Goal: Task Accomplishment & Management: Use online tool/utility

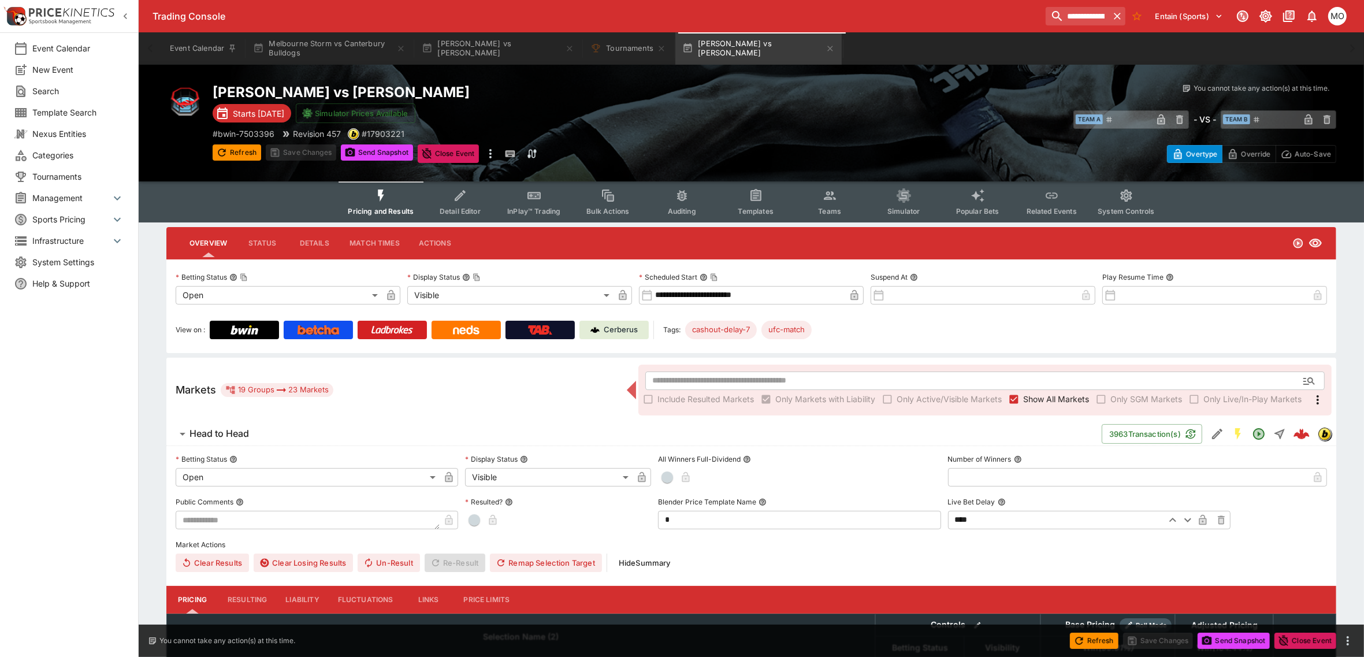
click at [128, 422] on div "Event Calendar New Event Search Template Search Nexus Entities Categories Tourn…" at bounding box center [69, 328] width 139 height 657
click at [68, 156] on span "Categories" at bounding box center [78, 155] width 92 height 12
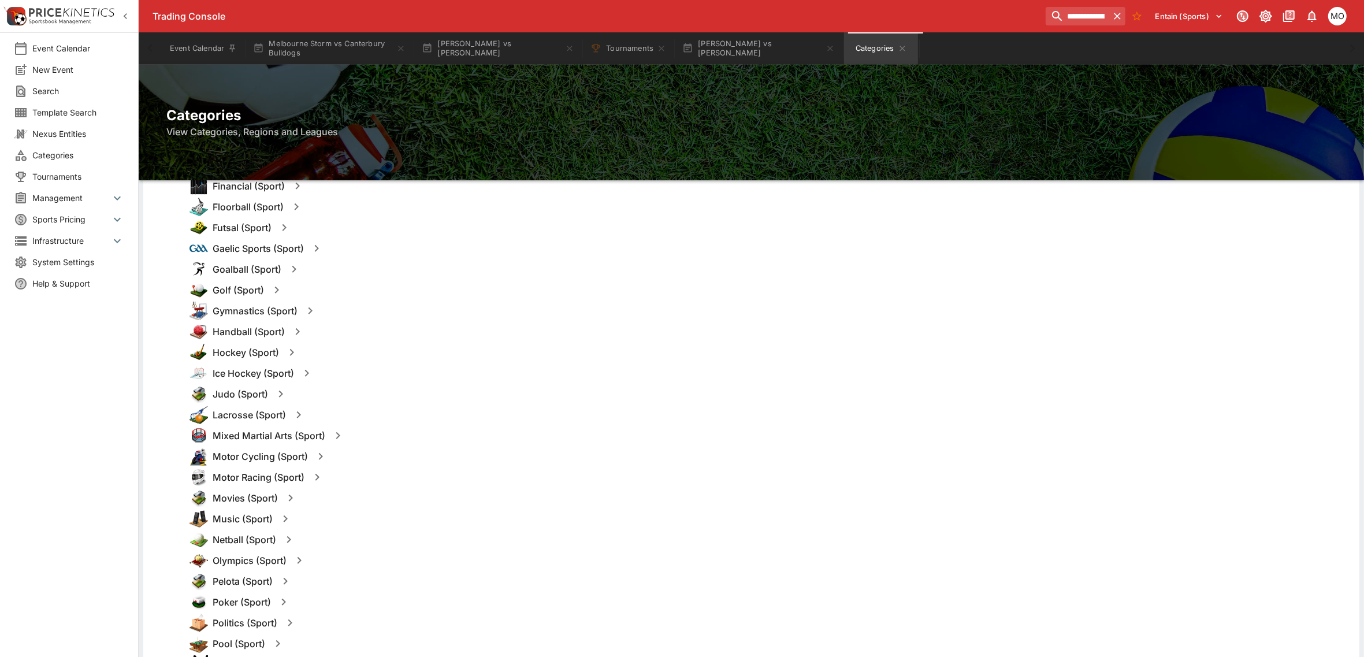
scroll to position [722, 0]
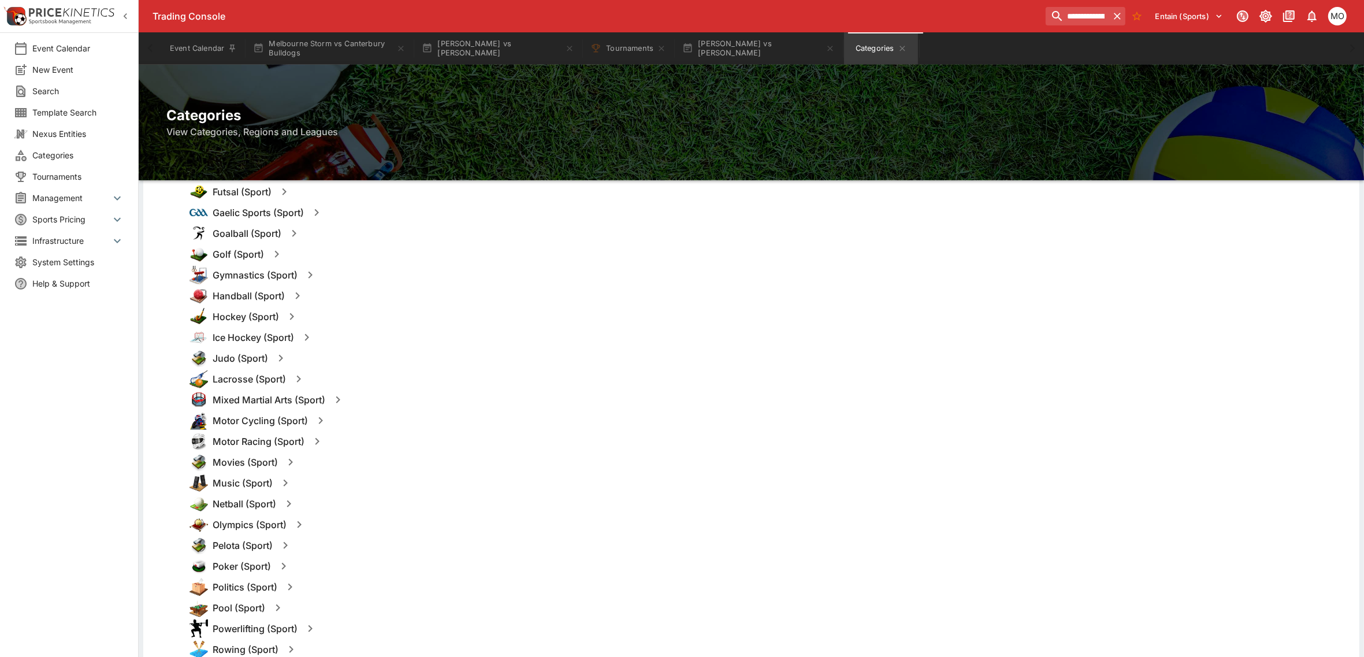
click at [338, 400] on icon "button" at bounding box center [338, 400] width 14 height 14
click at [437, 400] on button "Templates" at bounding box center [449, 400] width 51 height 18
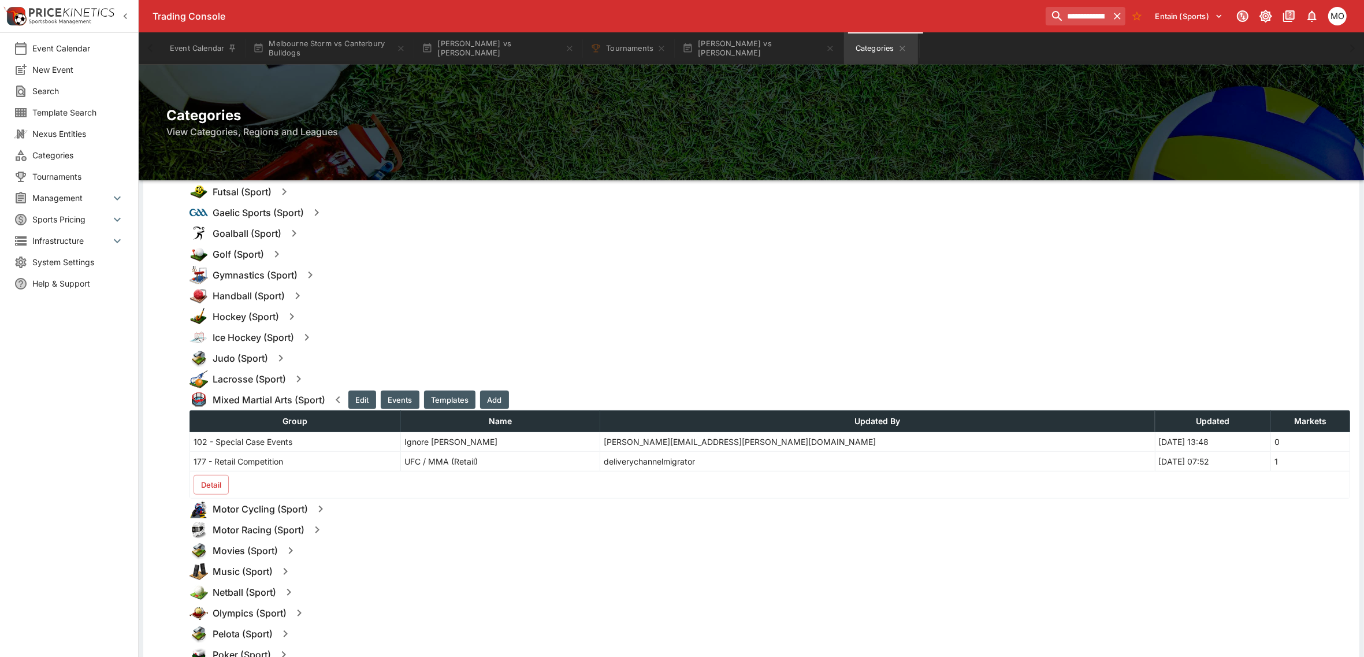
click at [212, 490] on button "Detail" at bounding box center [211, 485] width 35 height 20
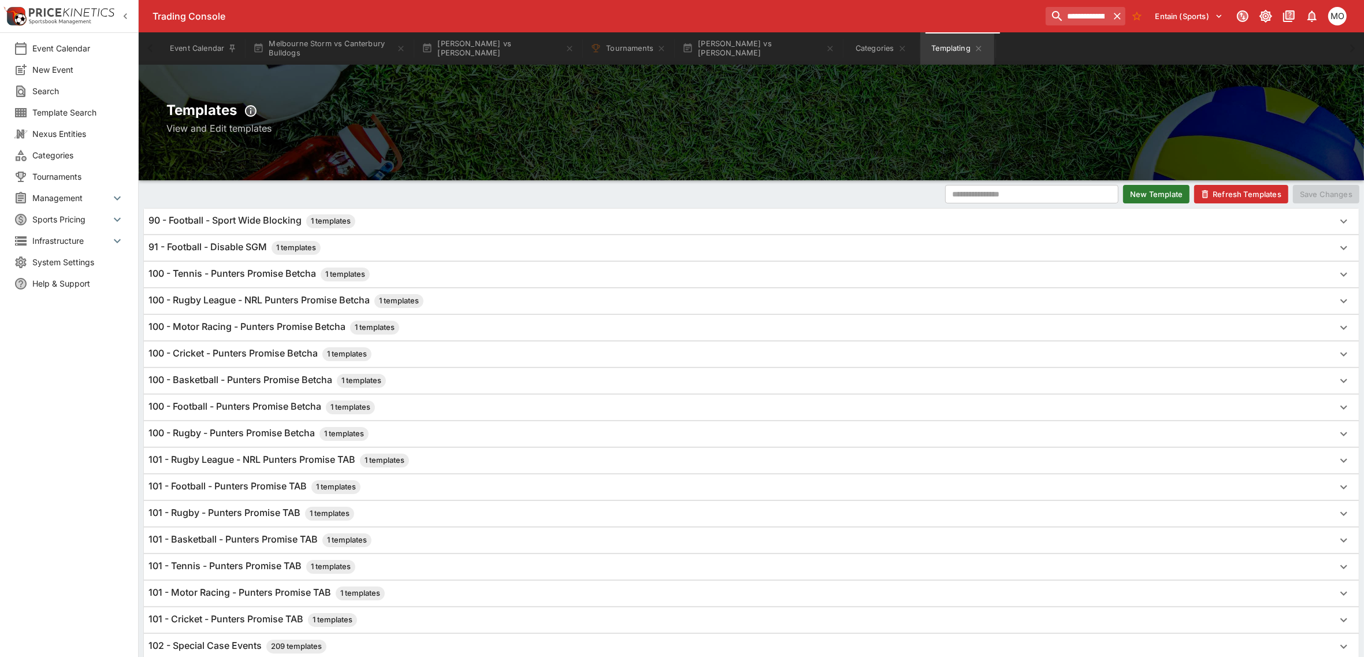
click at [1142, 191] on button "New Template" at bounding box center [1156, 194] width 66 height 18
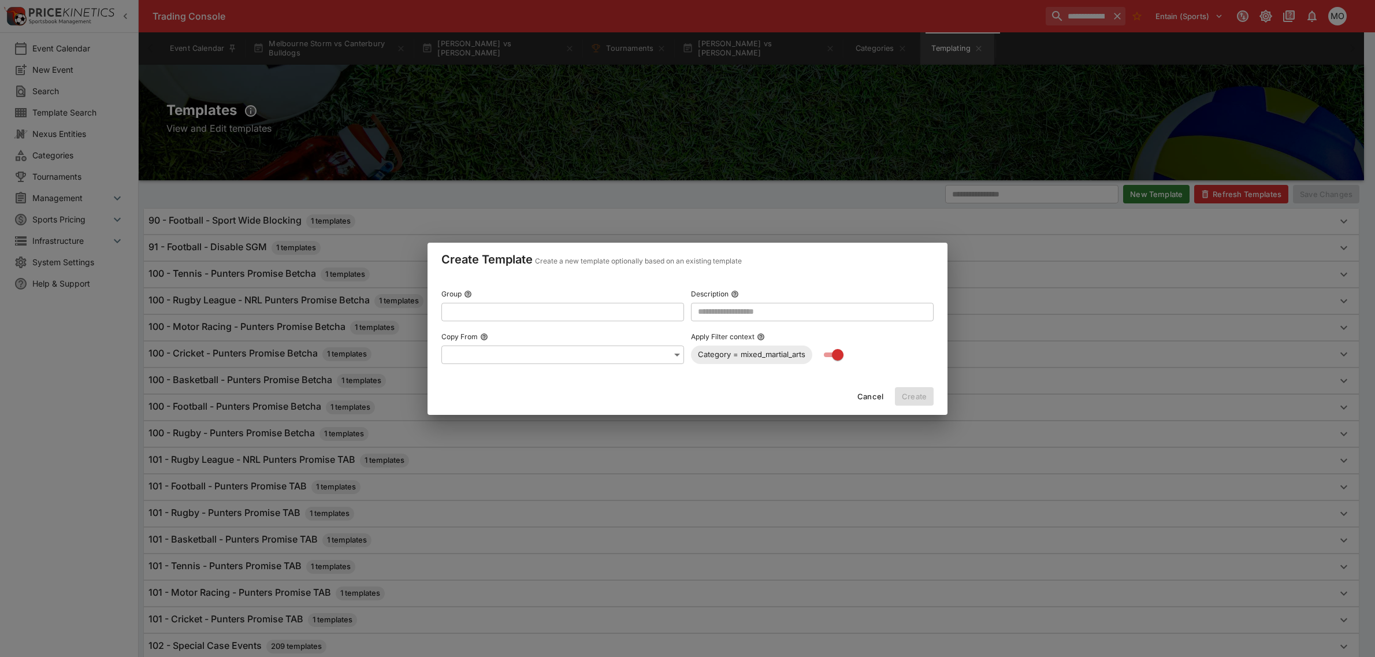
click at [520, 313] on input "text" at bounding box center [553, 311] width 224 height 18
type input "*"
click at [506, 334] on p "Add "UFC - Punters Promise Betcha (100)"" at bounding box center [532, 335] width 163 height 12
type input "**********"
click at [714, 308] on input "text" at bounding box center [812, 311] width 243 height 18
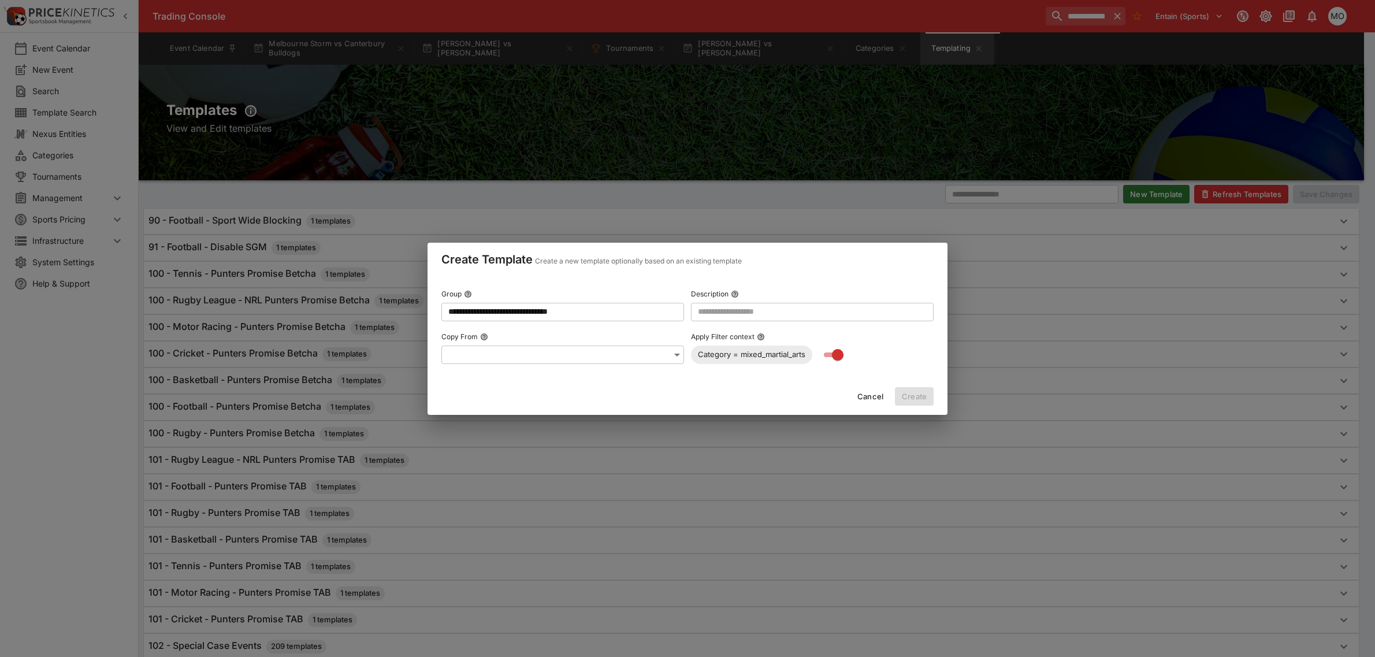
click at [677, 404] on div "Cancel Create" at bounding box center [688, 396] width 520 height 37
click at [727, 314] on input "text" at bounding box center [812, 311] width 243 height 18
paste input "**********"
type input "**********"
click at [619, 387] on div "Cancel Create" at bounding box center [688, 396] width 520 height 37
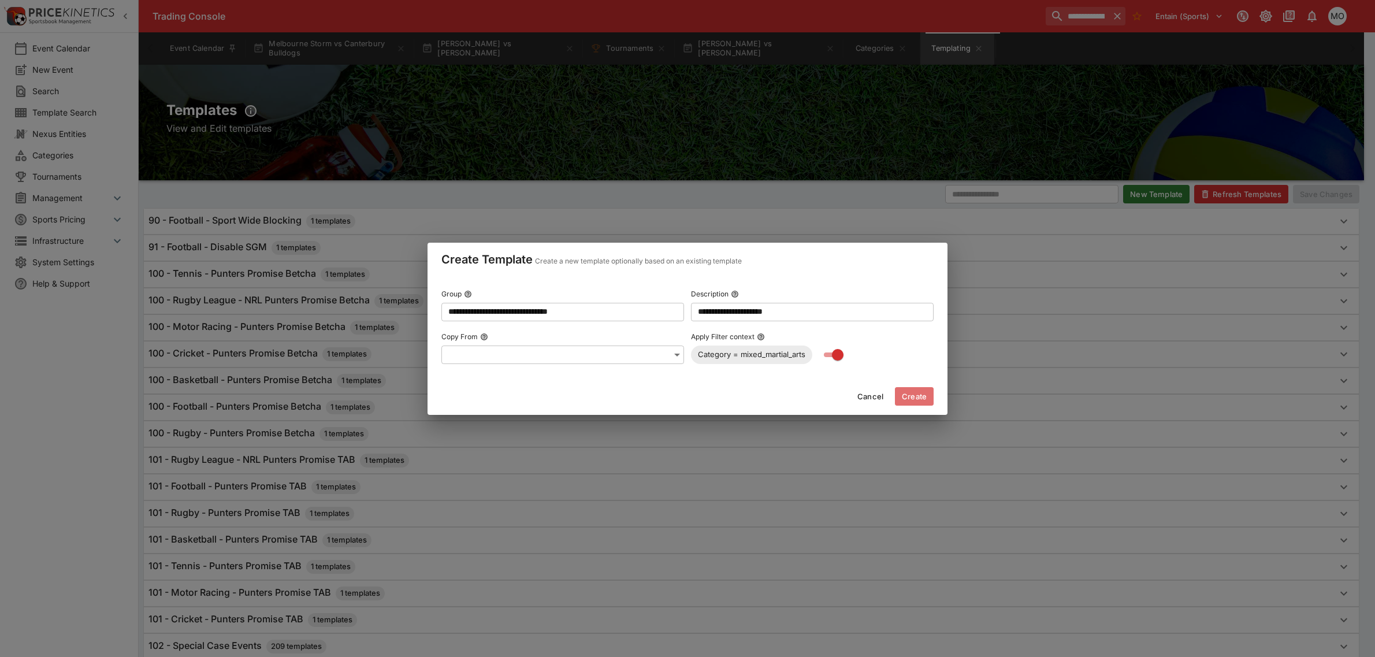
click at [917, 398] on button "Create" at bounding box center [914, 396] width 39 height 18
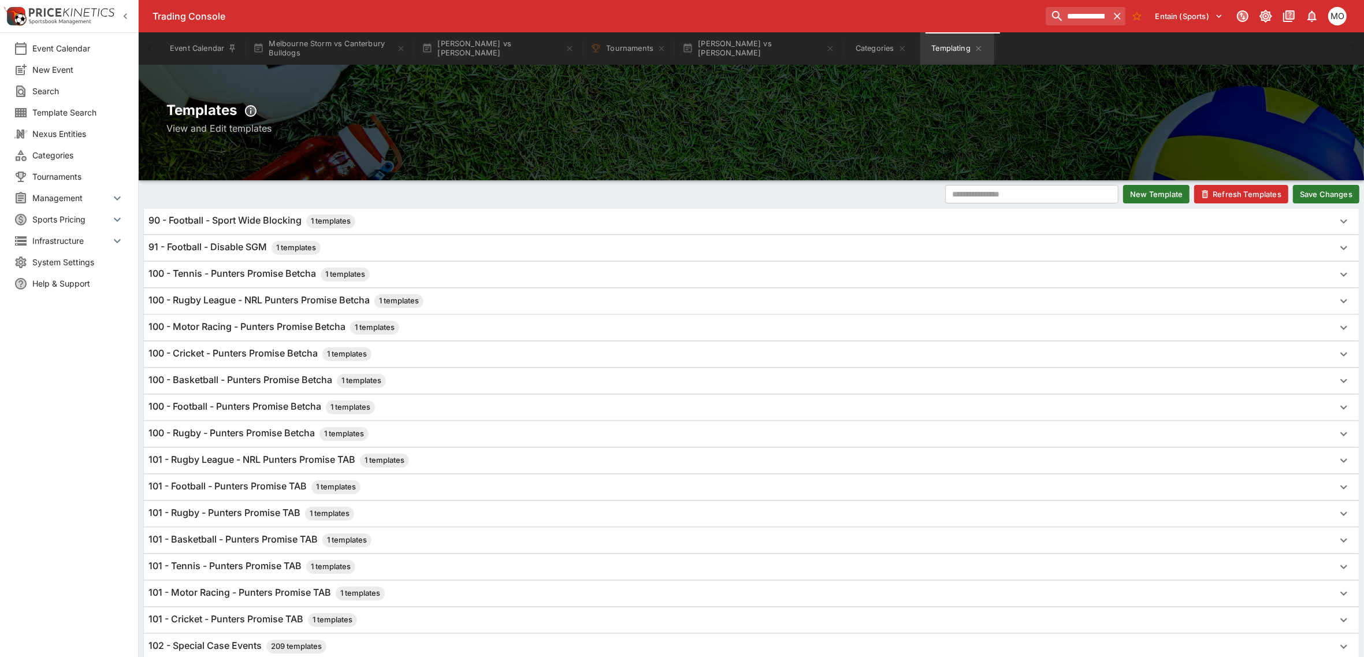
click at [1333, 192] on button "Save Changes" at bounding box center [1326, 194] width 66 height 18
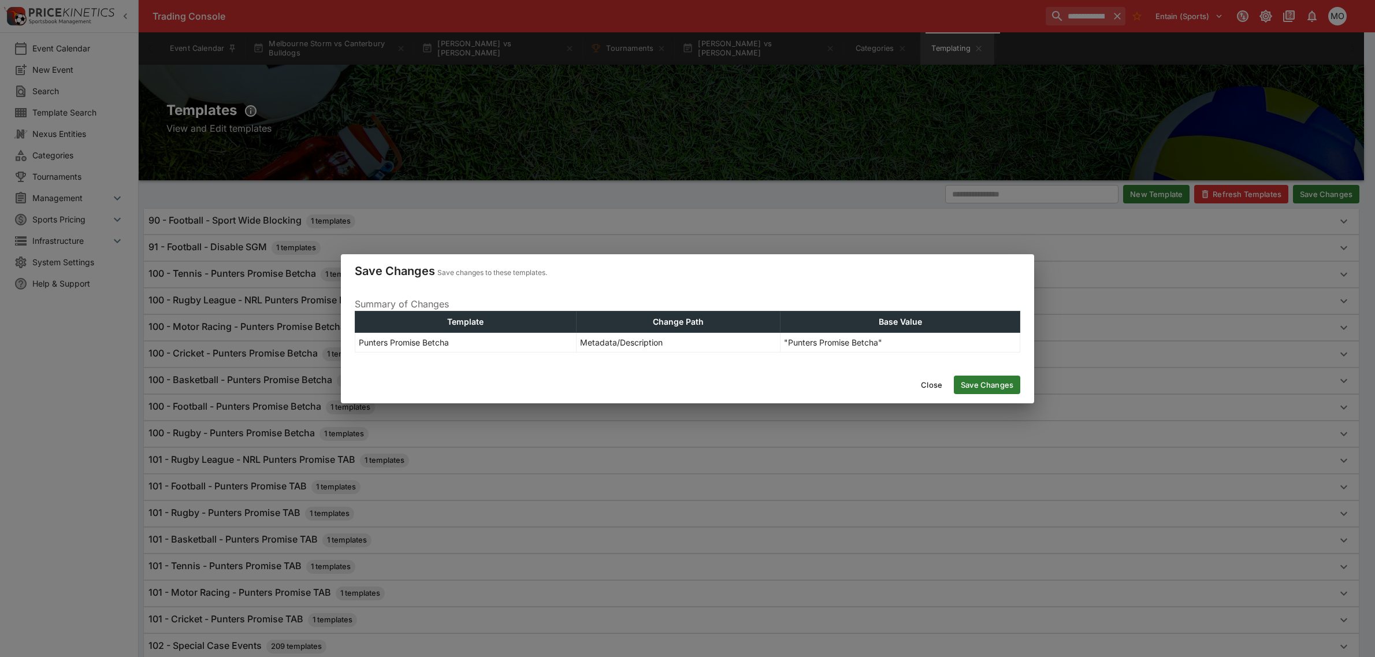
click at [989, 382] on button "Save Changes" at bounding box center [987, 385] width 66 height 18
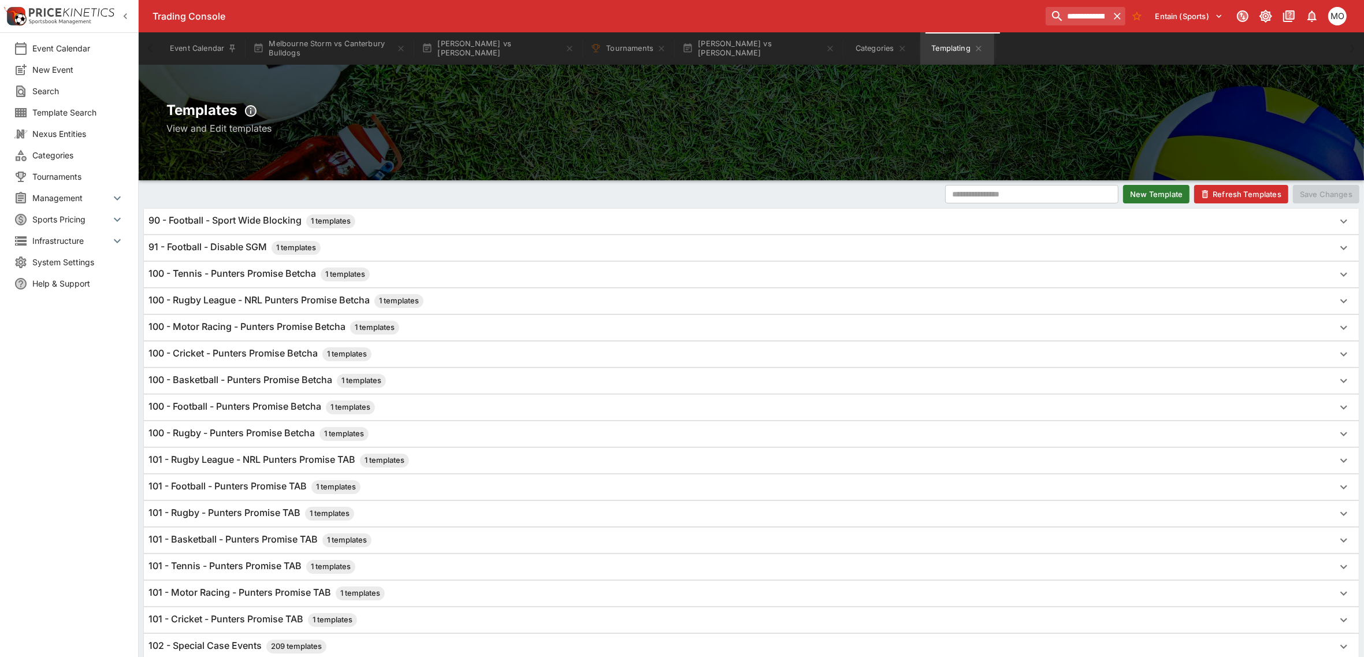
click at [80, 414] on div "Event Calendar New Event Search Template Search Nexus Entities Categories Tourn…" at bounding box center [69, 328] width 139 height 657
click at [1247, 194] on button "Refresh Templates" at bounding box center [1241, 194] width 94 height 18
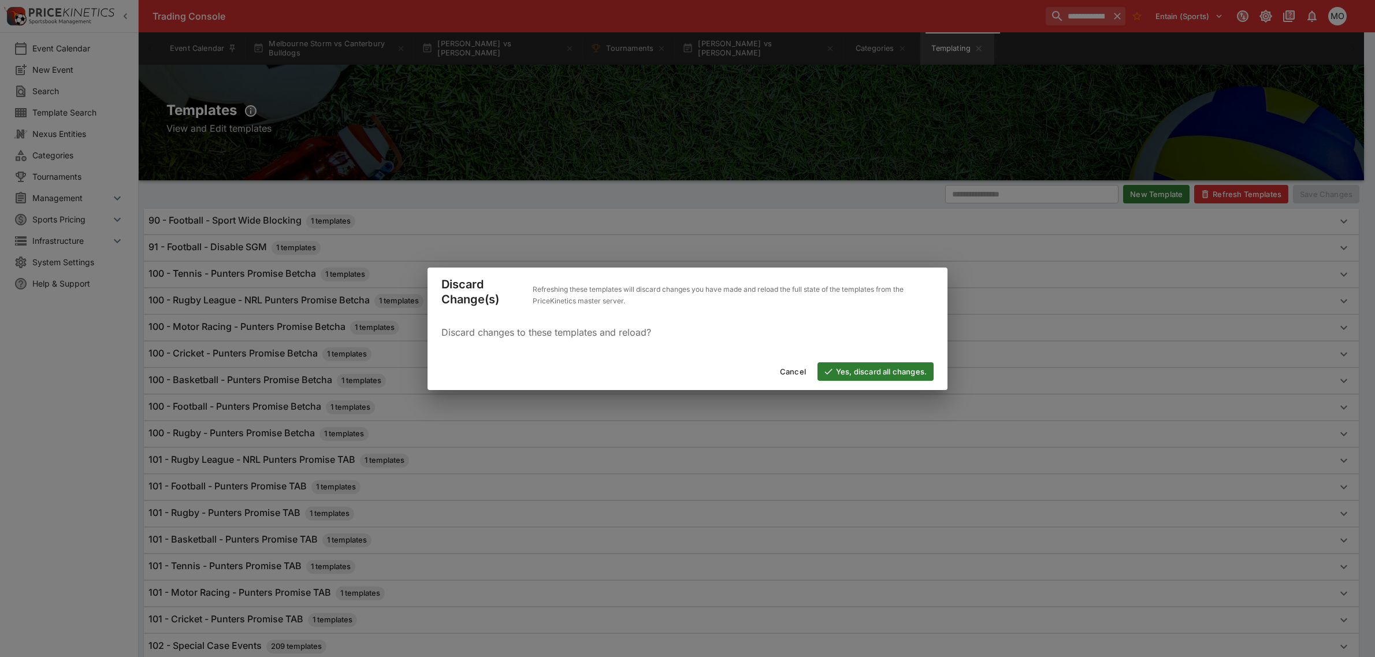
click at [903, 370] on button "Yes, discard all changes." at bounding box center [876, 371] width 116 height 18
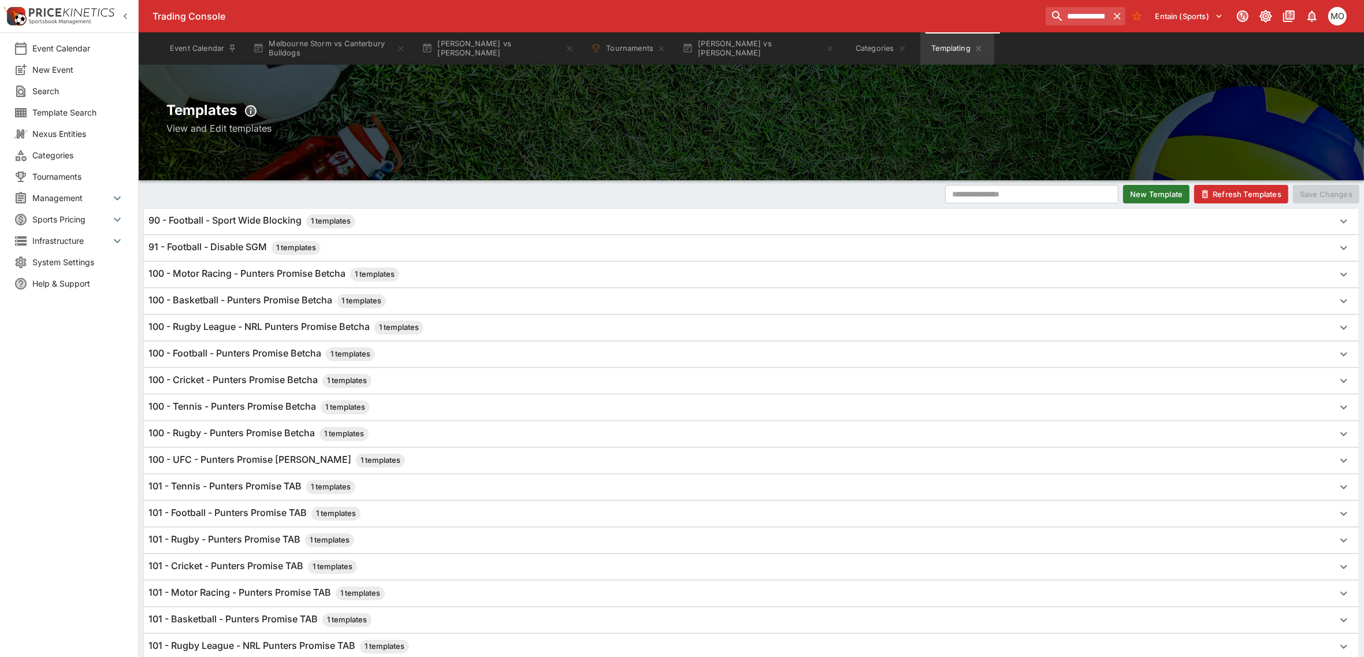
click at [192, 455] on div "100 - UFC - Punters Promise Betcha 1 templates" at bounding box center [751, 460] width 1215 height 25
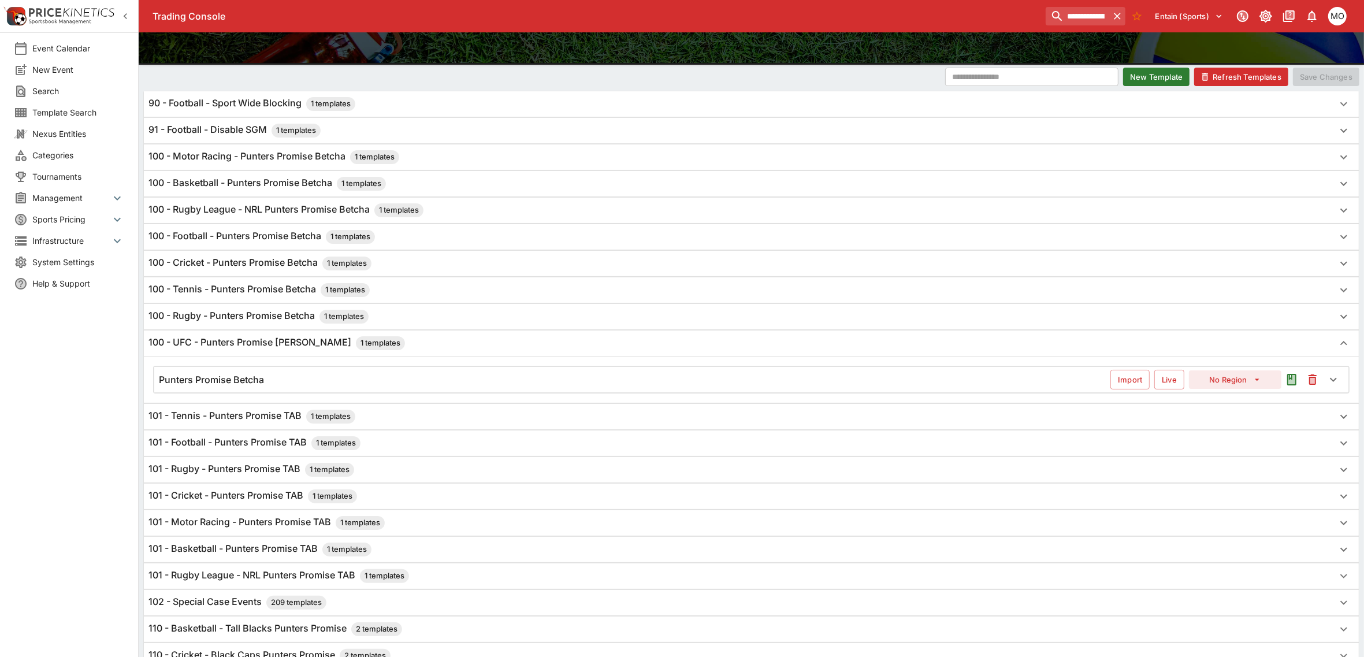
scroll to position [144, 0]
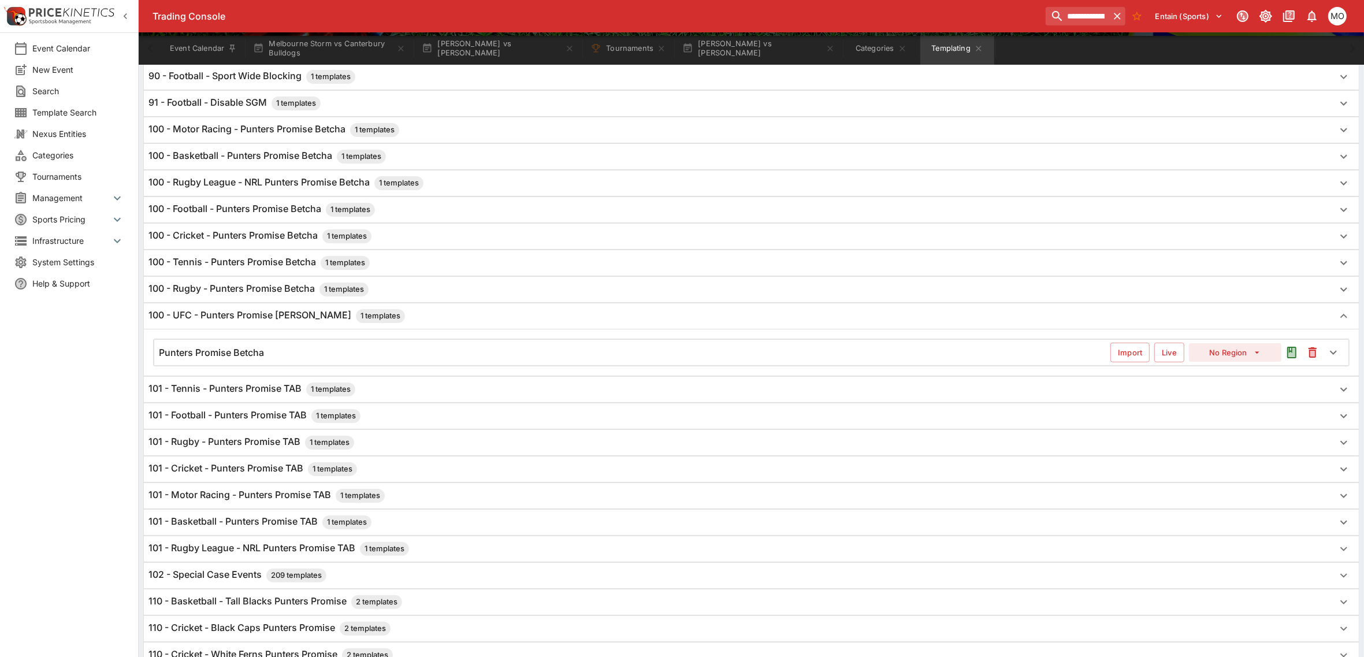
click at [231, 357] on h6 "Punters Promise Betcha" at bounding box center [211, 353] width 105 height 12
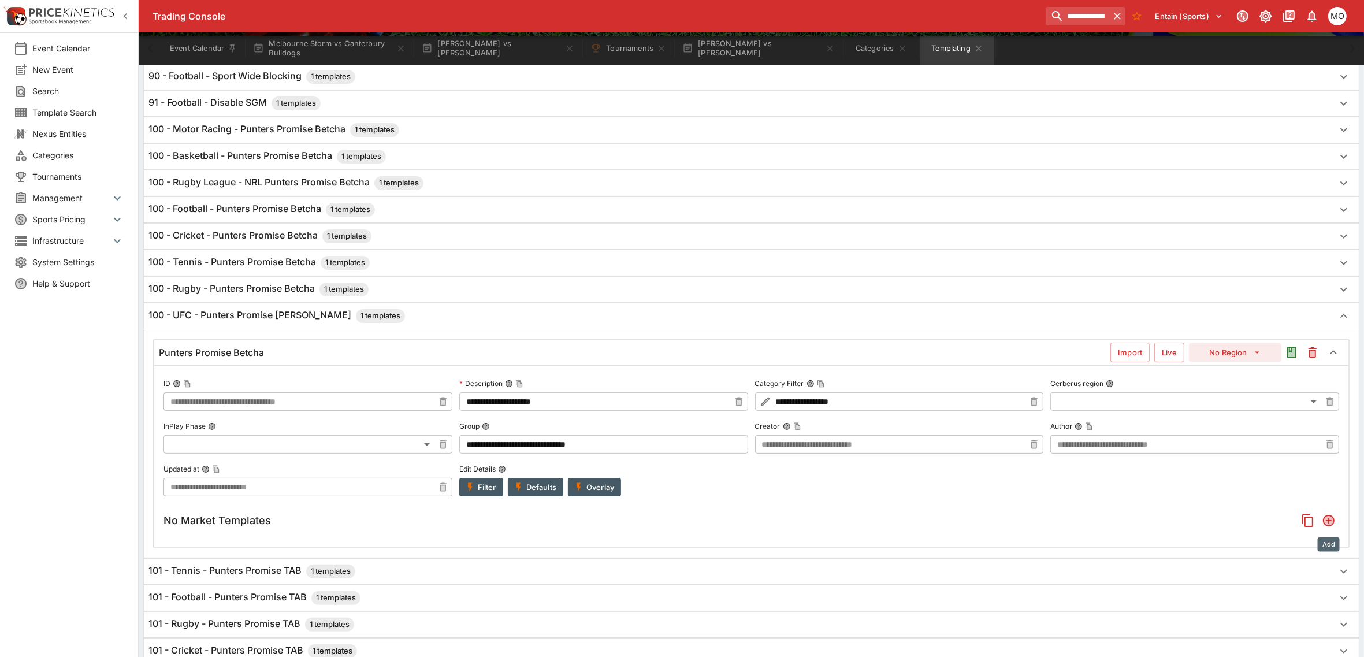
click at [1333, 522] on icon "Add" at bounding box center [1329, 521] width 12 height 12
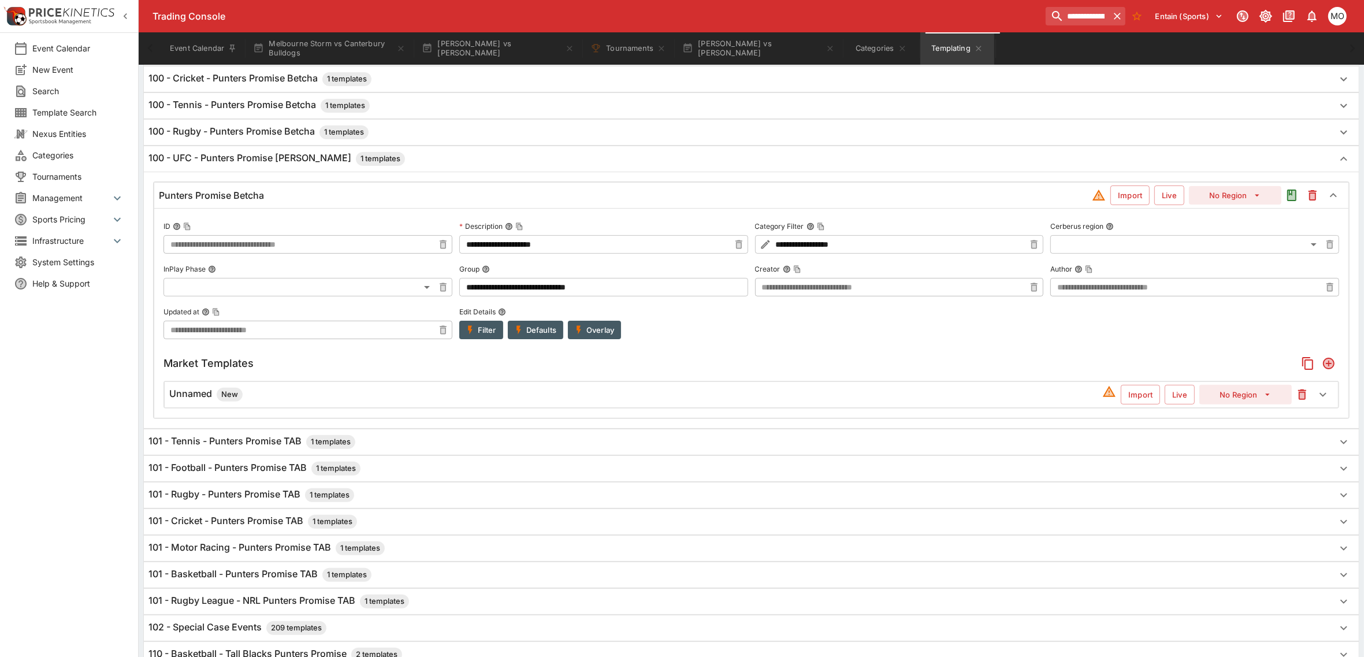
scroll to position [252, 0]
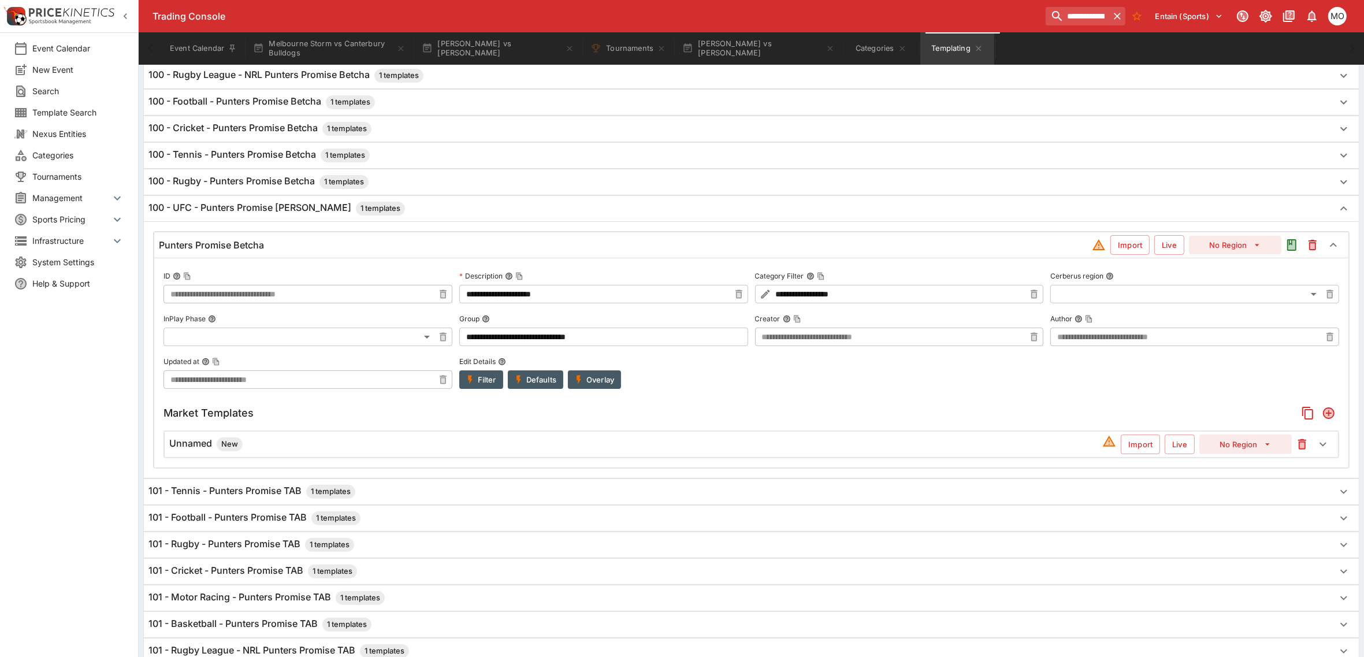
click at [195, 445] on h6 "Unnamed New" at bounding box center [205, 444] width 73 height 14
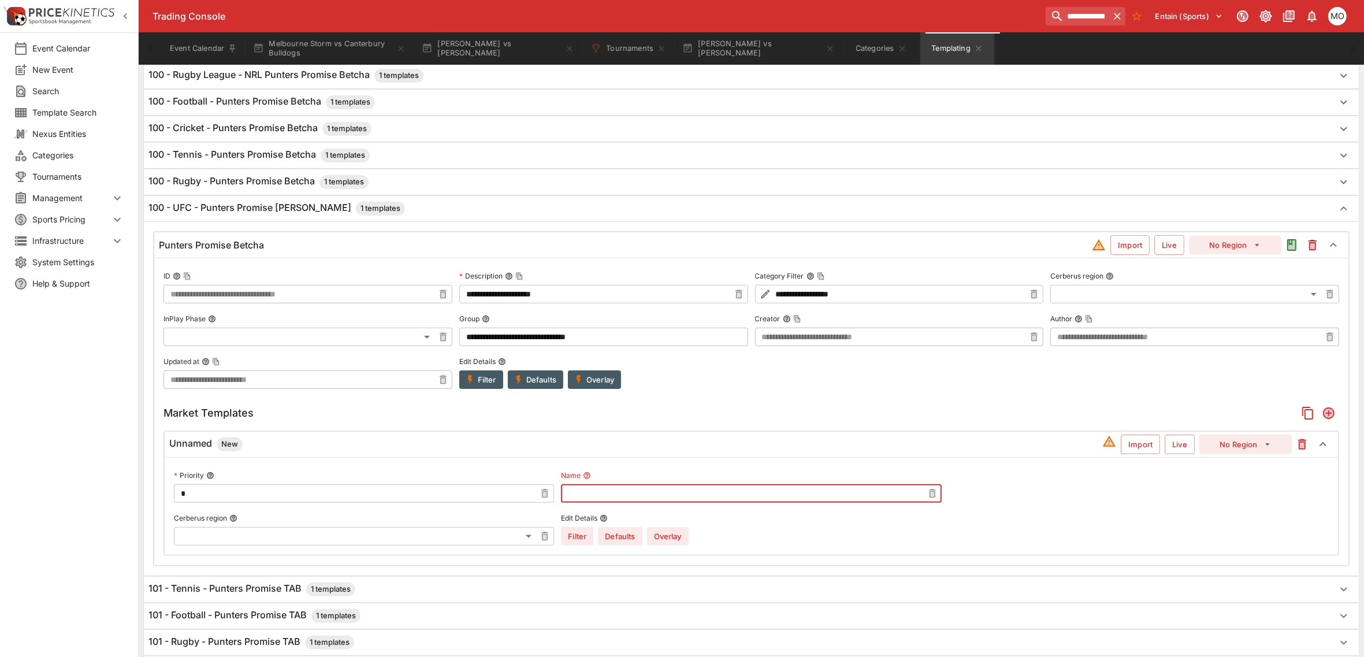
click at [608, 500] on input "text" at bounding box center [742, 493] width 362 height 18
type input "**********"
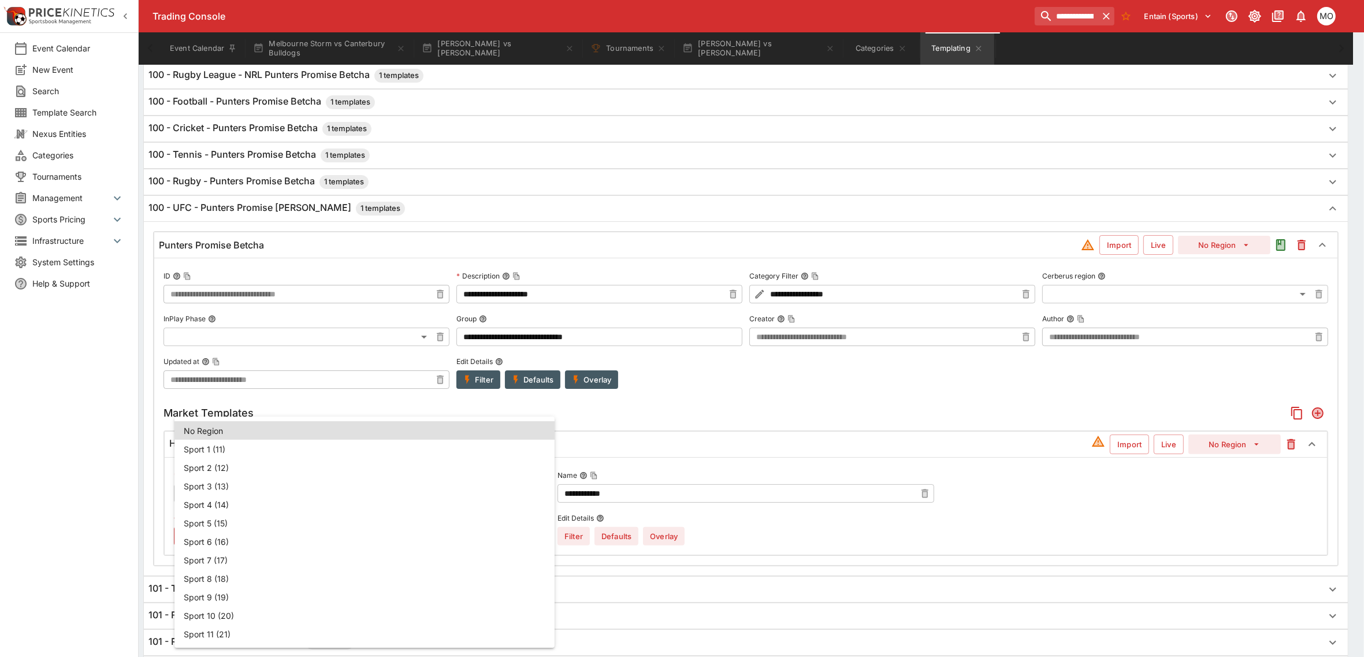
click at [526, 537] on body "**********" at bounding box center [682, 583] width 1364 height 1670
click at [283, 443] on li "Sport 1 (11)" at bounding box center [364, 449] width 380 height 18
type input "**"
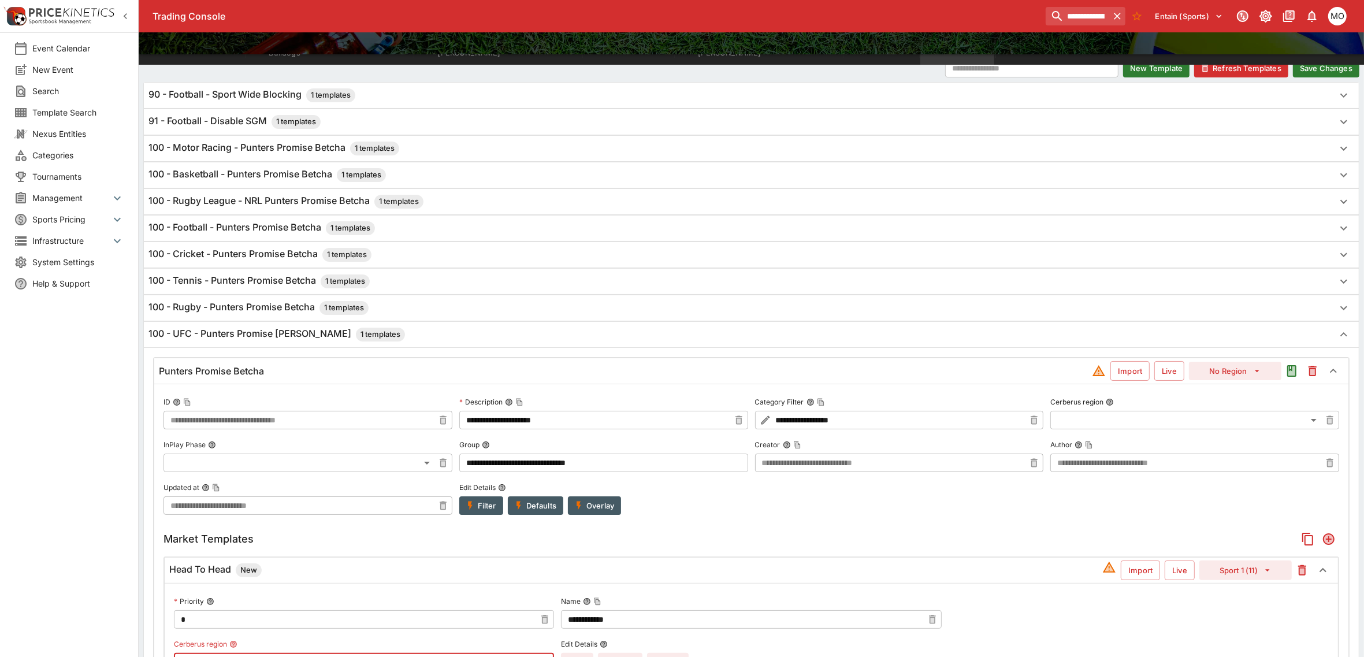
scroll to position [0, 0]
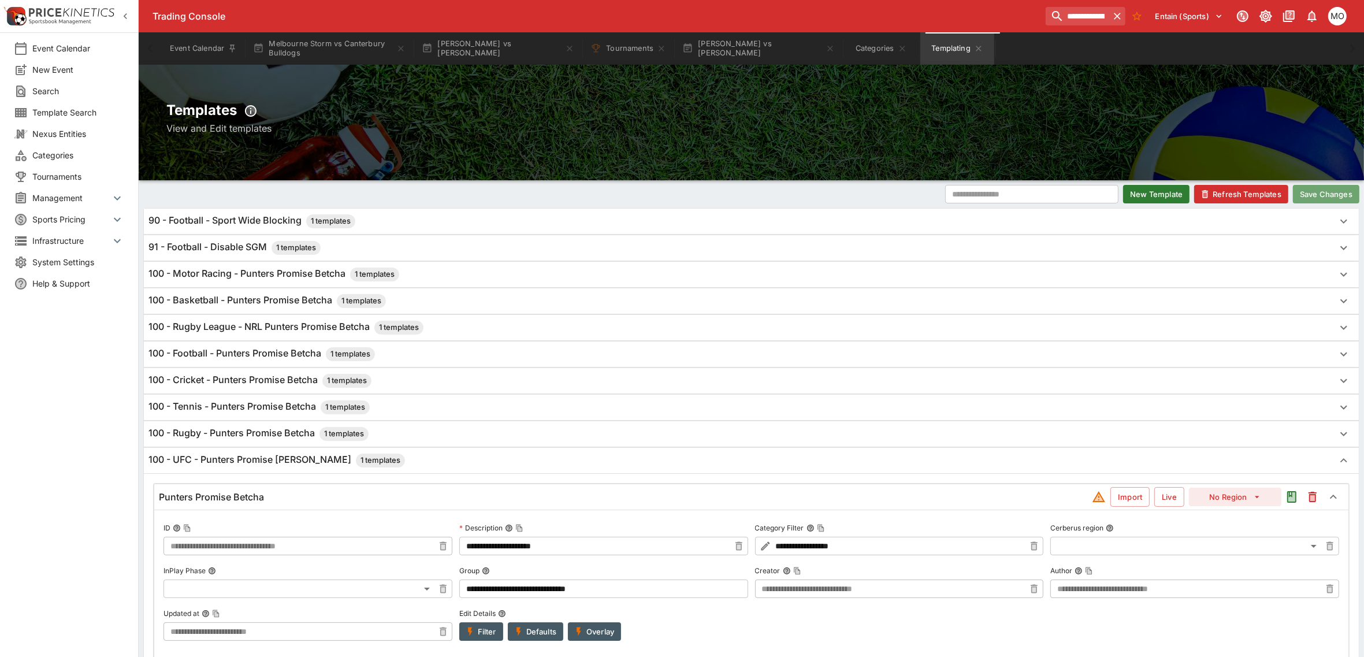
click at [1315, 194] on button "Save Changes" at bounding box center [1326, 194] width 66 height 18
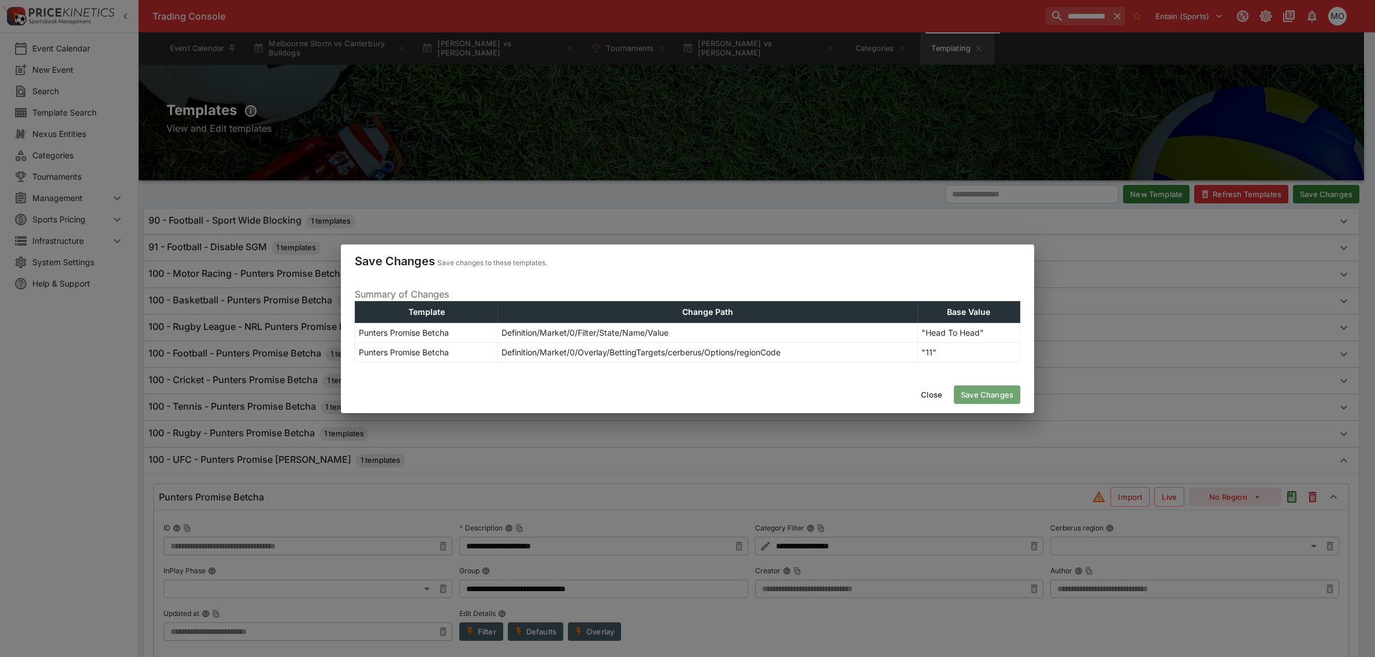
click at [1004, 391] on button "Save Changes" at bounding box center [987, 394] width 66 height 18
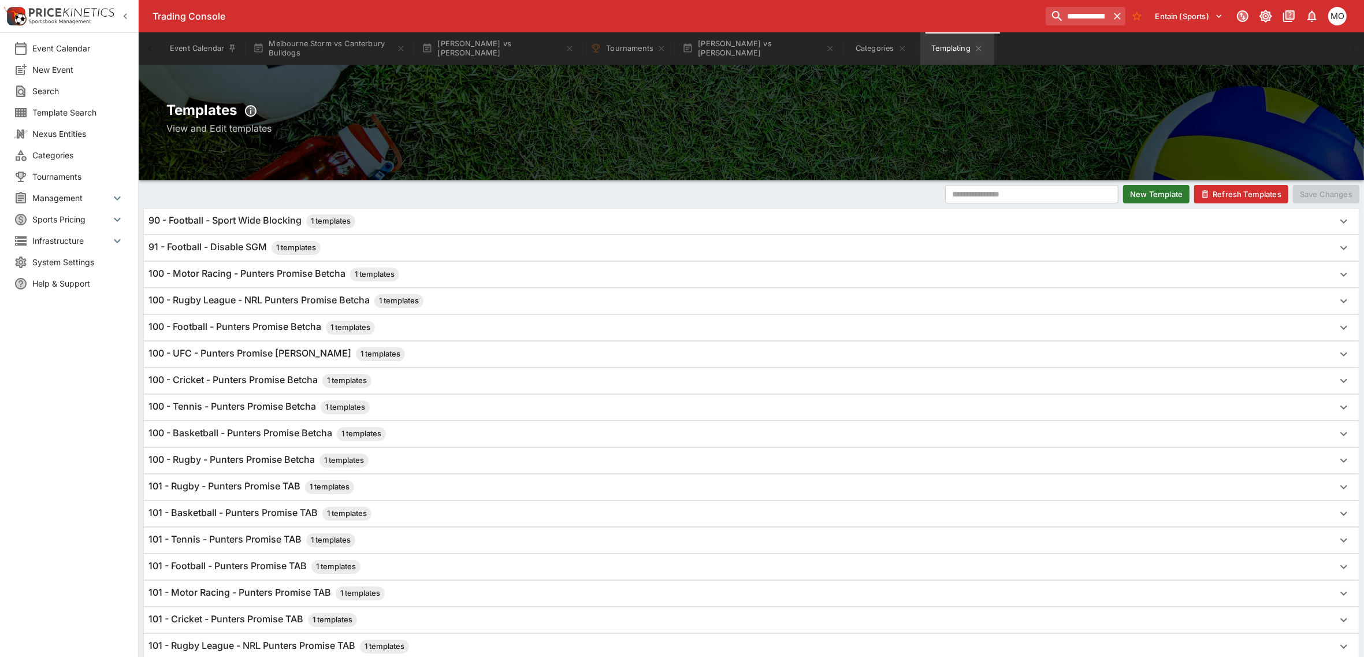
click at [1214, 187] on button "Refresh Templates" at bounding box center [1241, 194] width 94 height 18
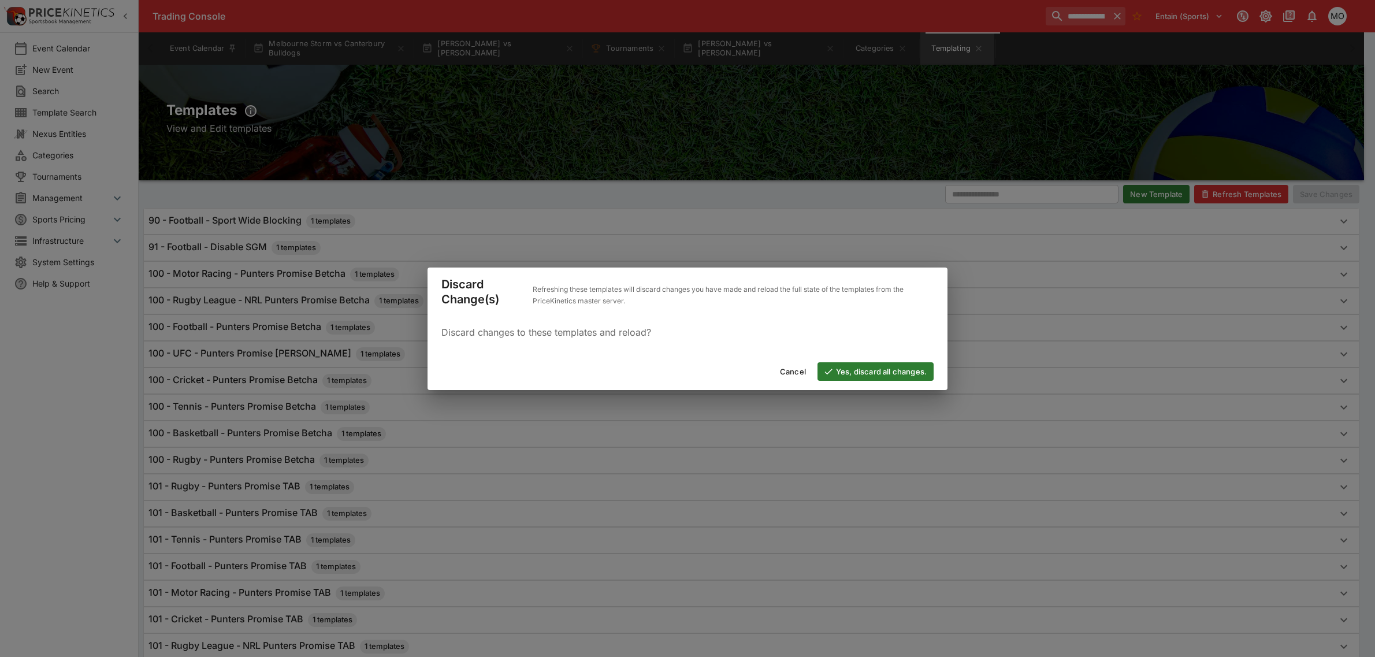
click at [851, 364] on button "Yes, discard all changes." at bounding box center [876, 371] width 116 height 18
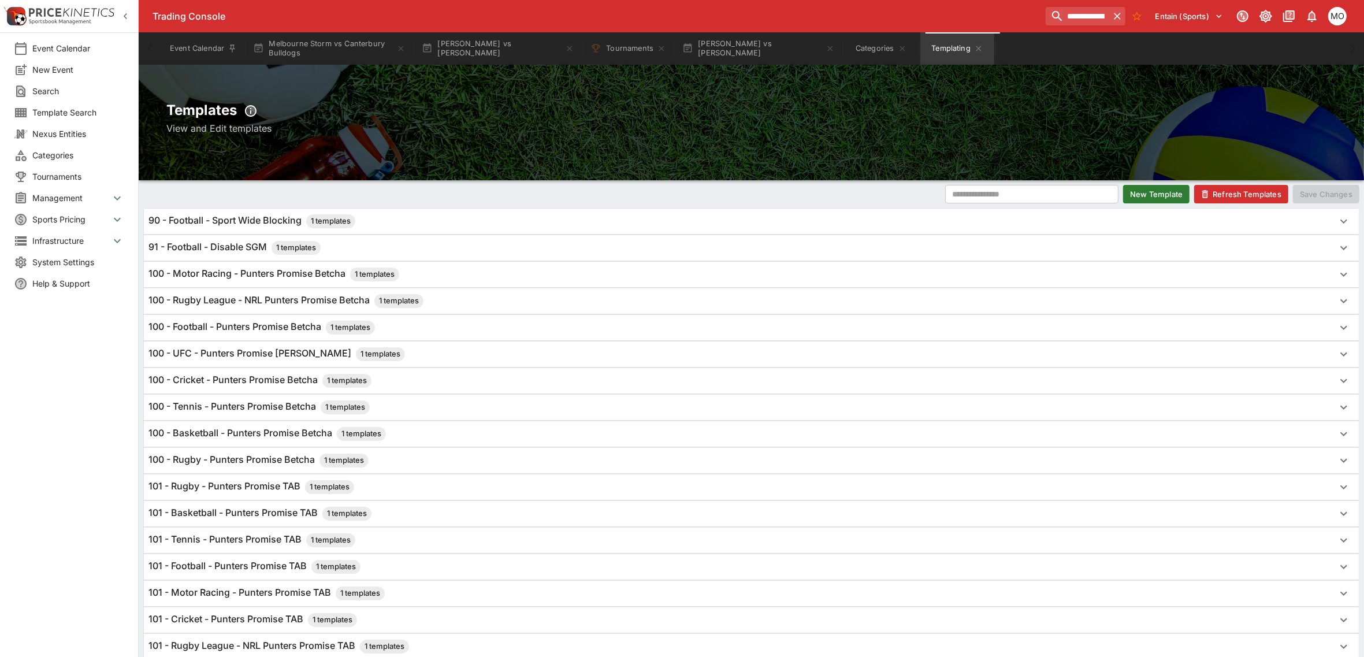
click at [240, 359] on h6 "100 - UFC - Punters Promise Betcha 1 templates" at bounding box center [276, 354] width 257 height 14
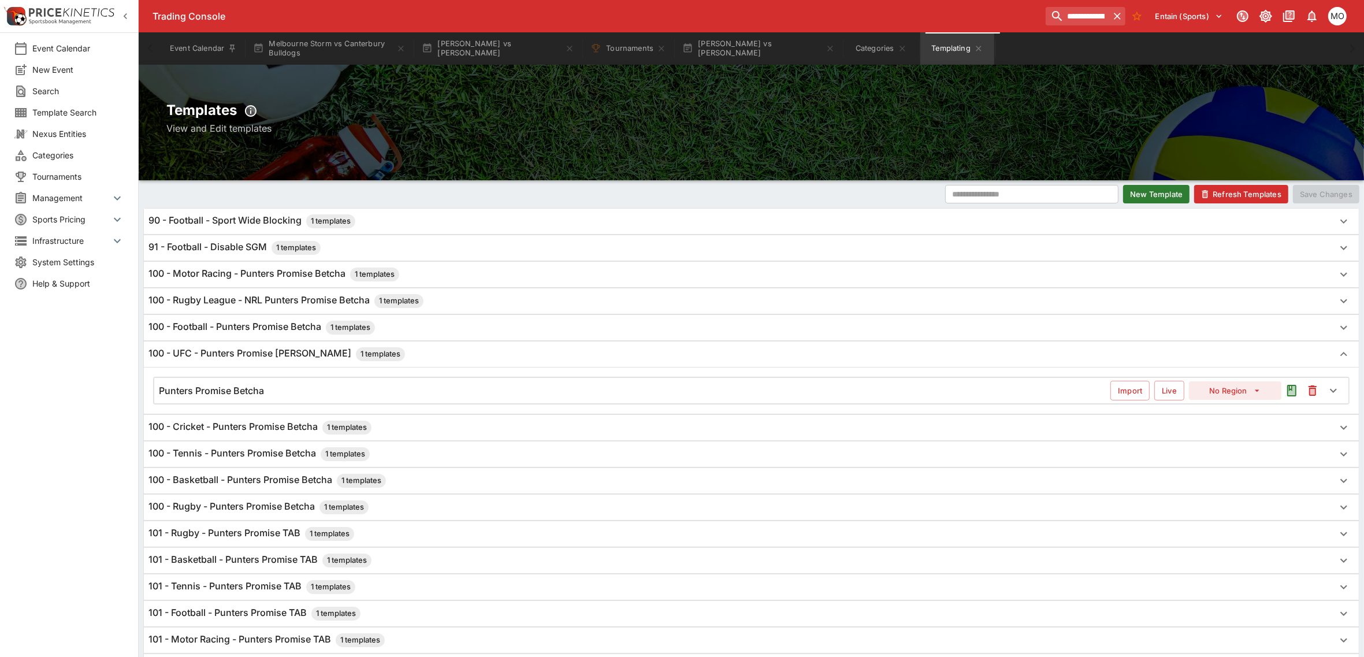
click at [238, 388] on h6 "Punters Promise Betcha" at bounding box center [211, 391] width 105 height 12
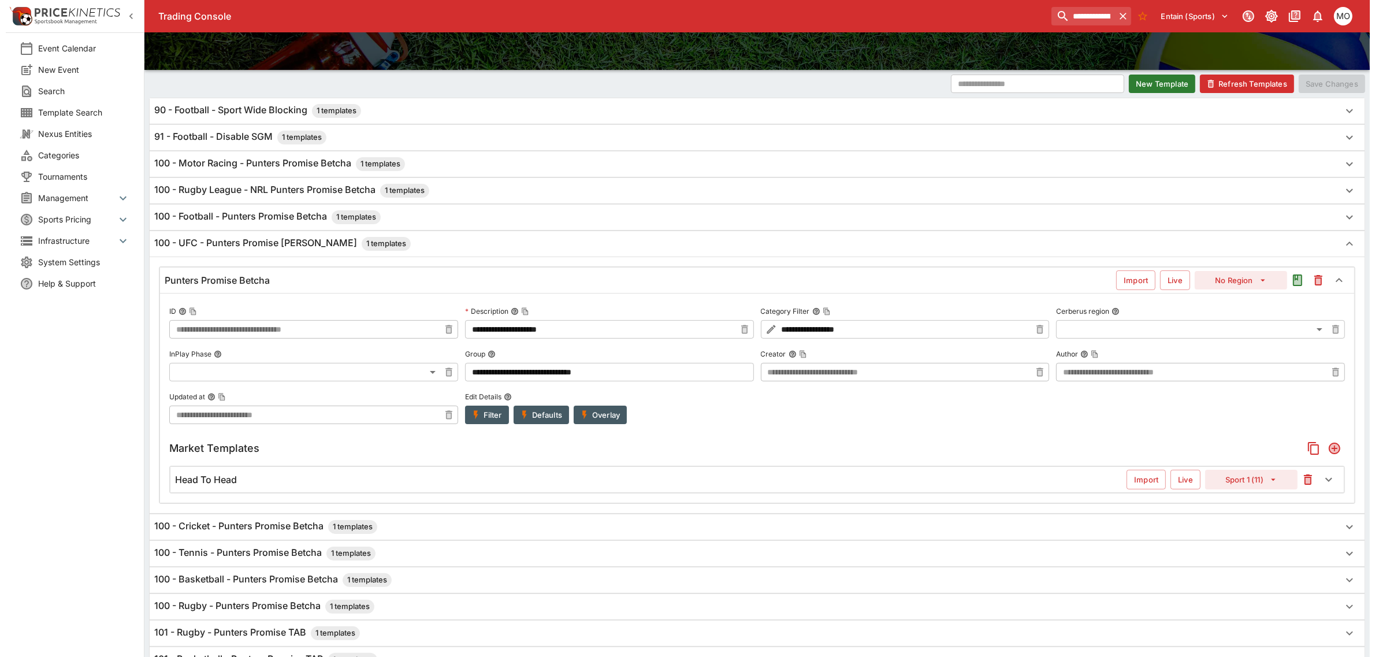
scroll to position [144, 0]
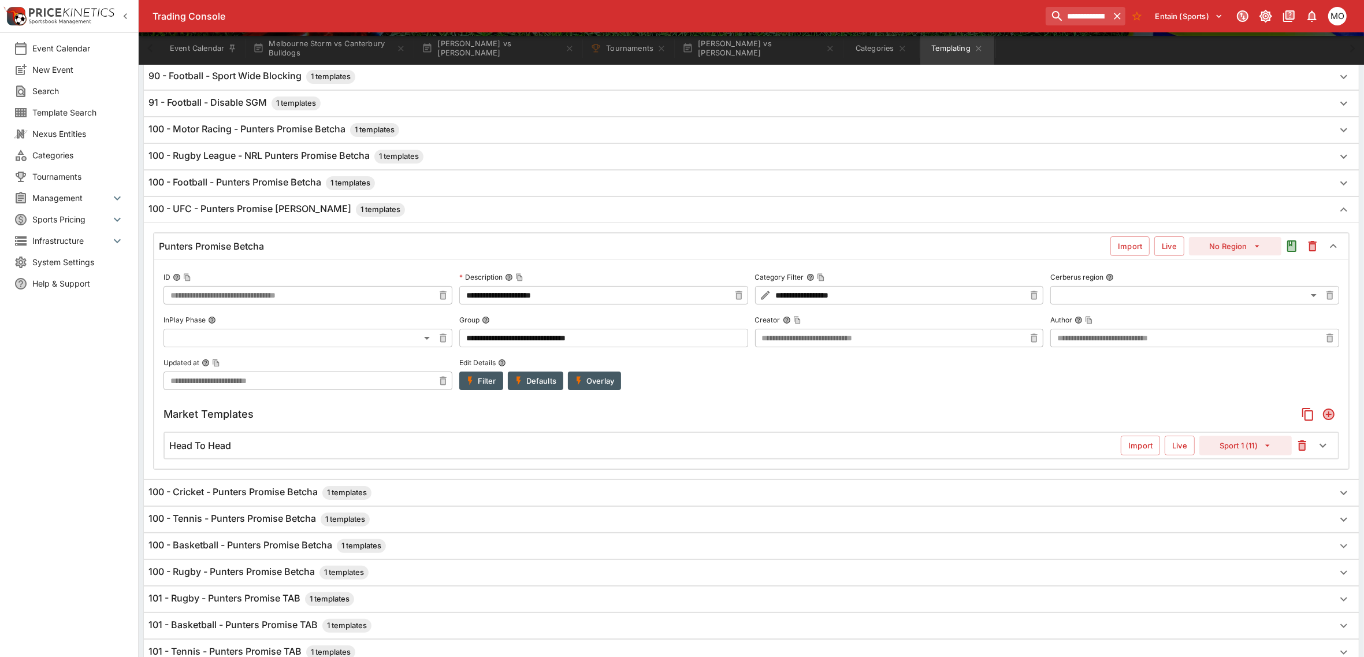
click at [249, 443] on div "Head To Head" at bounding box center [645, 446] width 952 height 12
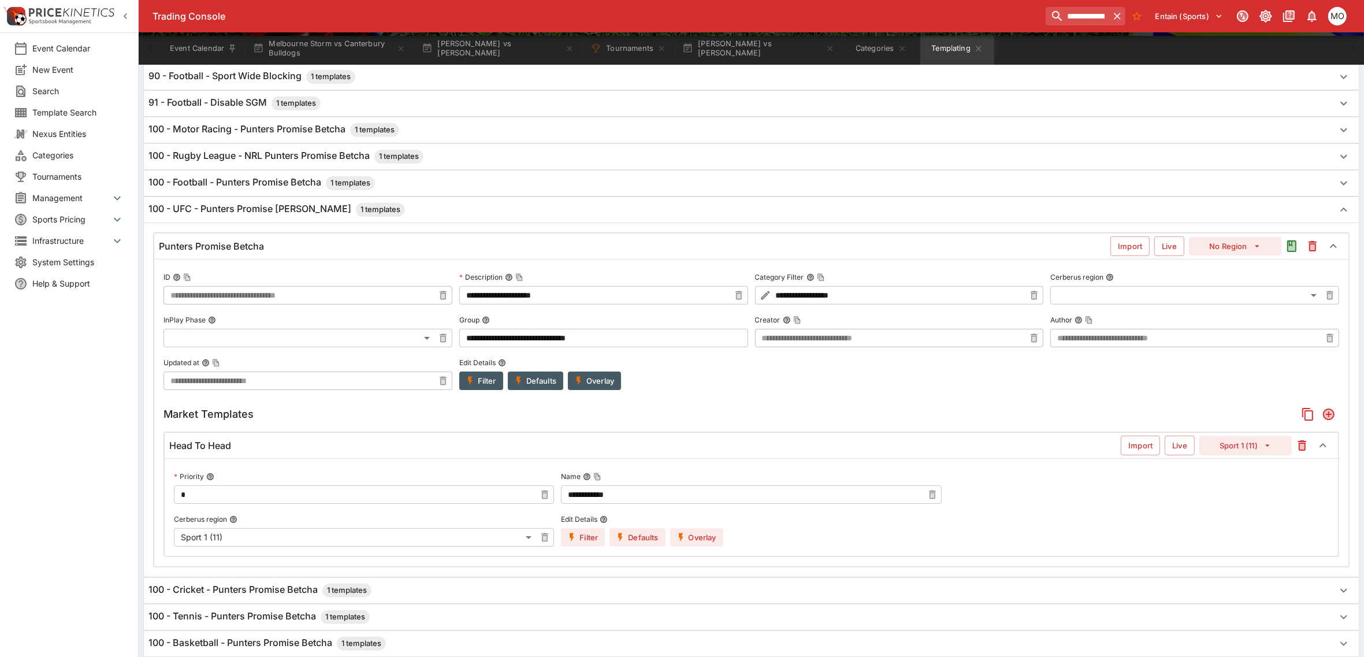
click at [110, 484] on div "Event Calendar New Event Search Template Search Nexus Entities Categories Tourn…" at bounding box center [69, 328] width 139 height 657
click at [697, 536] on button "Overlay" at bounding box center [696, 537] width 53 height 18
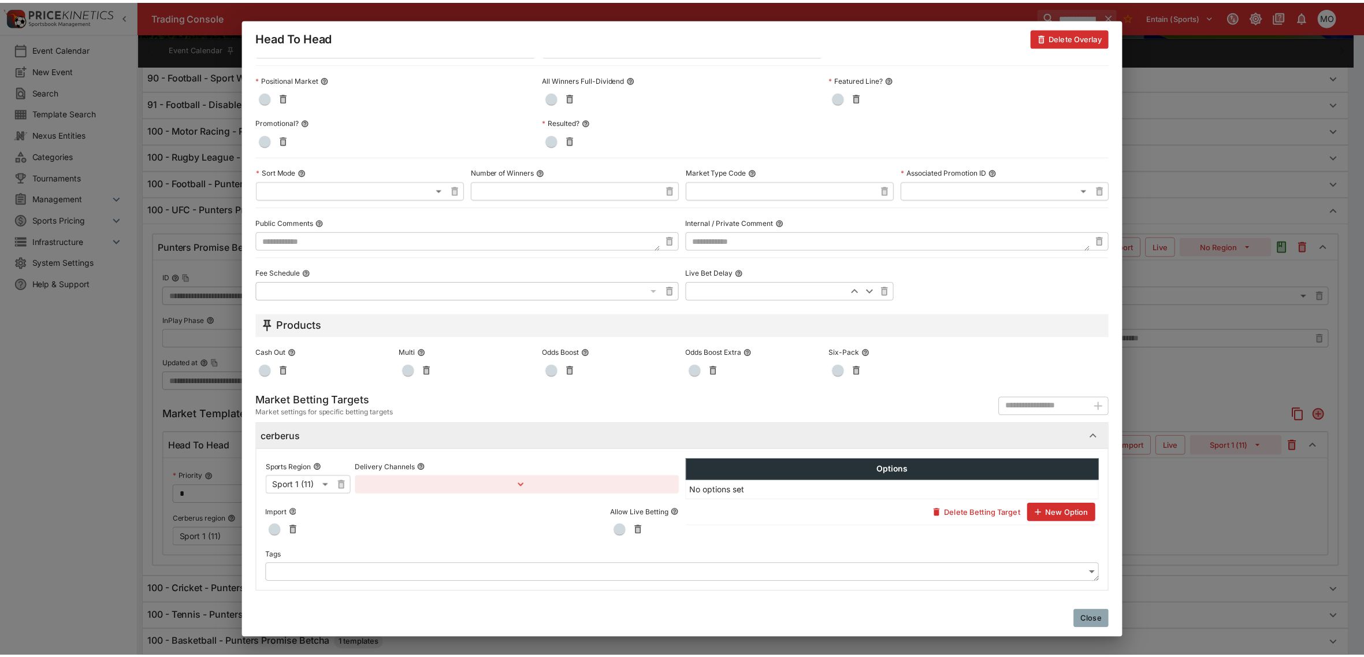
scroll to position [435, 0]
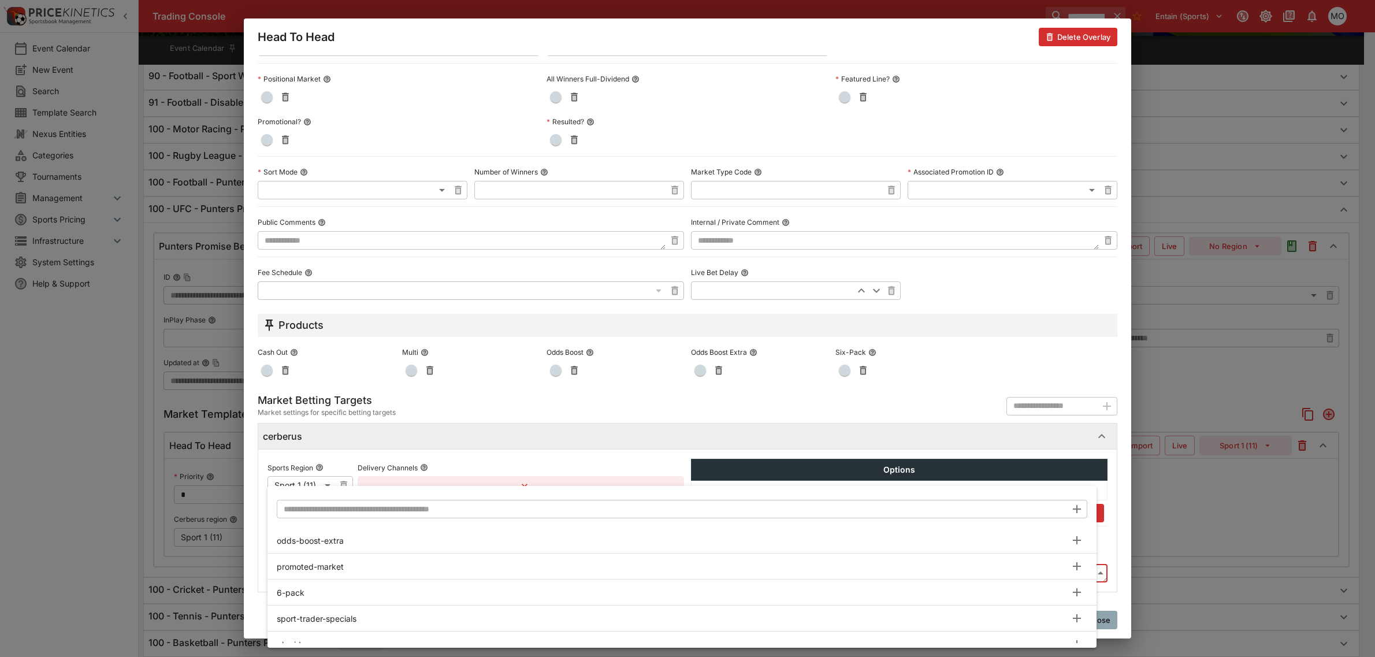
click at [376, 511] on input "text" at bounding box center [672, 509] width 790 height 18
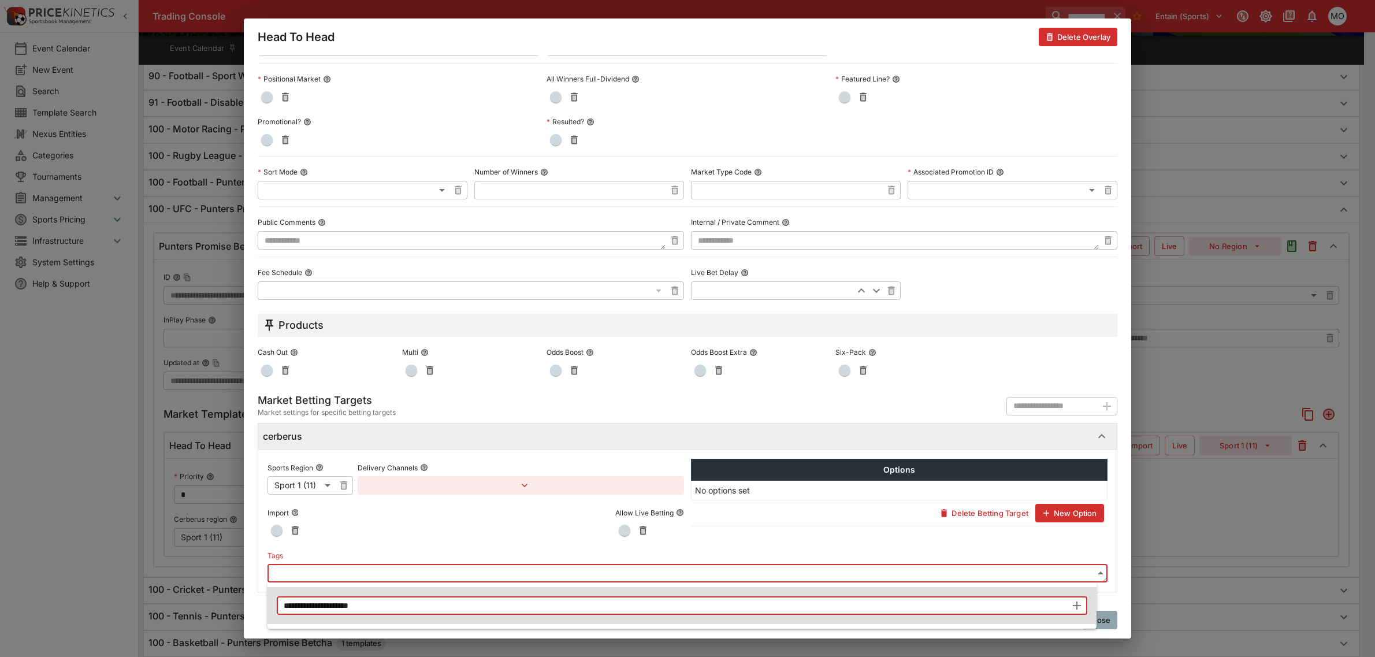
type input "**********"
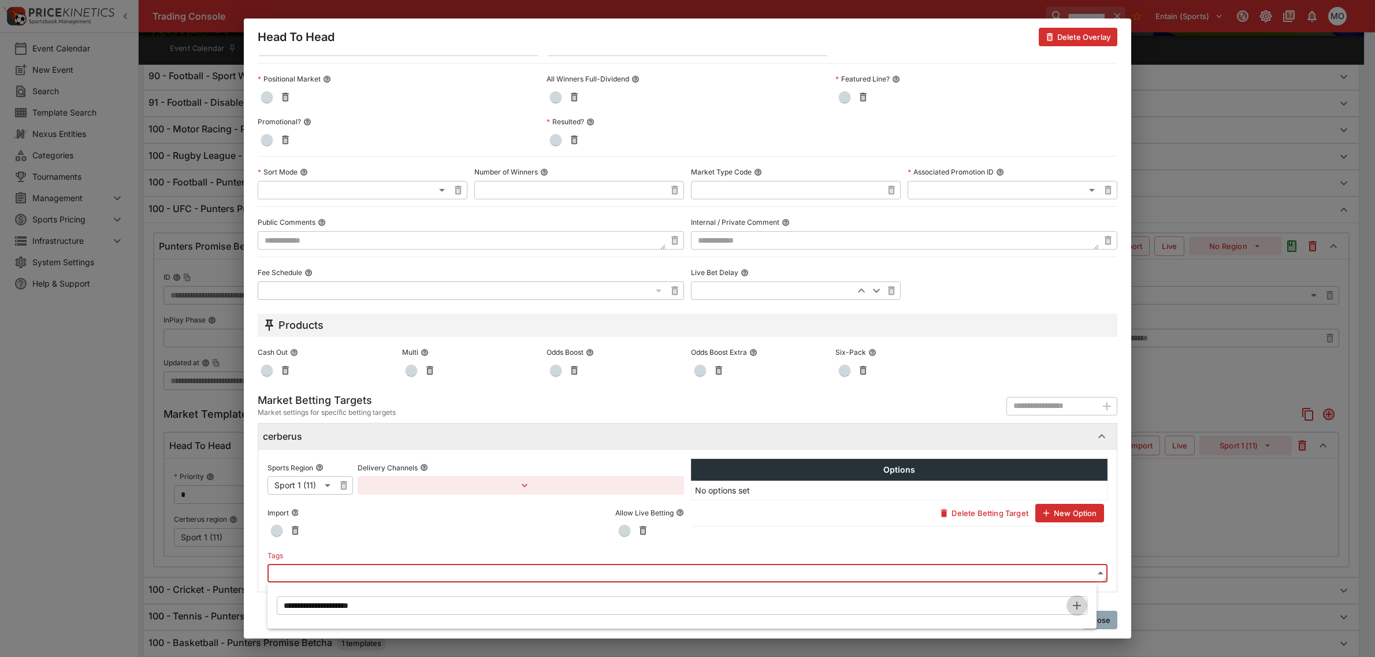
click at [1078, 605] on icon "button" at bounding box center [1077, 605] width 8 height 8
type input "**********"
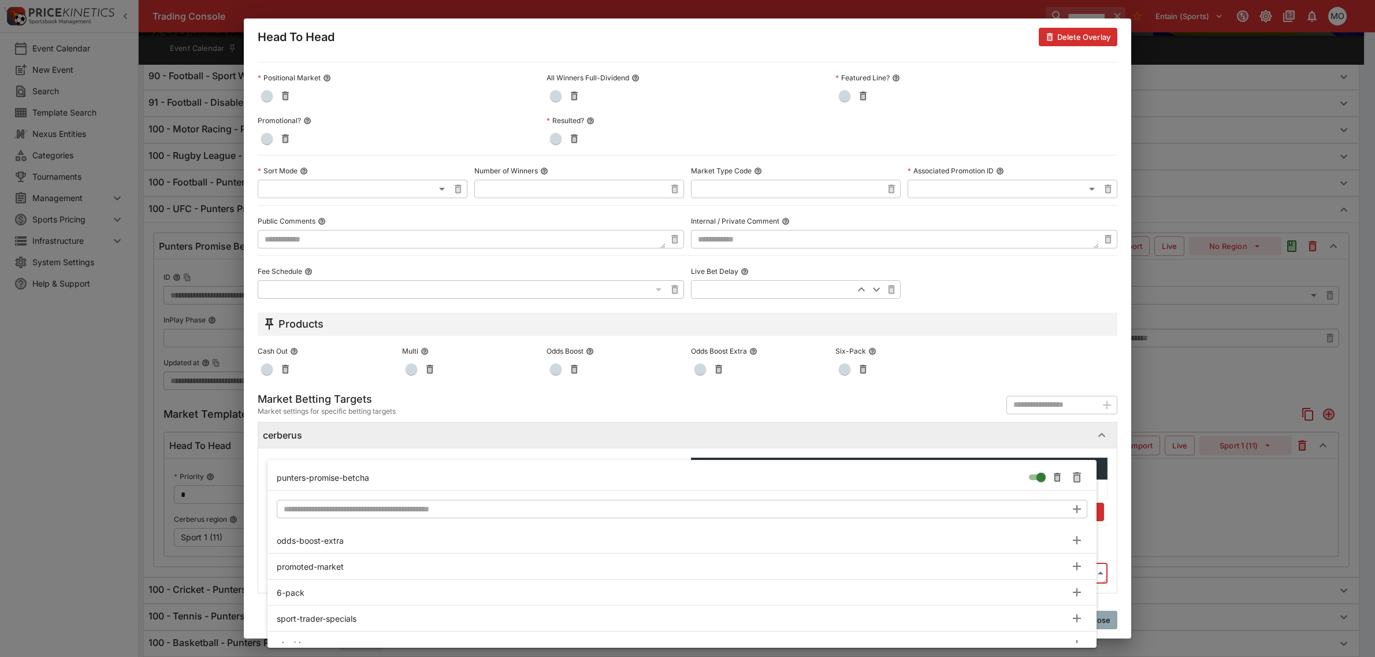
click at [1112, 469] on div at bounding box center [687, 328] width 1375 height 657
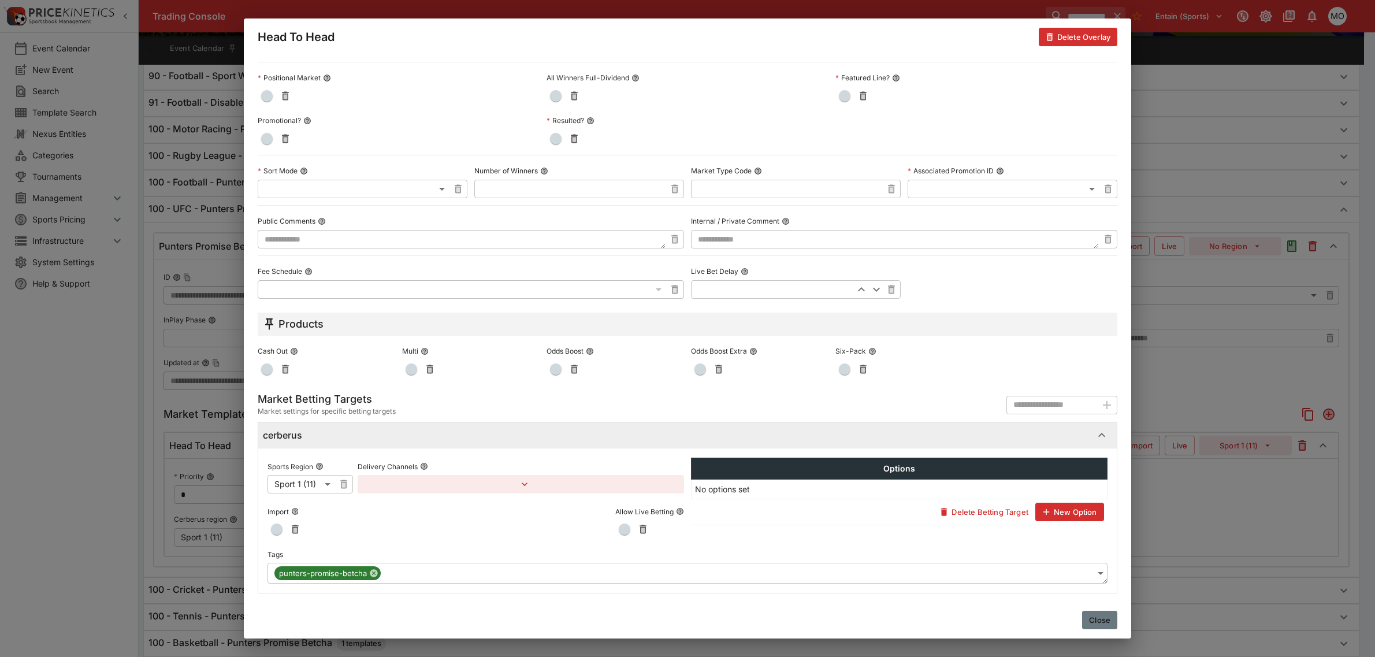
click at [1109, 615] on button "Close" at bounding box center [1099, 620] width 35 height 18
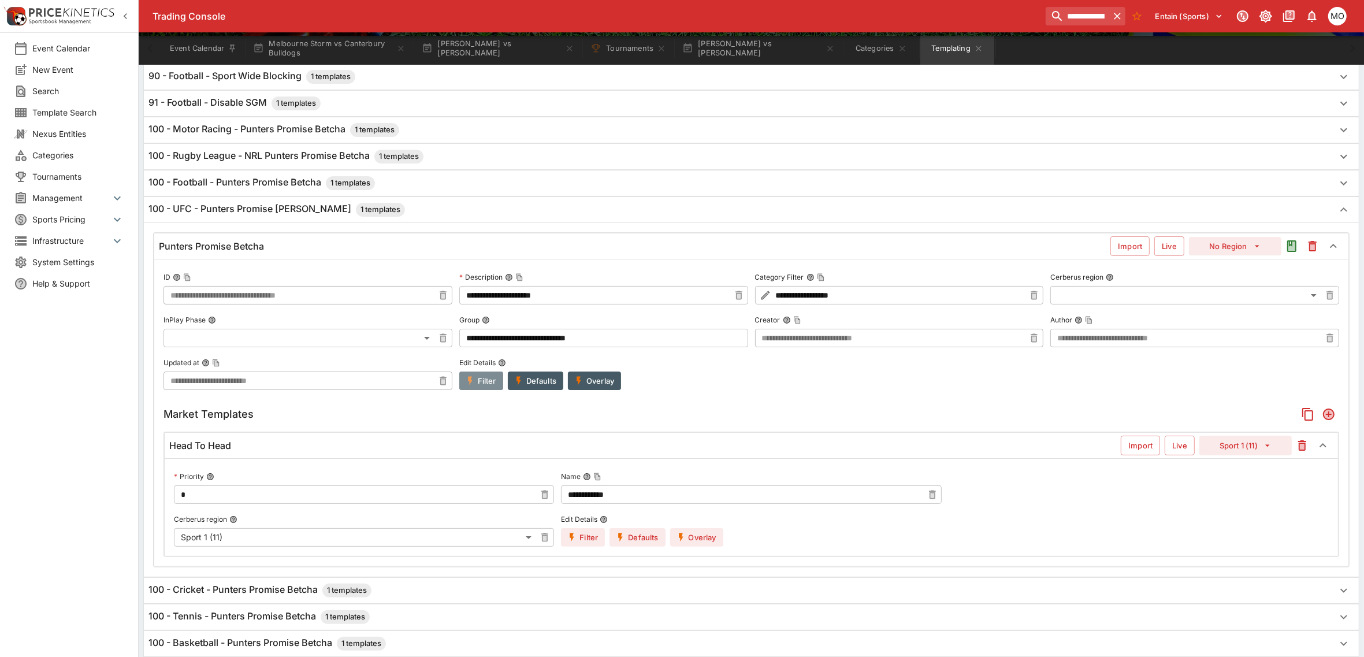
click at [480, 387] on button "Filter" at bounding box center [481, 381] width 44 height 18
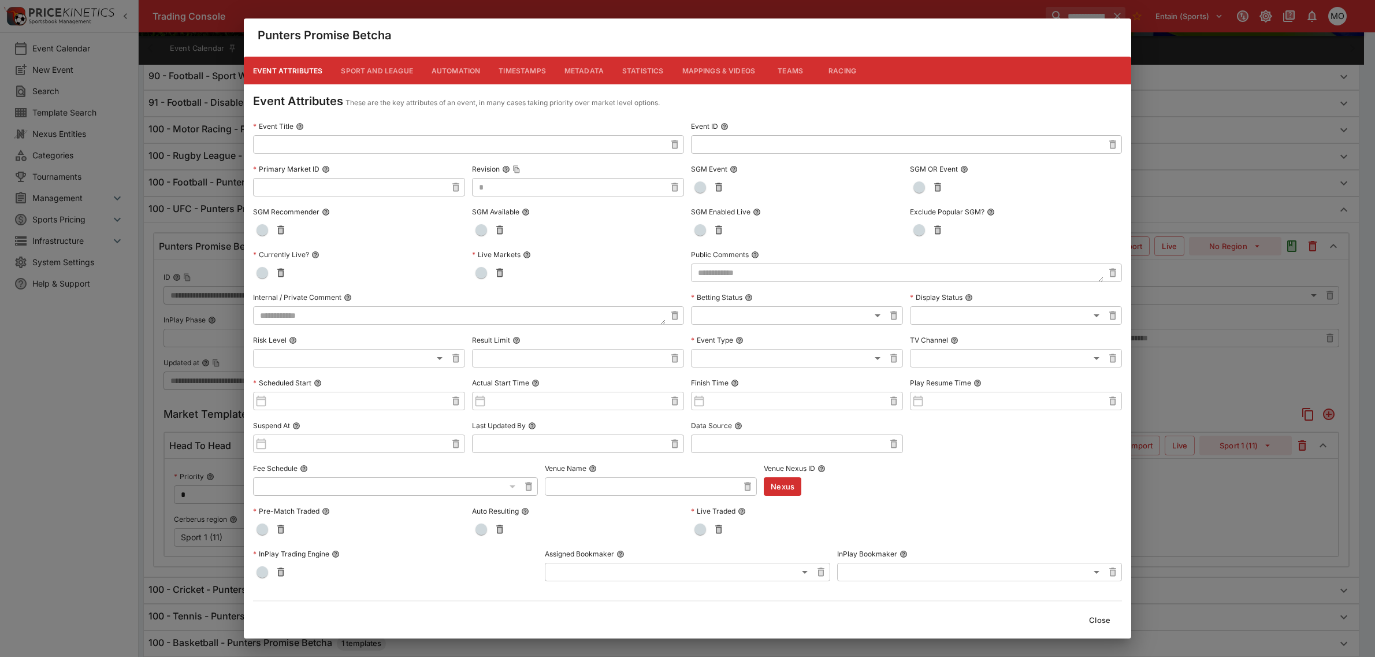
click at [1102, 625] on button "Close" at bounding box center [1099, 620] width 35 height 18
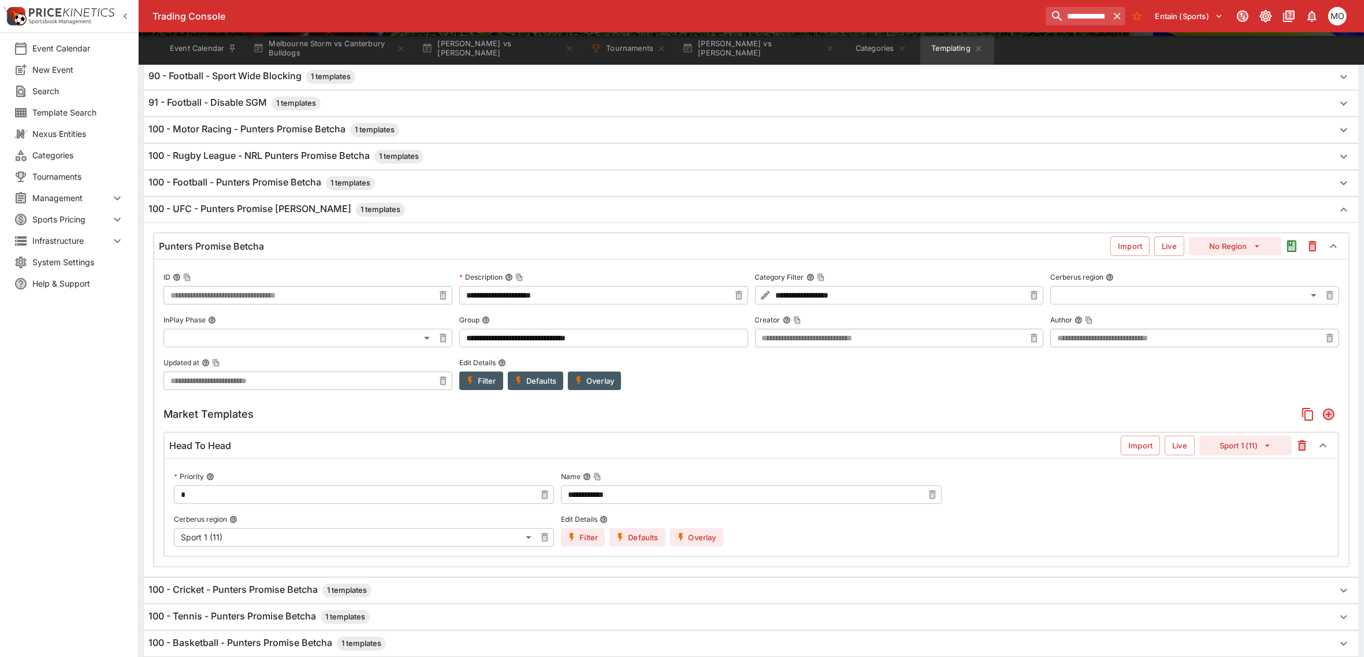
click at [480, 378] on button "Filter" at bounding box center [481, 381] width 44 height 18
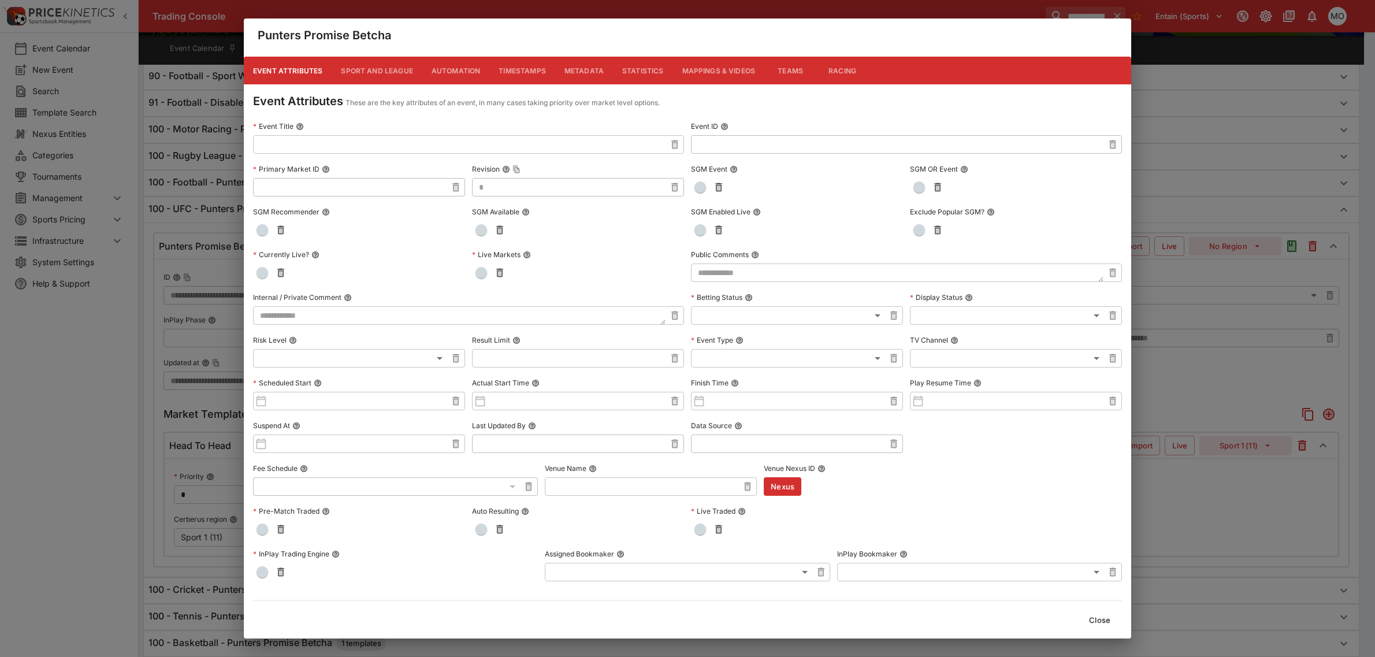
click at [587, 67] on button "Metadata" at bounding box center [584, 71] width 58 height 28
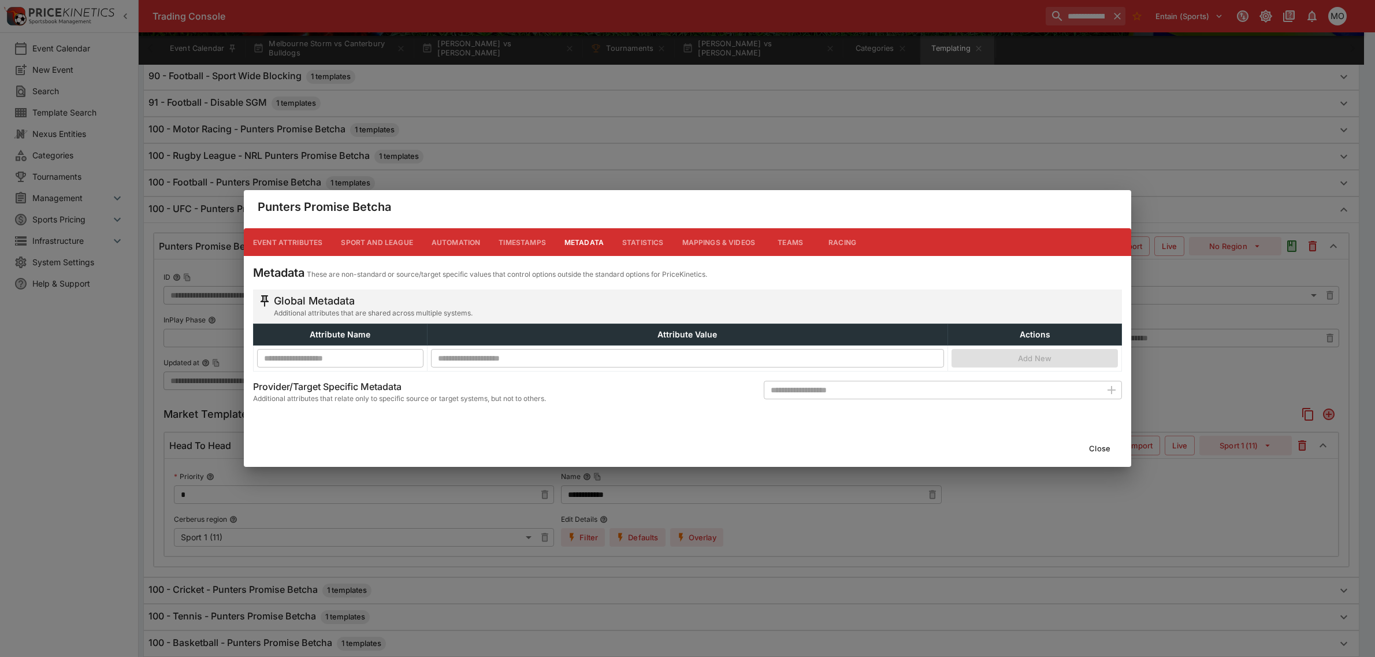
click at [820, 396] on input "text" at bounding box center [932, 390] width 337 height 18
type input "**********"
click at [1116, 389] on icon "button" at bounding box center [1112, 390] width 14 height 14
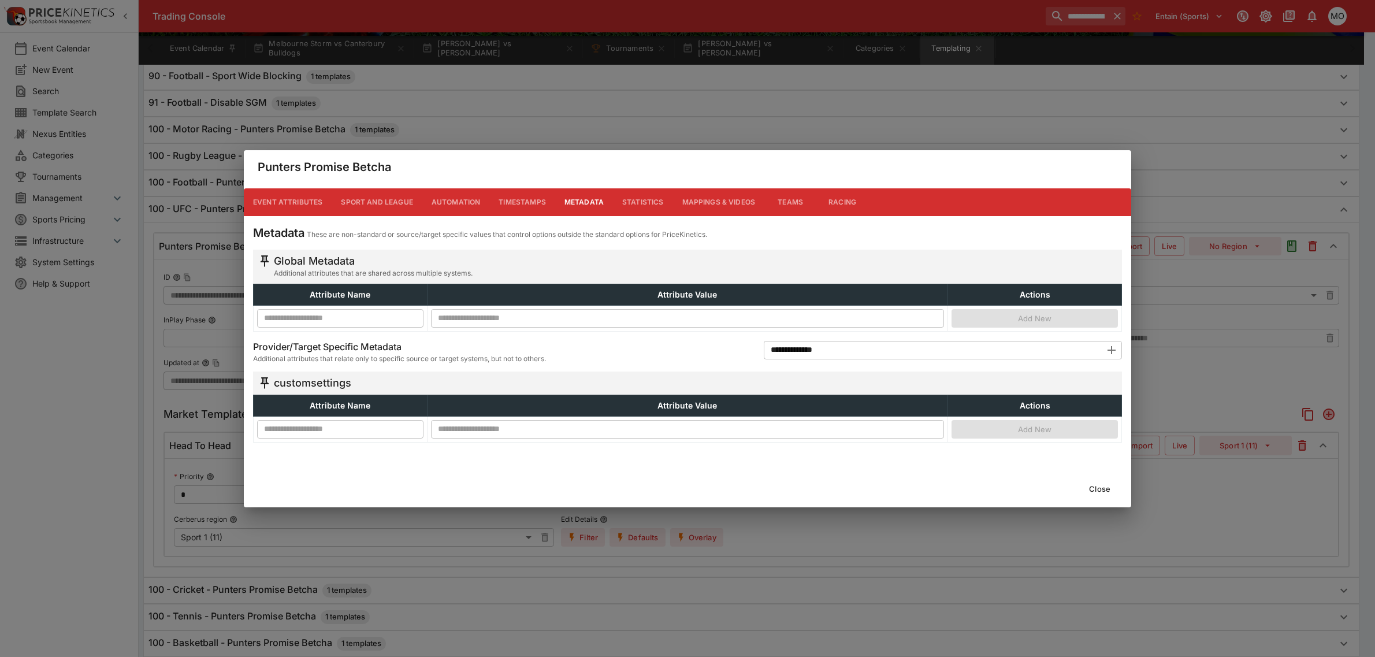
click at [325, 426] on input "text" at bounding box center [340, 428] width 166 height 18
type input "**********"
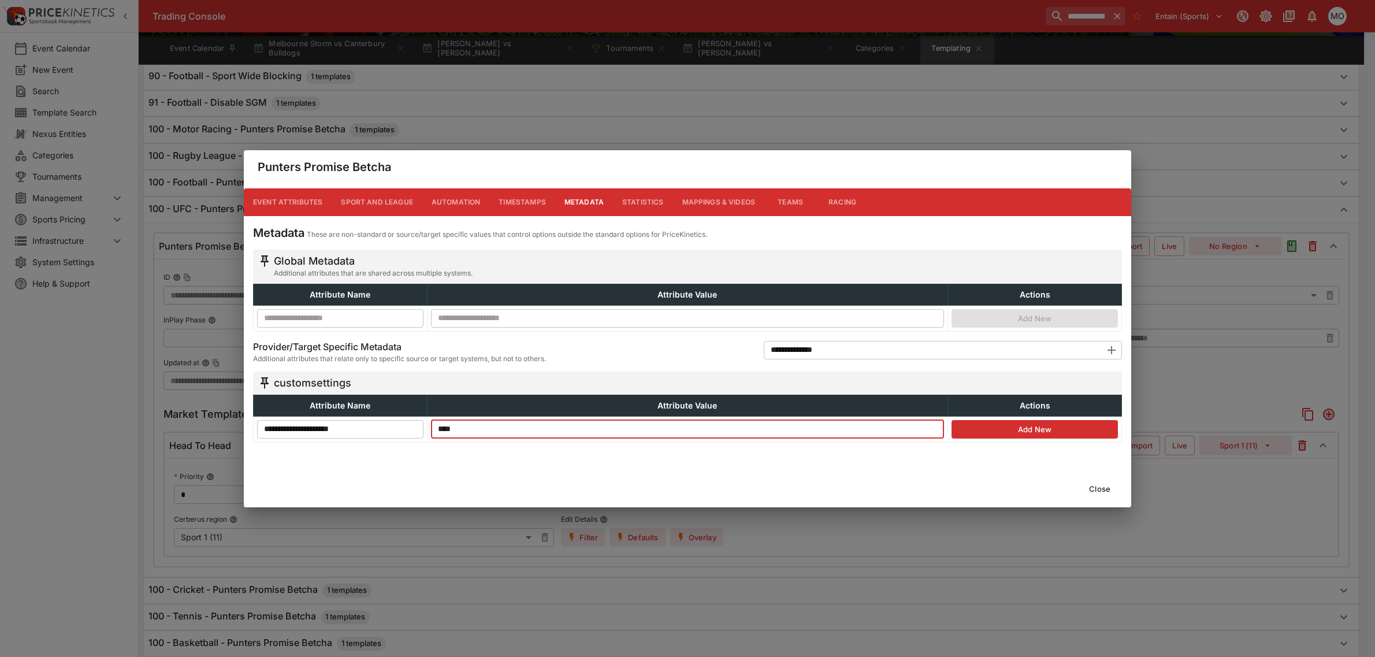
type input "****"
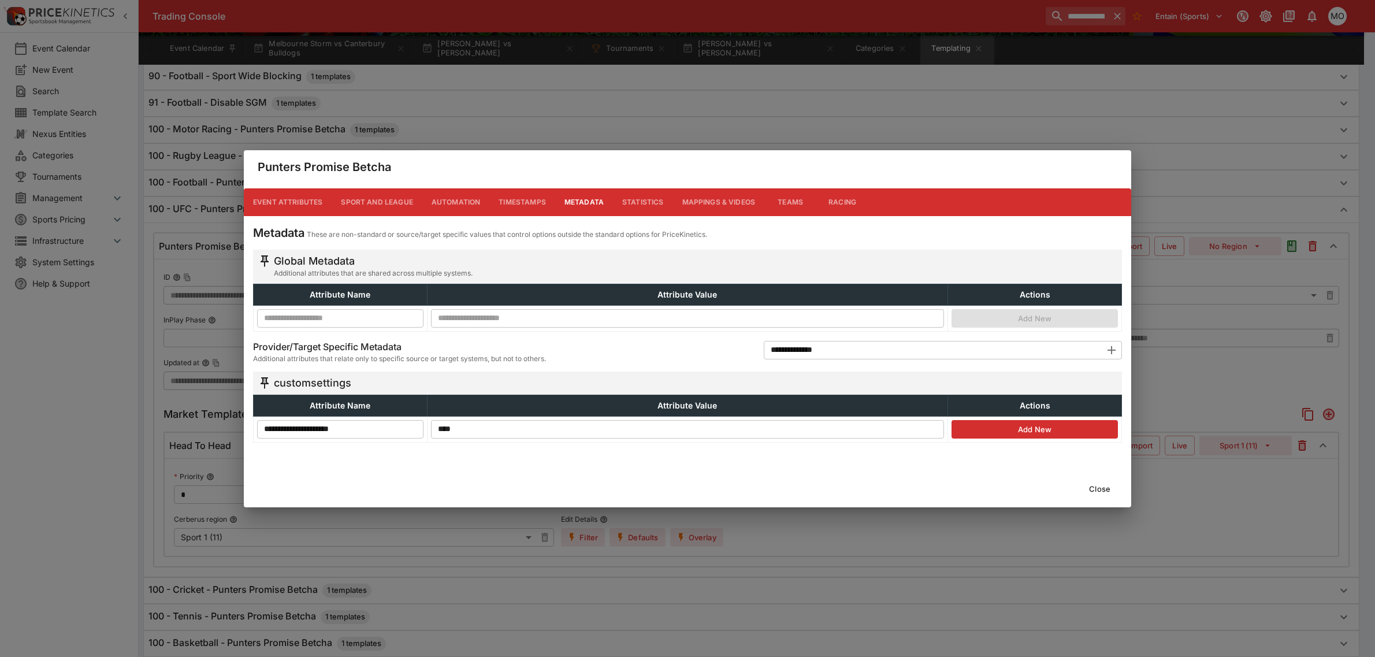
click at [1037, 432] on button "Add New" at bounding box center [1035, 429] width 166 height 18
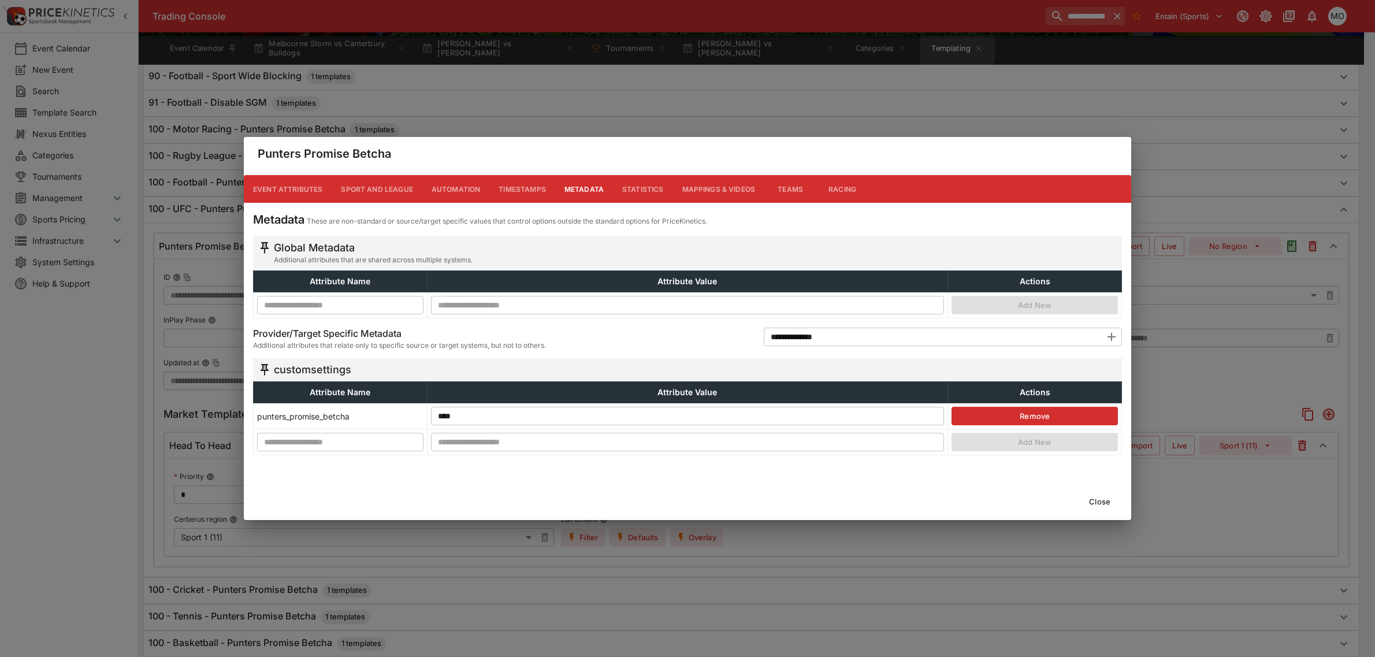
click at [1108, 499] on button "Close" at bounding box center [1099, 501] width 35 height 18
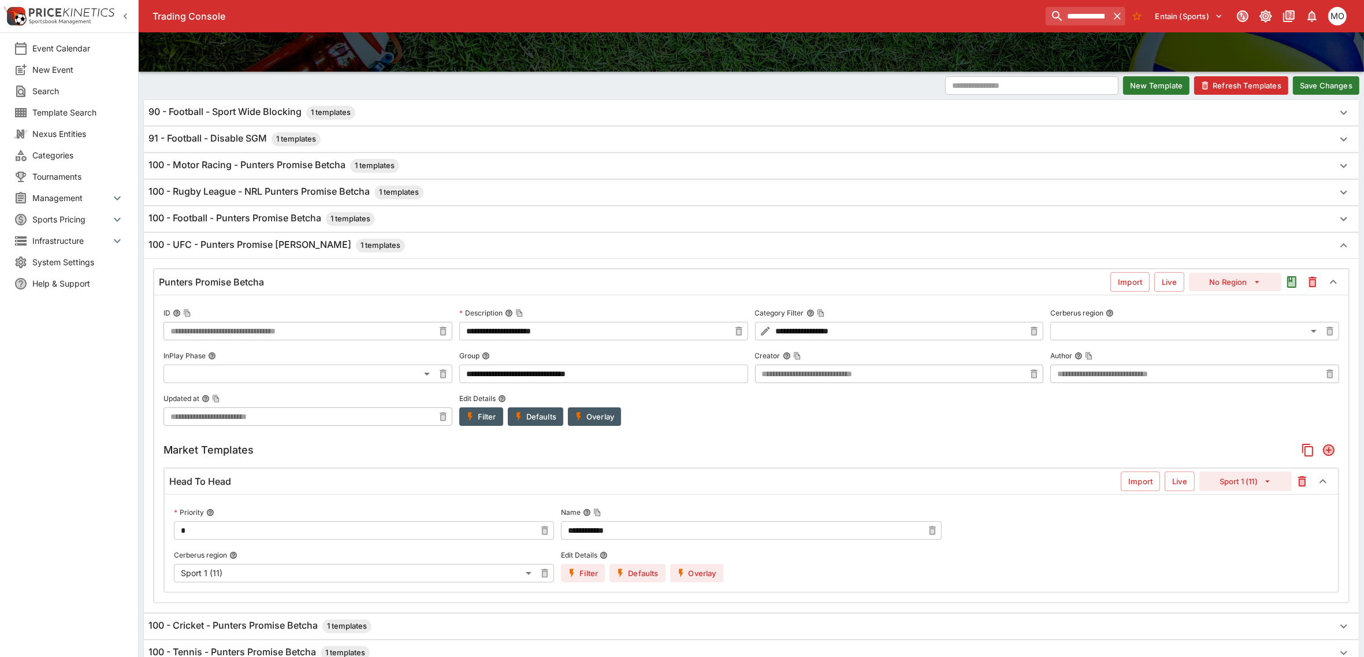
scroll to position [144, 0]
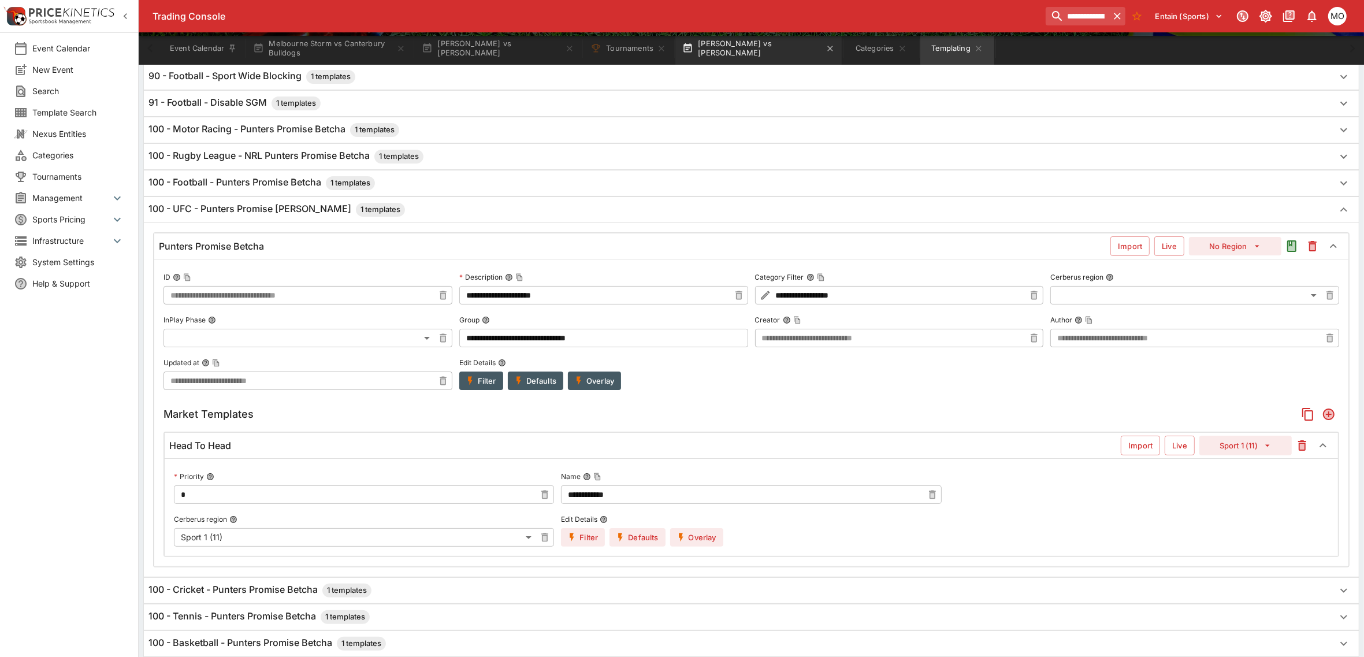
click at [738, 53] on button "[PERSON_NAME] vs [PERSON_NAME]" at bounding box center [758, 48] width 166 height 32
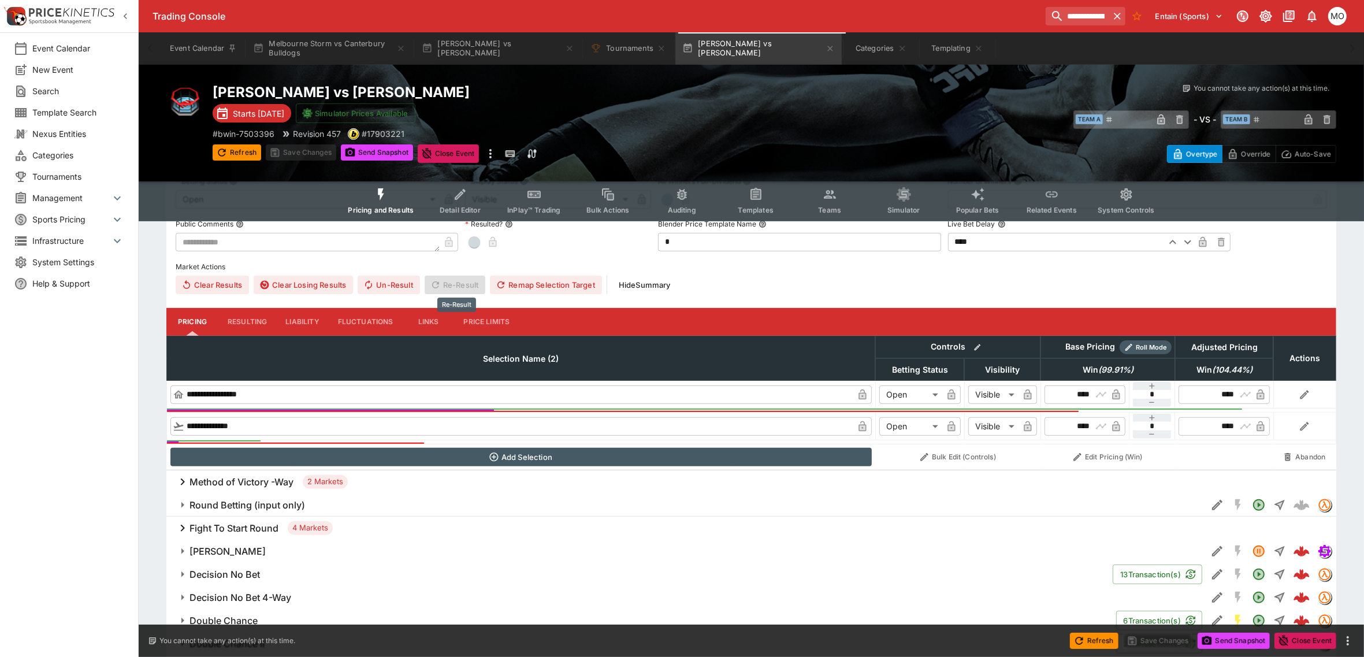
scroll to position [289, 0]
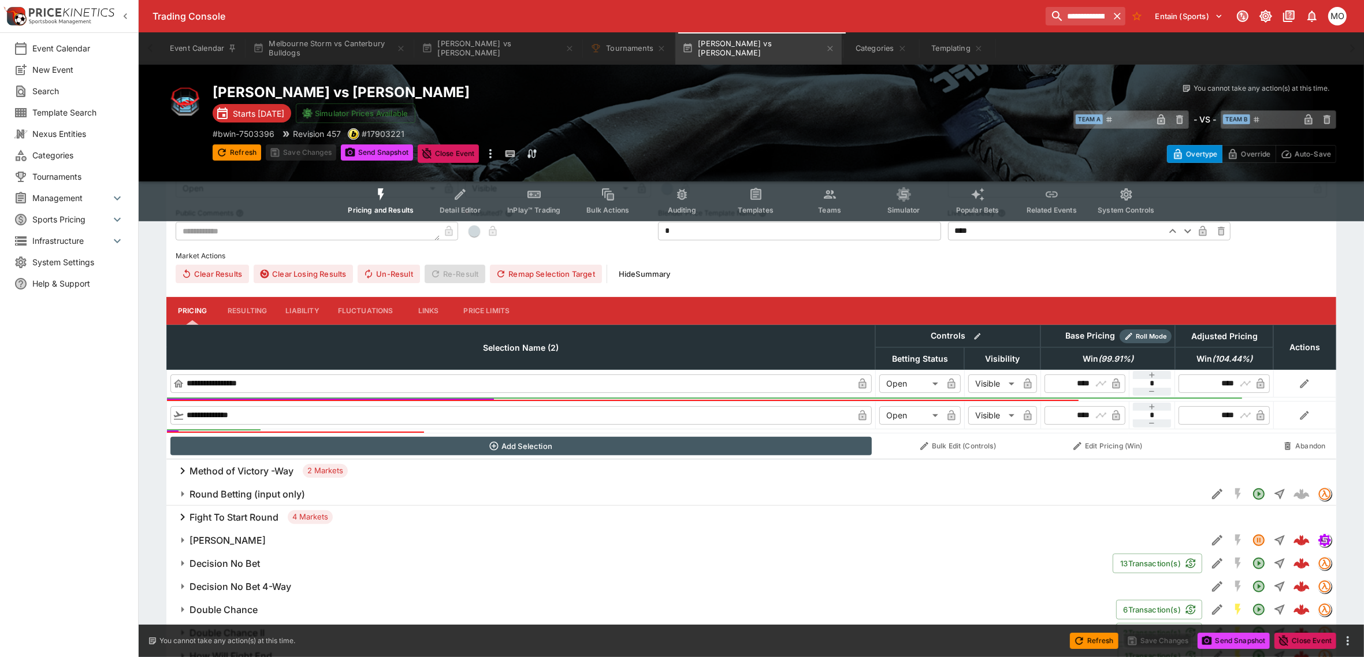
click at [246, 473] on h6 "Method of Victory -Way" at bounding box center [242, 471] width 104 height 12
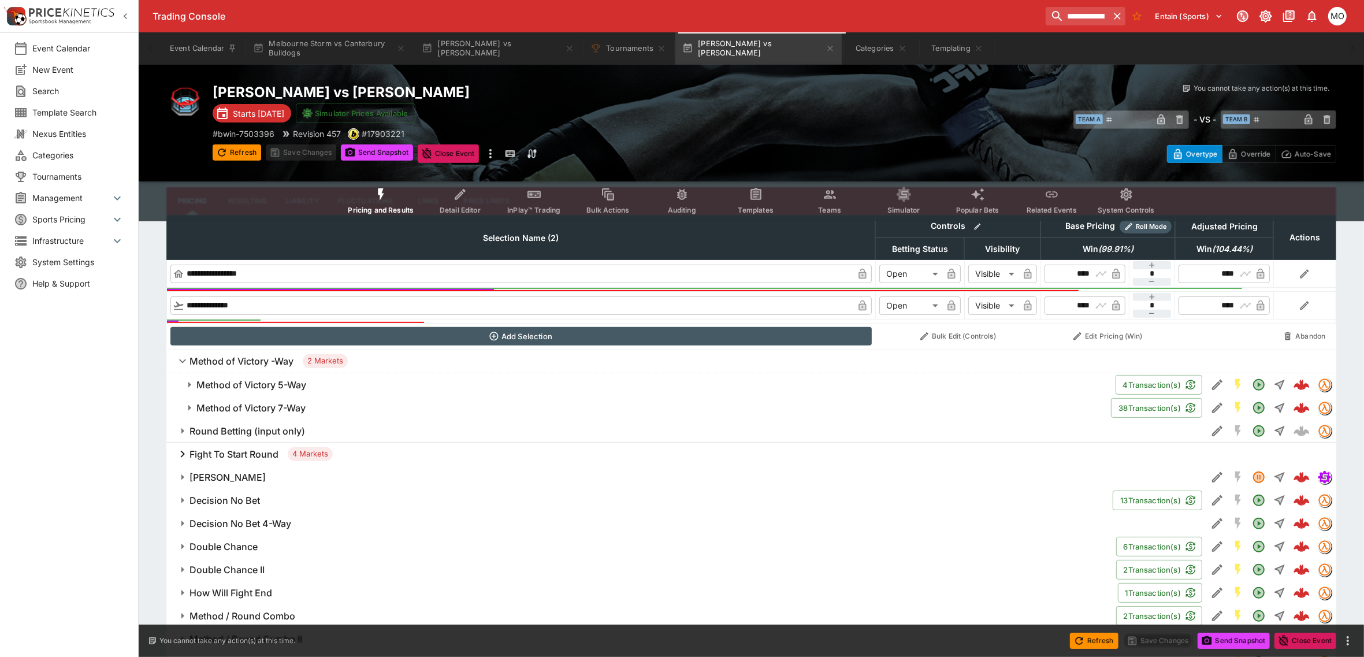
scroll to position [433, 0]
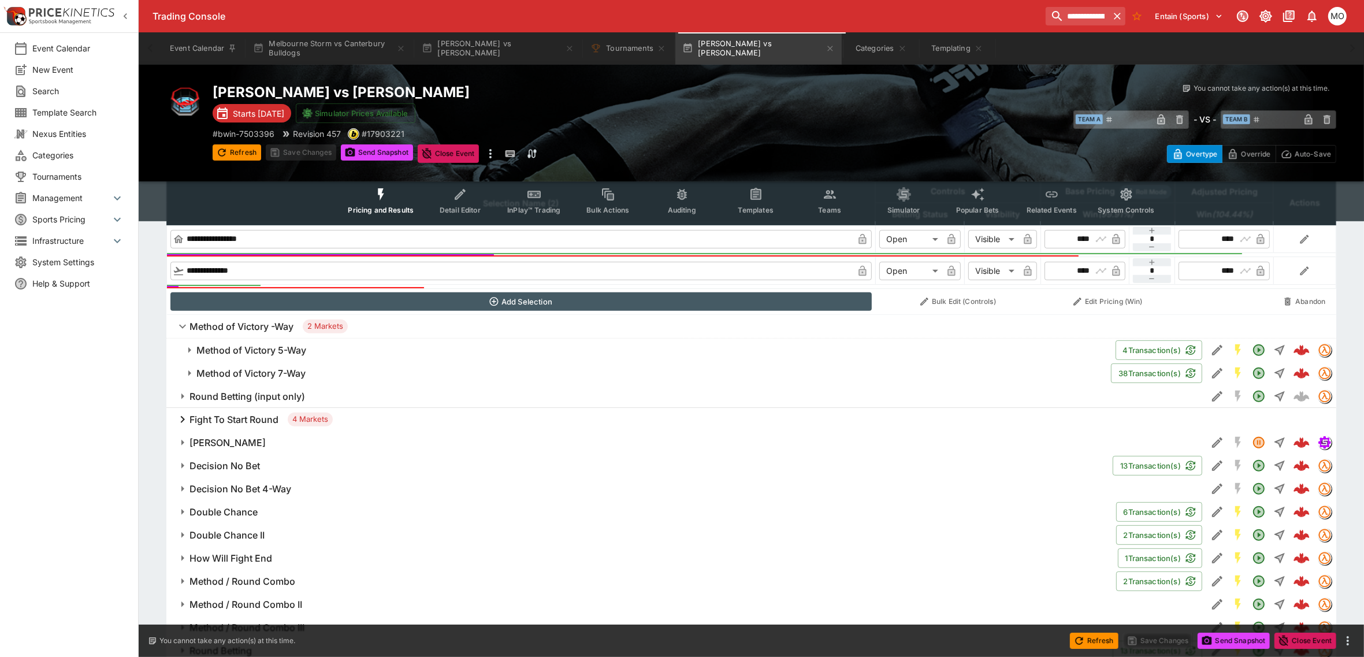
click at [112, 451] on div "Event Calendar New Event Search Template Search Nexus Entities Categories Tourn…" at bounding box center [69, 328] width 139 height 657
drag, startPoint x: 197, startPoint y: 373, endPoint x: 258, endPoint y: 373, distance: 60.7
click at [258, 373] on h6 "Method of Victory 7-Way" at bounding box center [250, 373] width 109 height 12
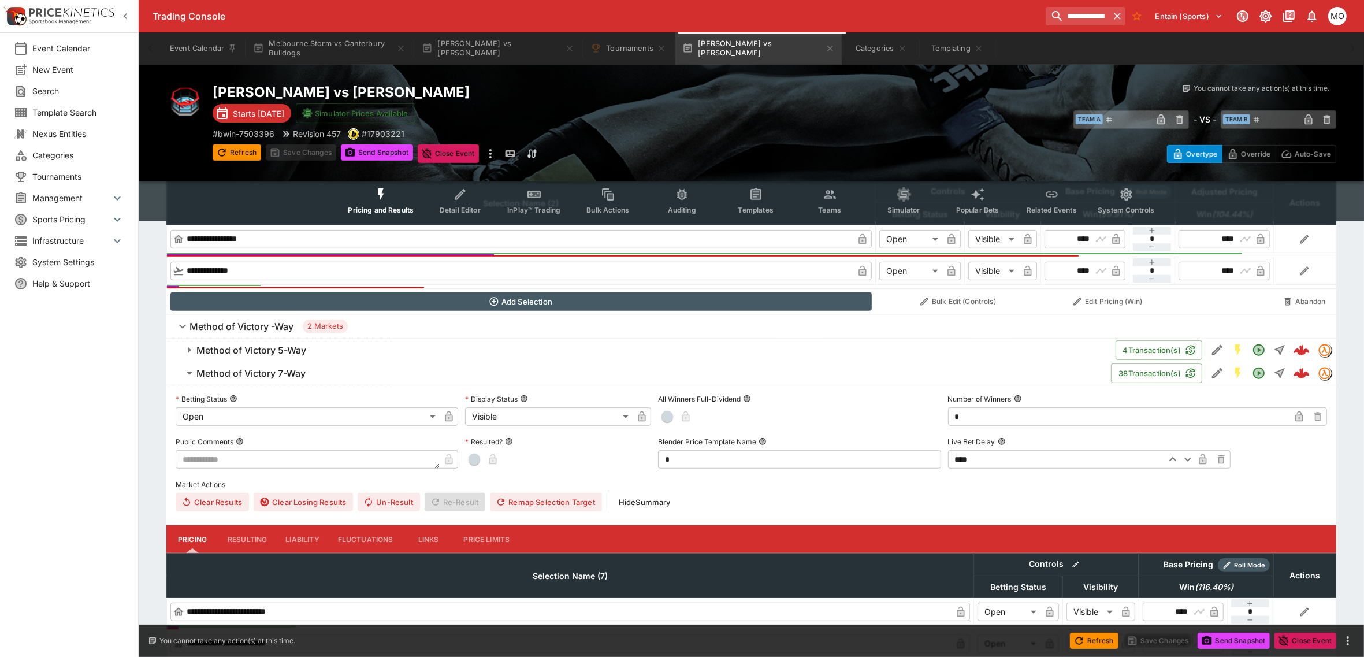
click at [258, 373] on h6 "Method of Victory 7-Way" at bounding box center [250, 373] width 109 height 12
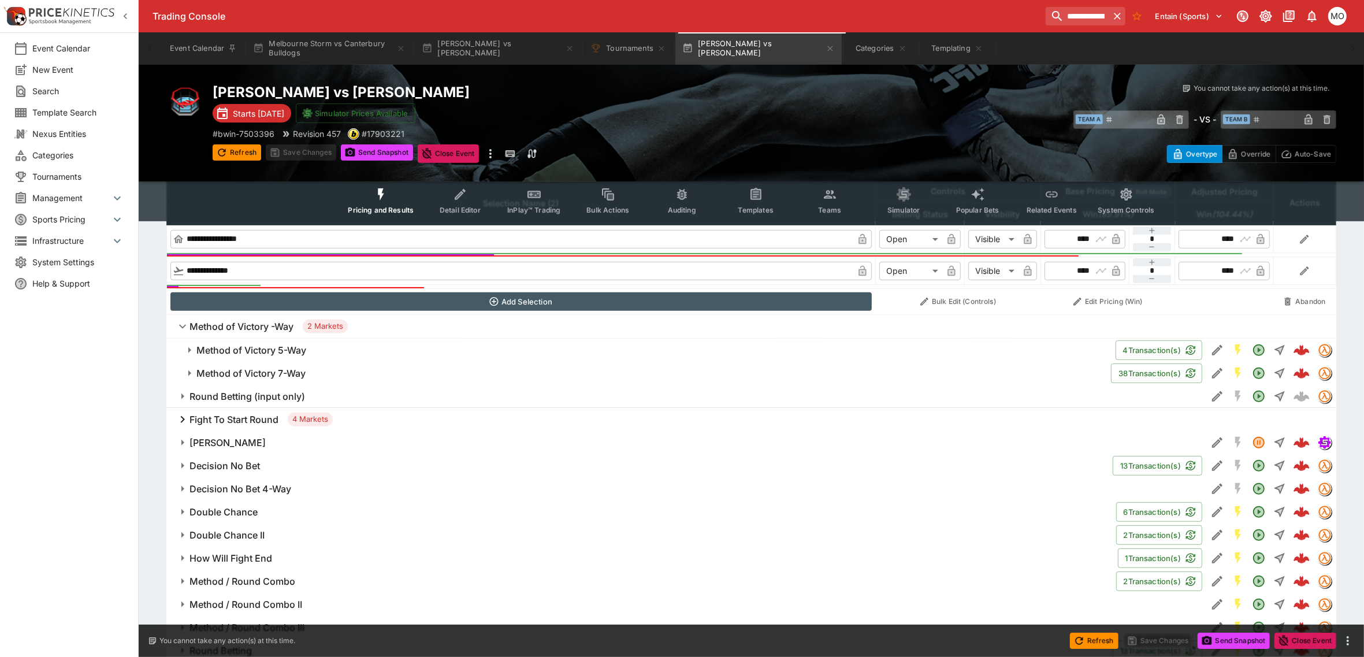
click at [261, 373] on h6 "Method of Victory 7-Way" at bounding box center [250, 373] width 109 height 12
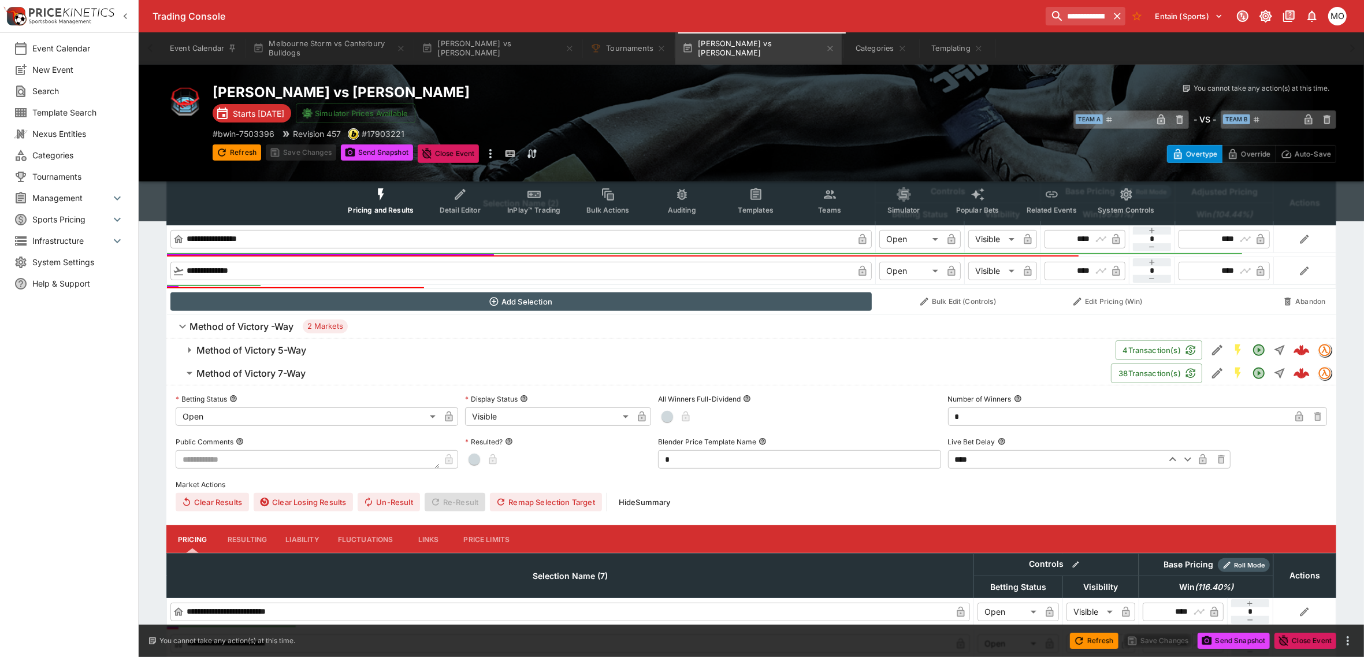
drag, startPoint x: 315, startPoint y: 370, endPoint x: 199, endPoint y: 374, distance: 116.2
click at [199, 376] on span "Method of Victory 7-Way" at bounding box center [648, 373] width 905 height 12
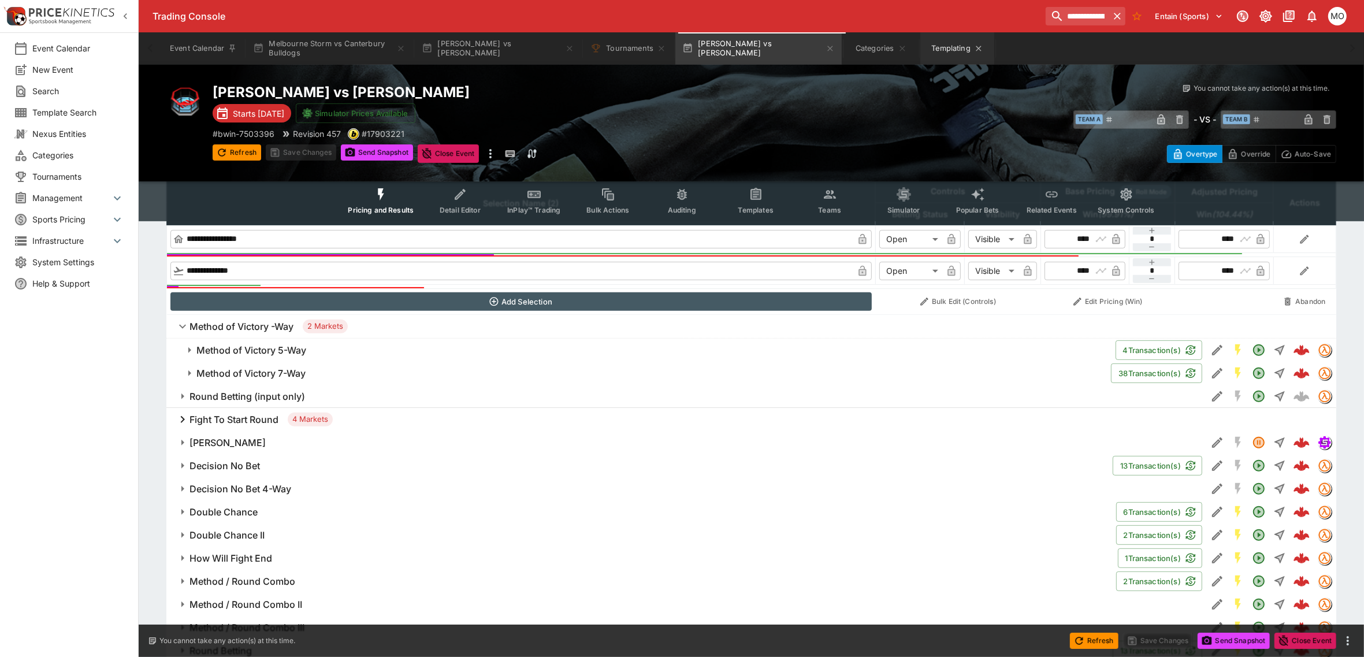
click at [950, 47] on button "Templating" at bounding box center [957, 48] width 74 height 32
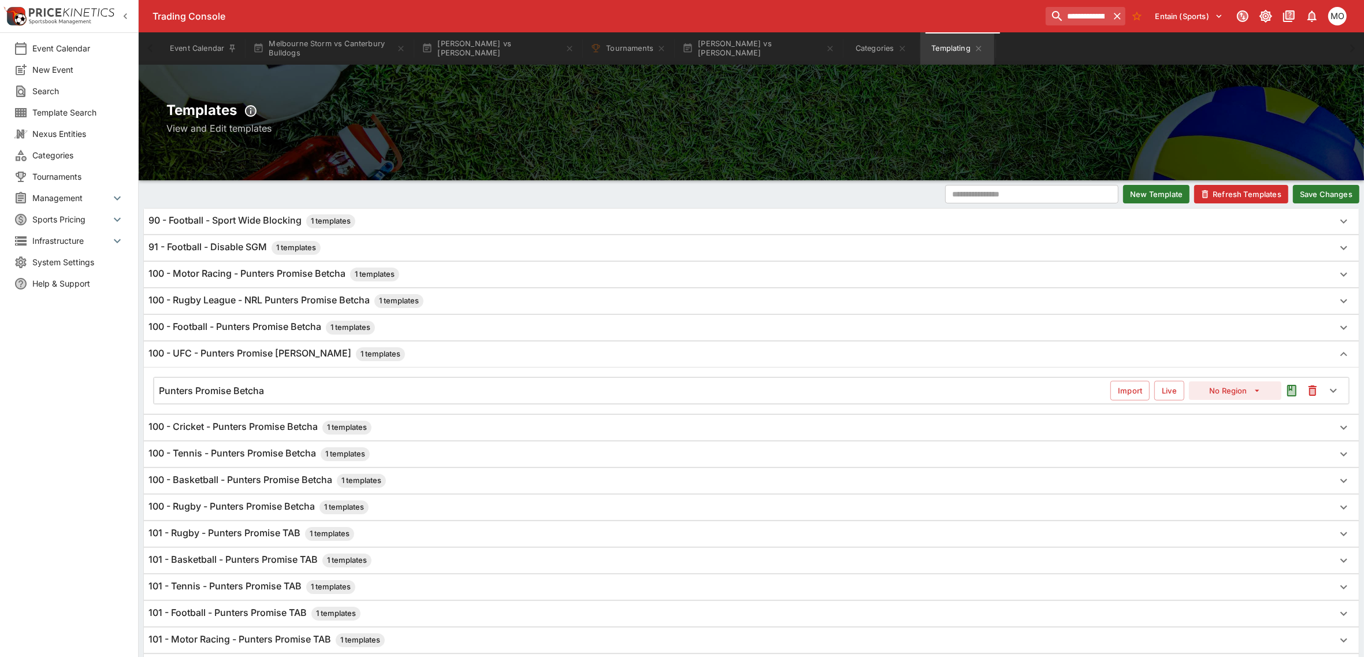
click at [440, 389] on div "Punters Promise Betcha" at bounding box center [635, 391] width 952 height 12
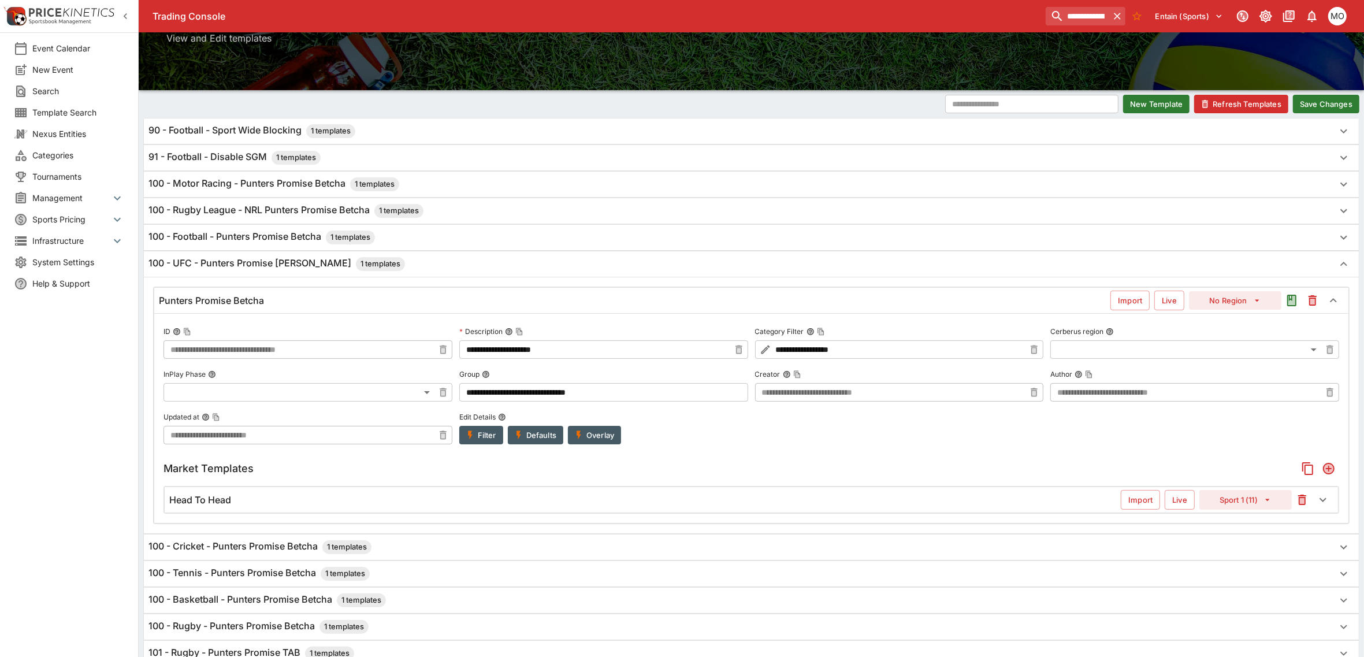
scroll to position [144, 0]
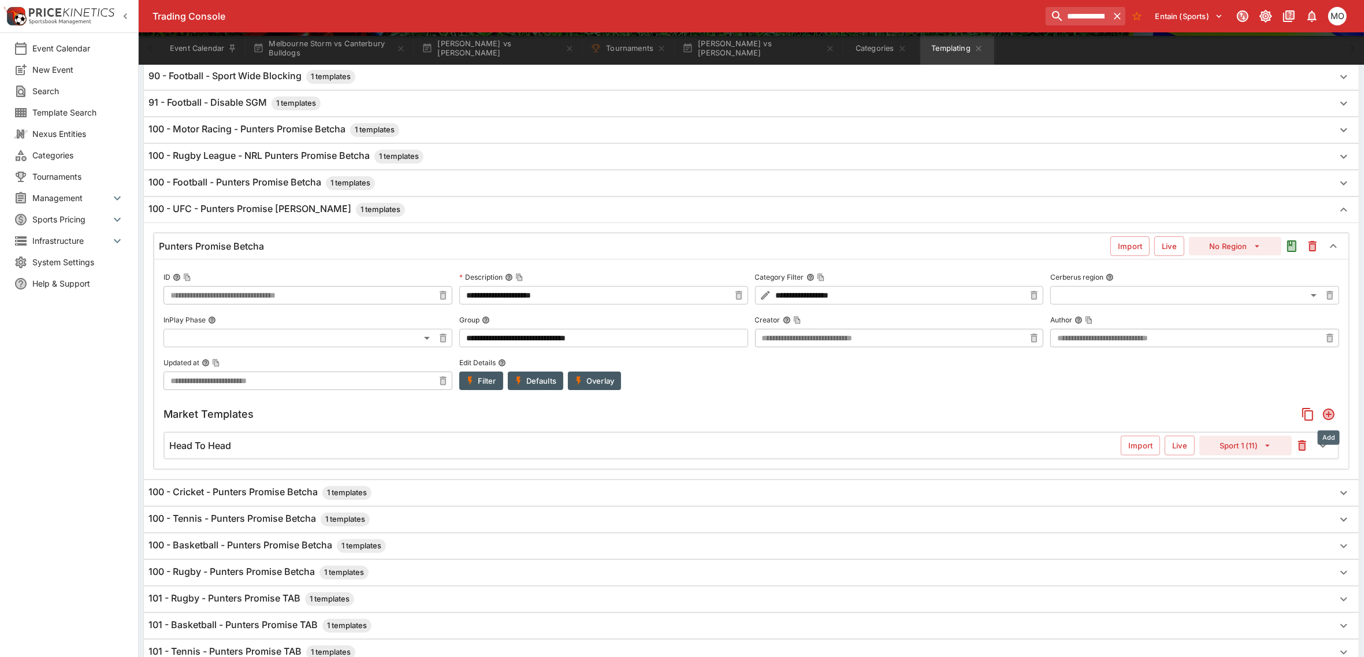
click at [1322, 417] on icon "Add" at bounding box center [1329, 414] width 14 height 14
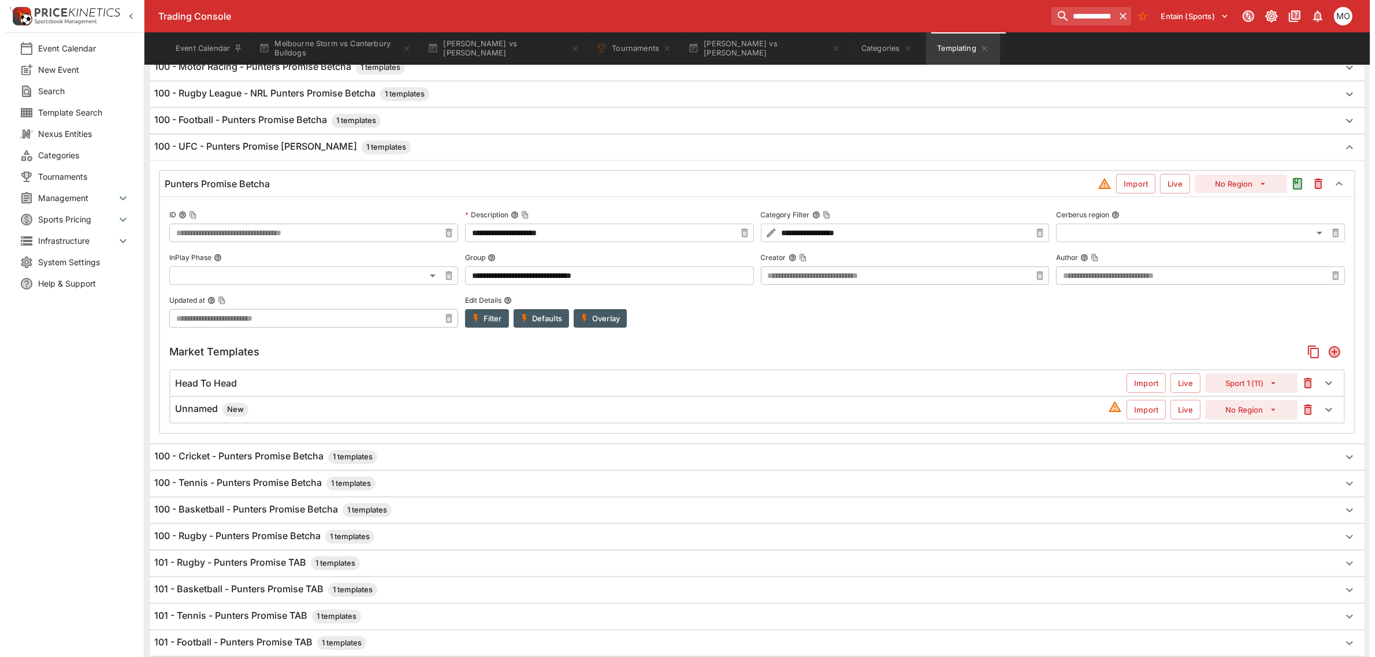
scroll to position [172, 0]
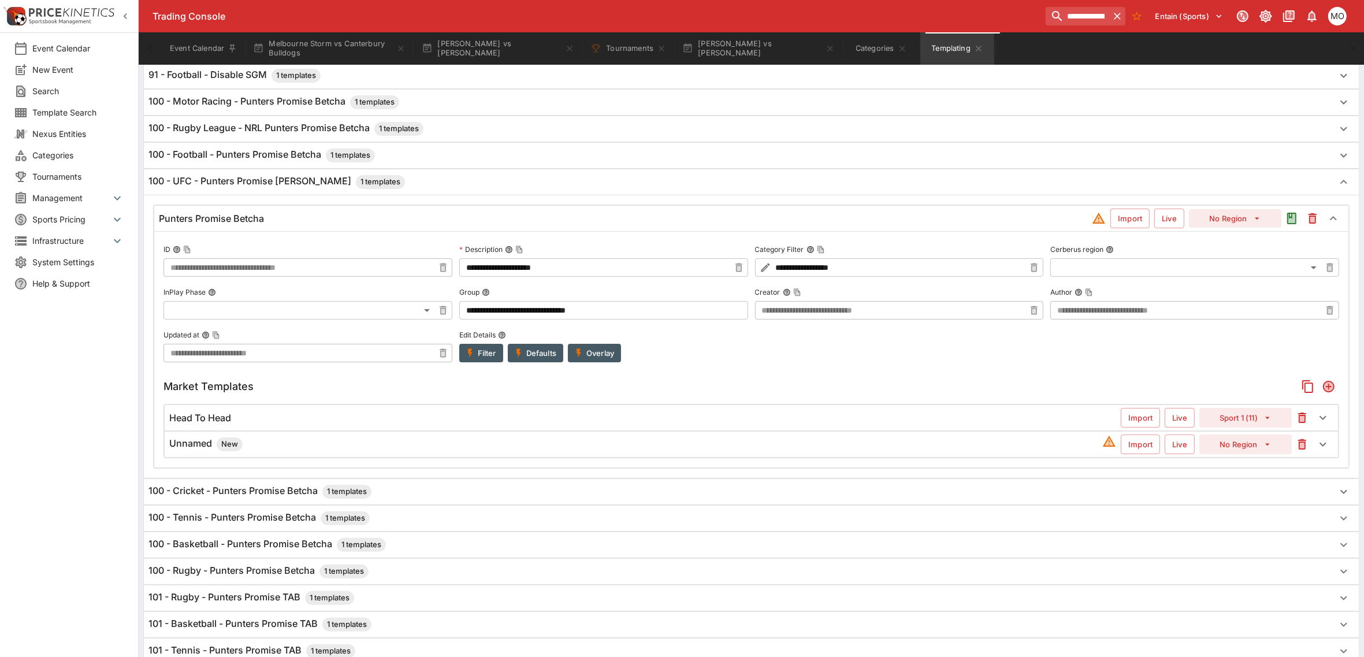
click at [197, 446] on h6 "Unnamed New" at bounding box center [205, 444] width 73 height 14
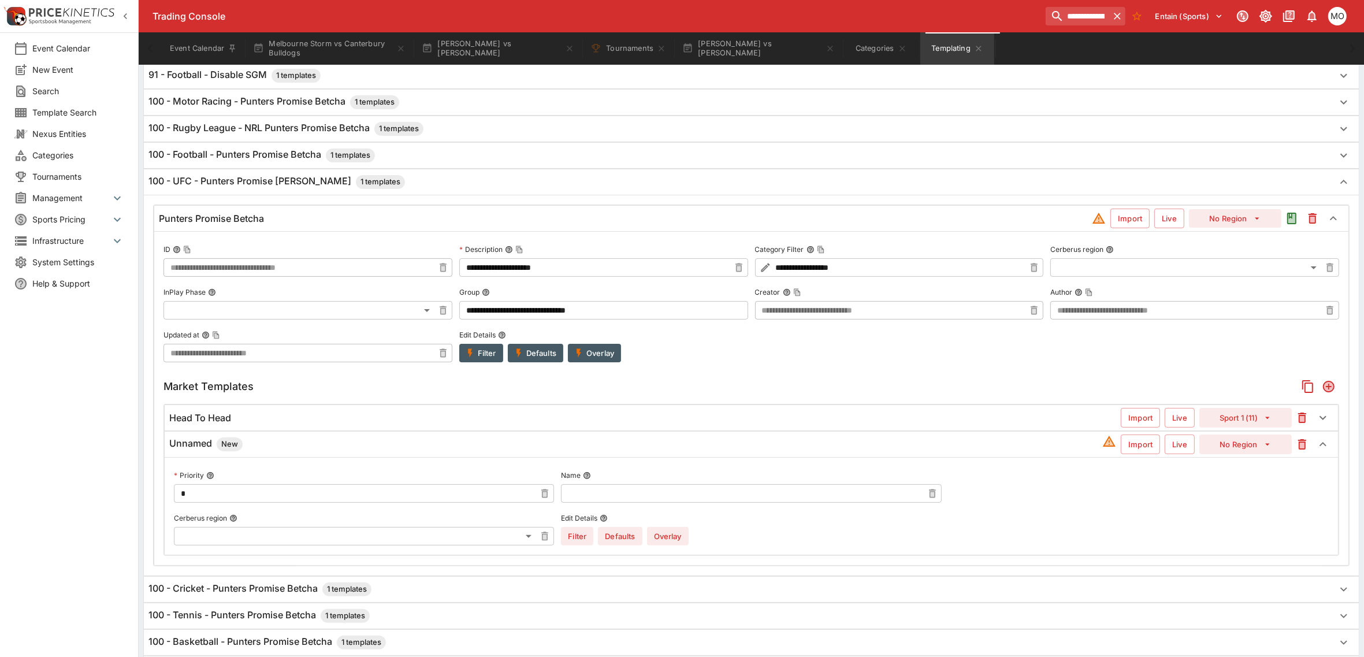
click at [575, 497] on input "text" at bounding box center [742, 493] width 362 height 18
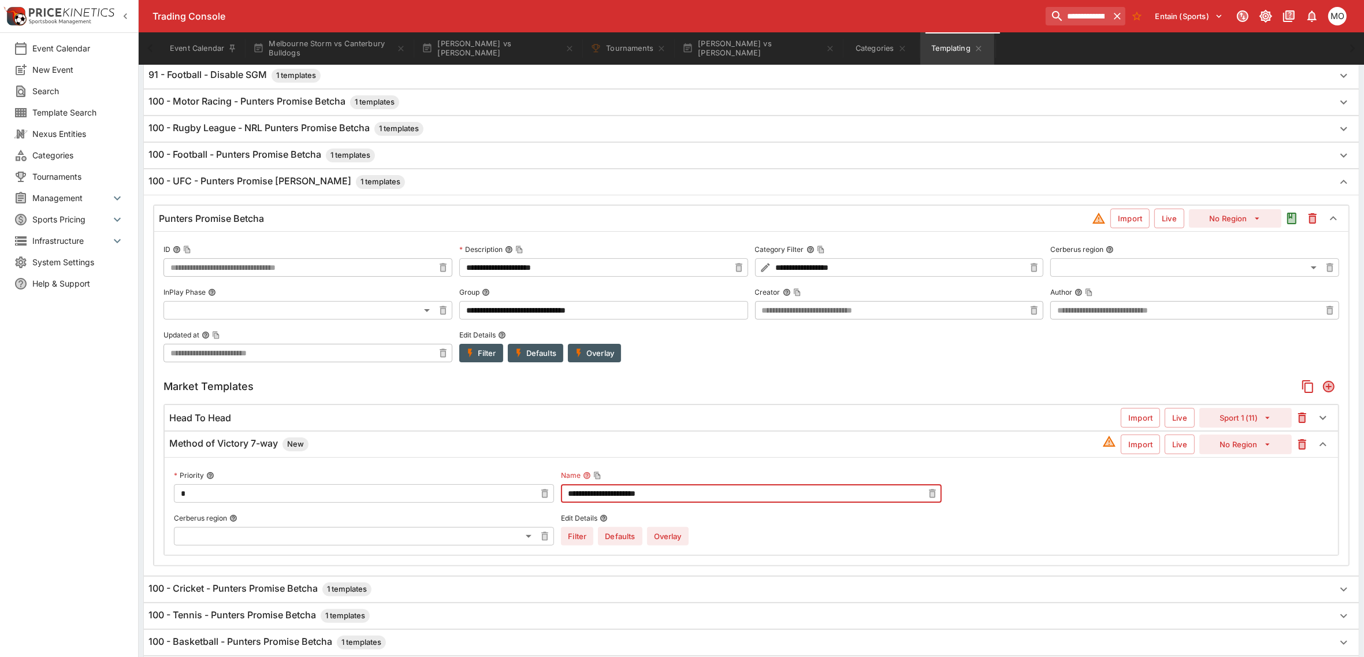
type input "**********"
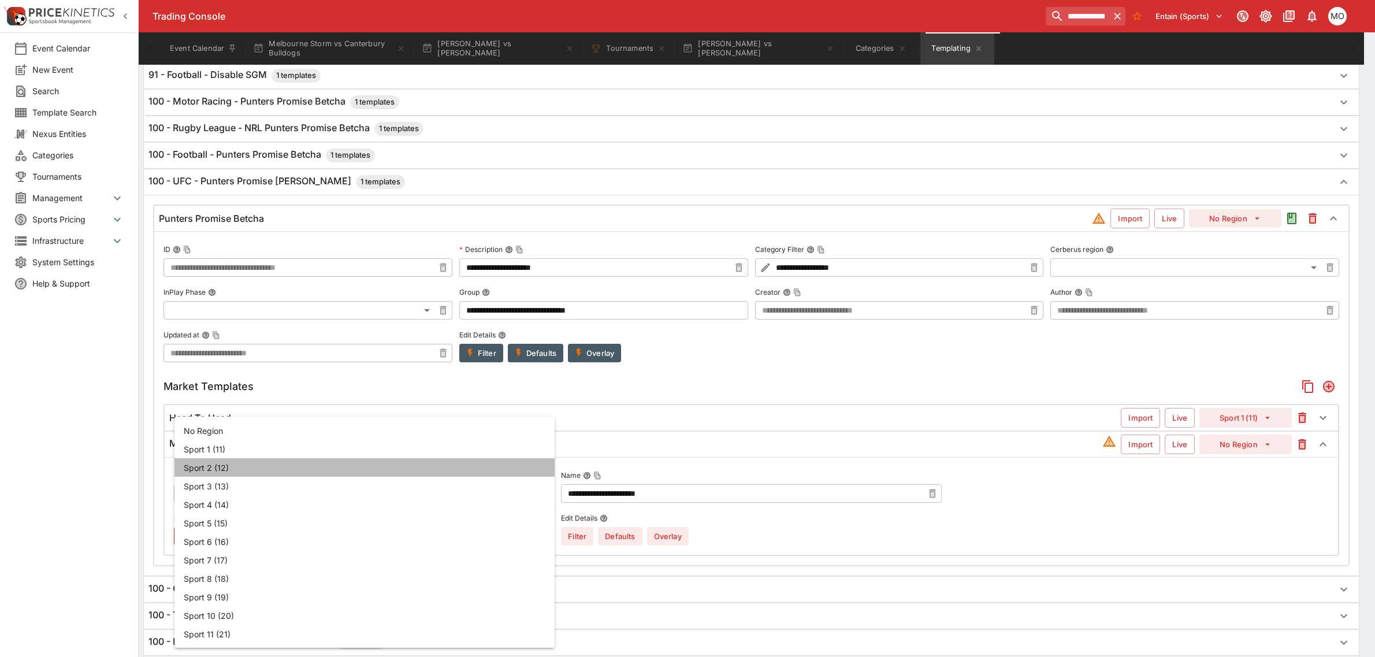
click at [239, 466] on li "Sport 2 (12)" at bounding box center [364, 467] width 380 height 18
type input "**"
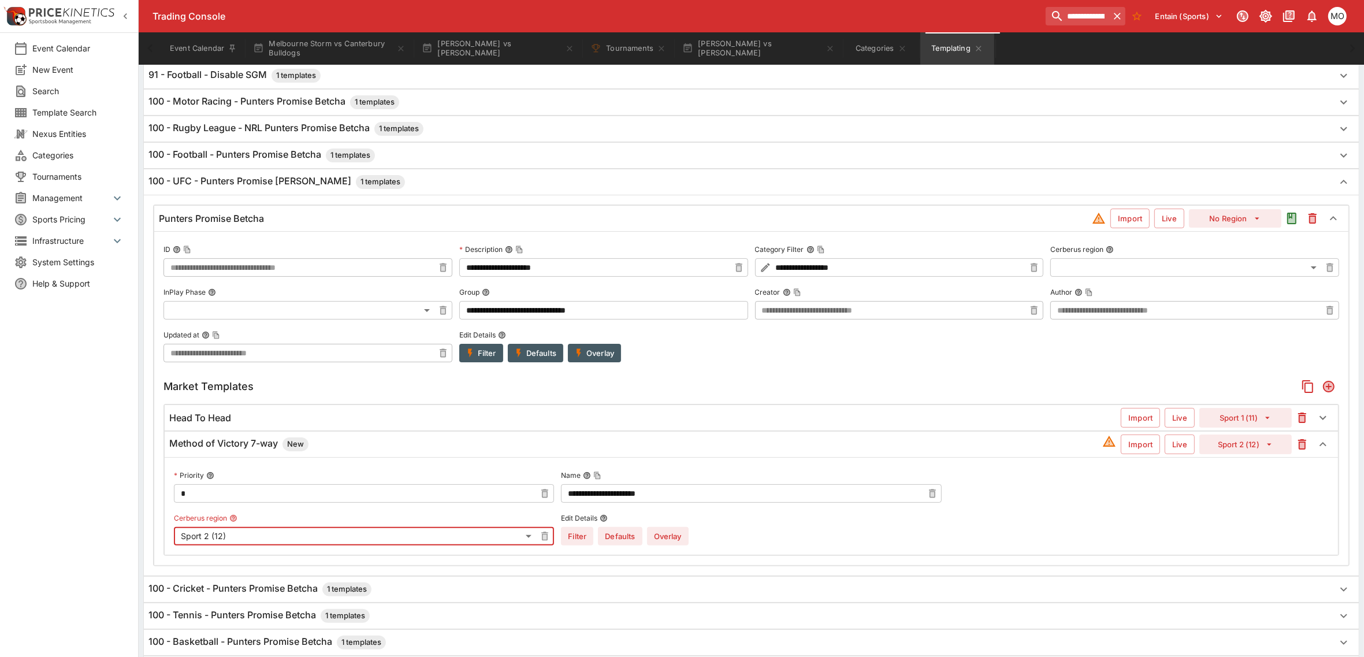
click at [681, 539] on button "Overlay" at bounding box center [668, 536] width 42 height 18
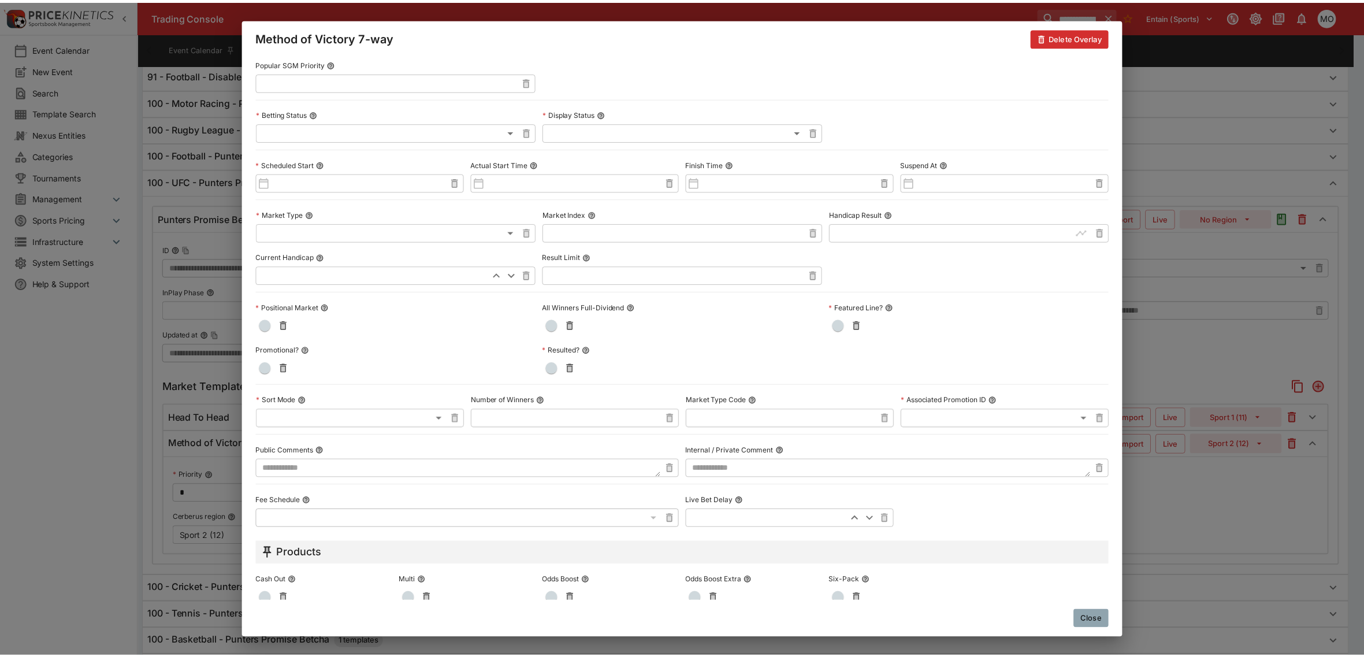
scroll to position [435, 0]
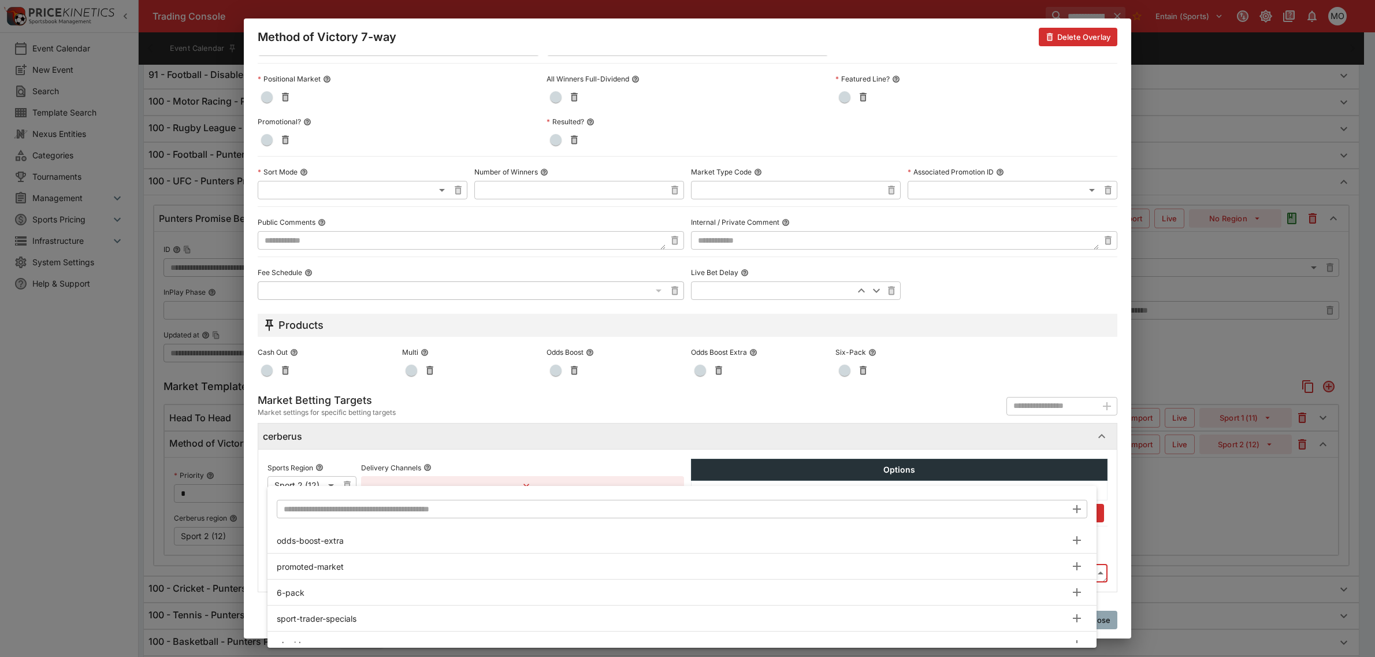
click at [359, 508] on input "text" at bounding box center [672, 509] width 790 height 18
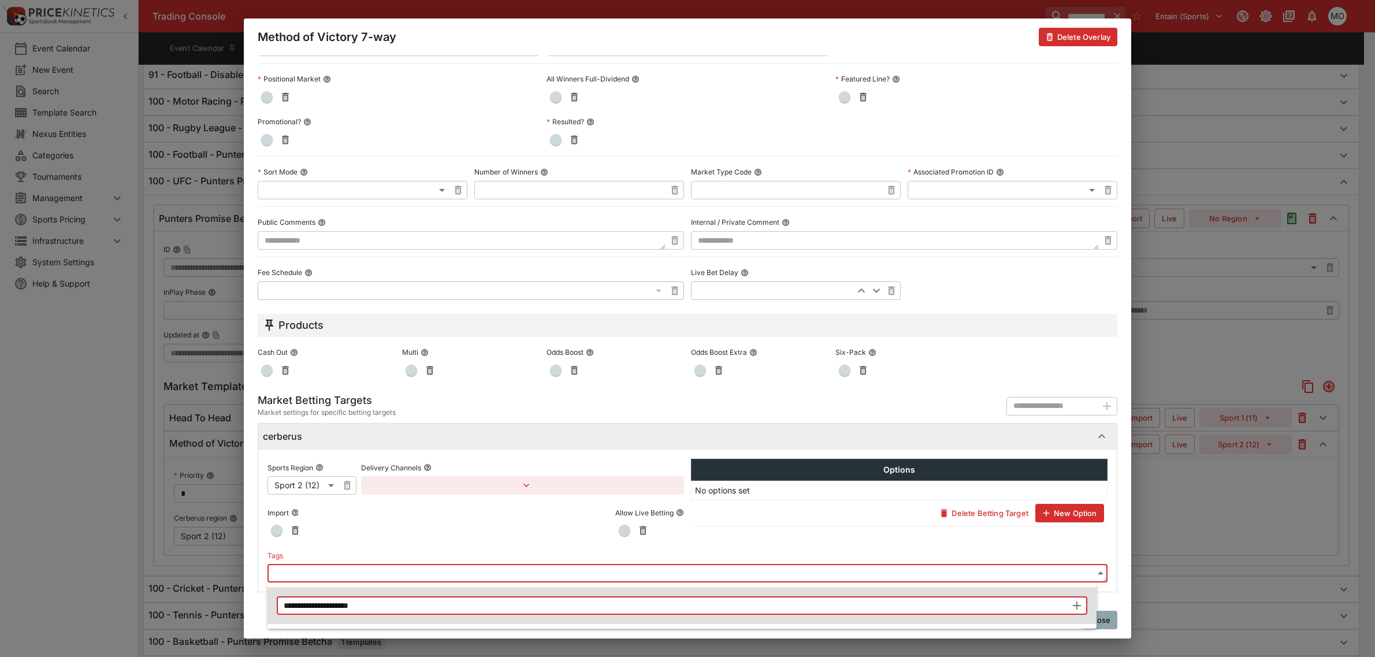
type input "**********"
click at [1076, 605] on icon "button" at bounding box center [1077, 605] width 8 height 8
type input "**********"
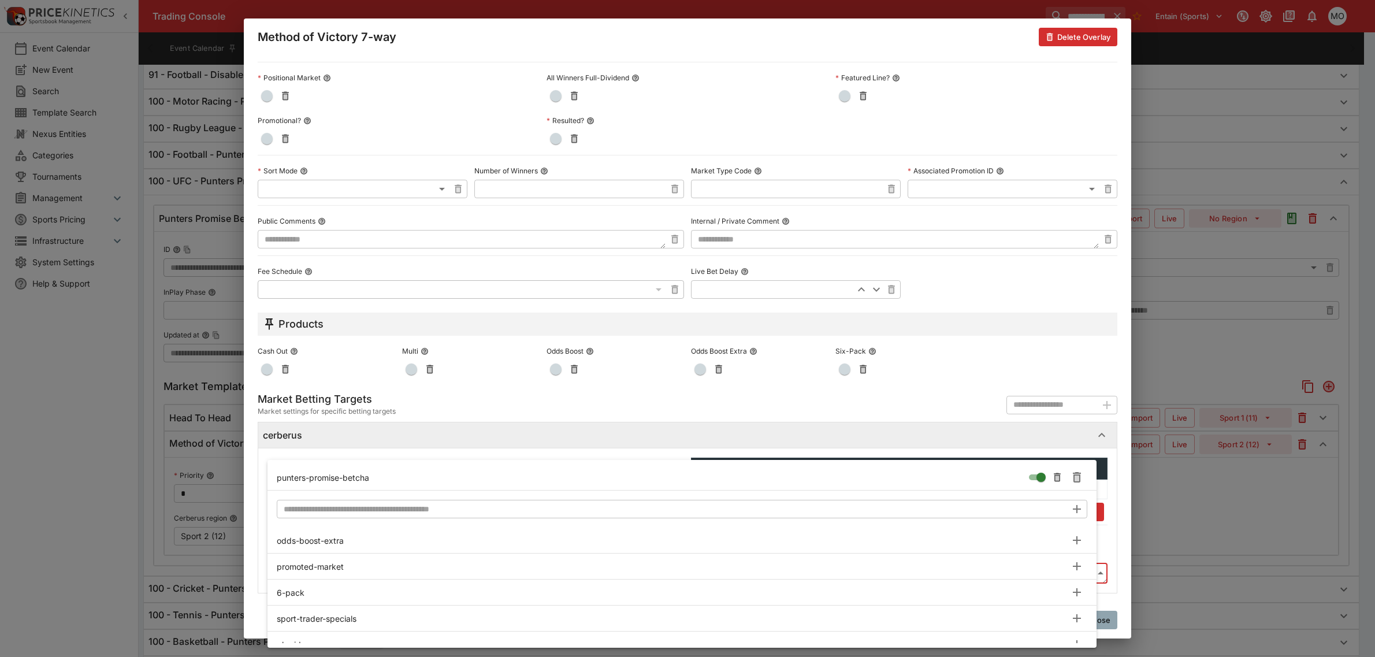
click at [1117, 526] on div at bounding box center [687, 328] width 1375 height 657
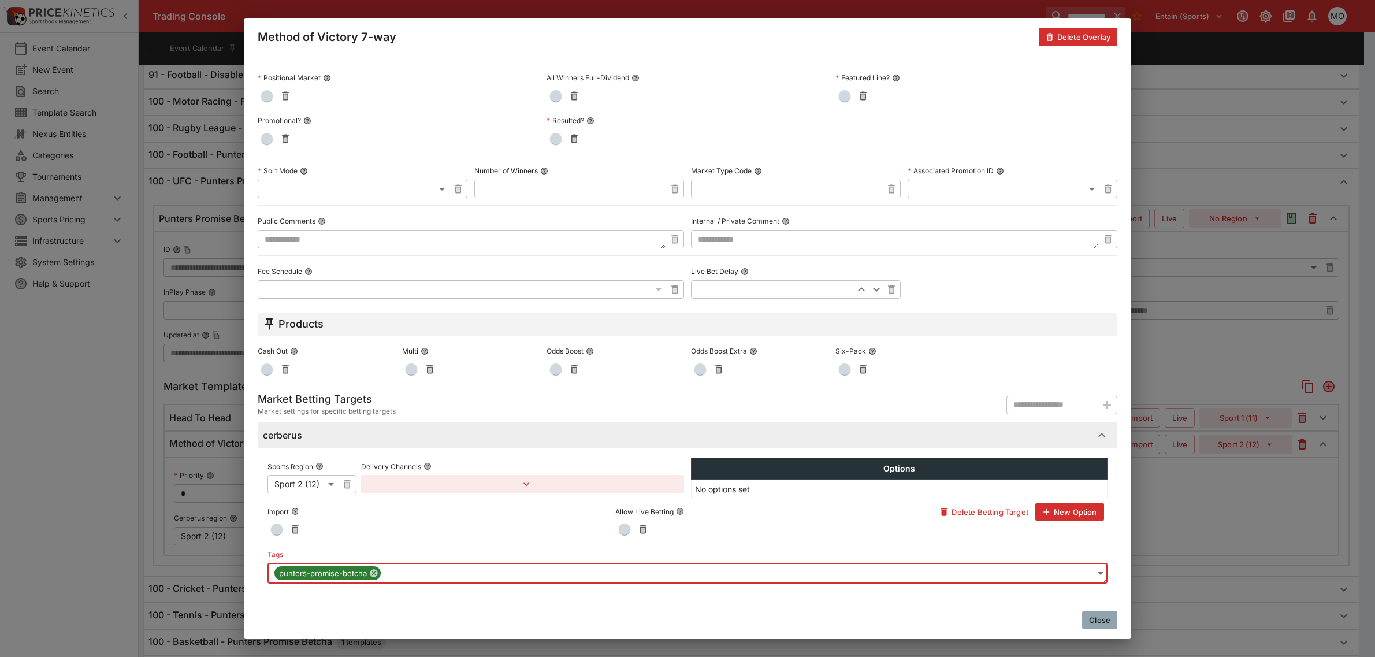
click at [1101, 617] on button "Close" at bounding box center [1099, 620] width 35 height 18
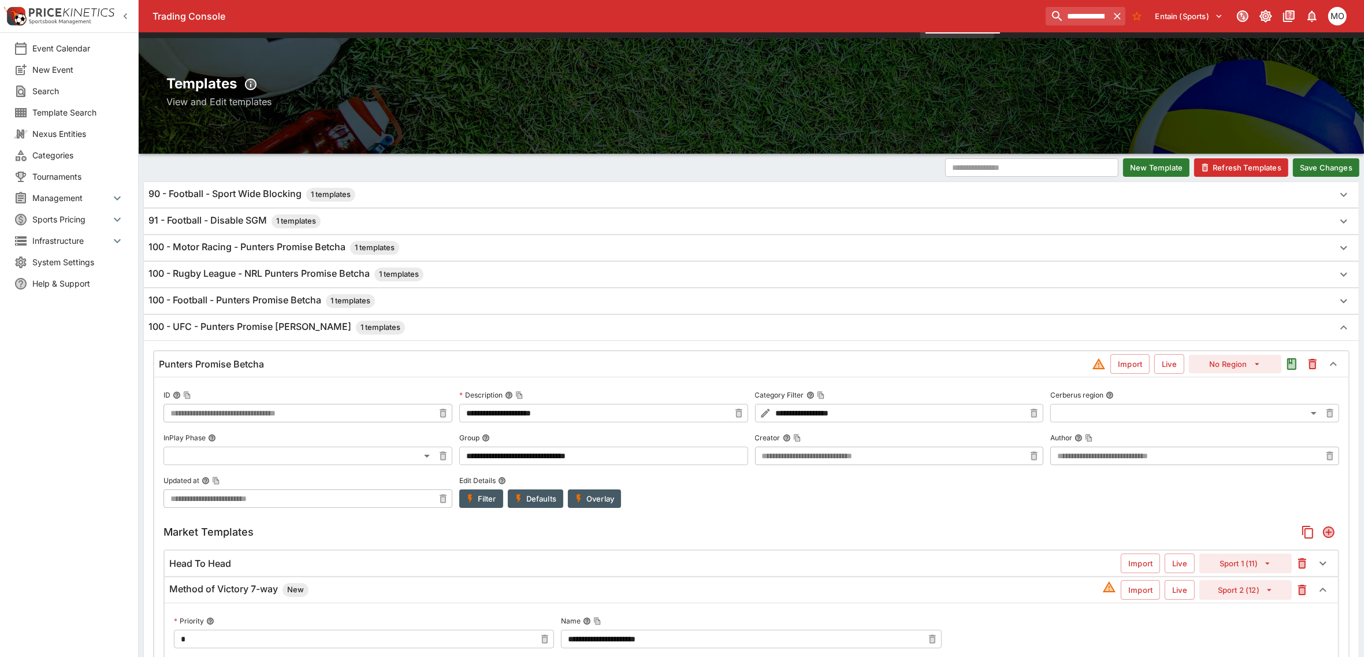
scroll to position [0, 0]
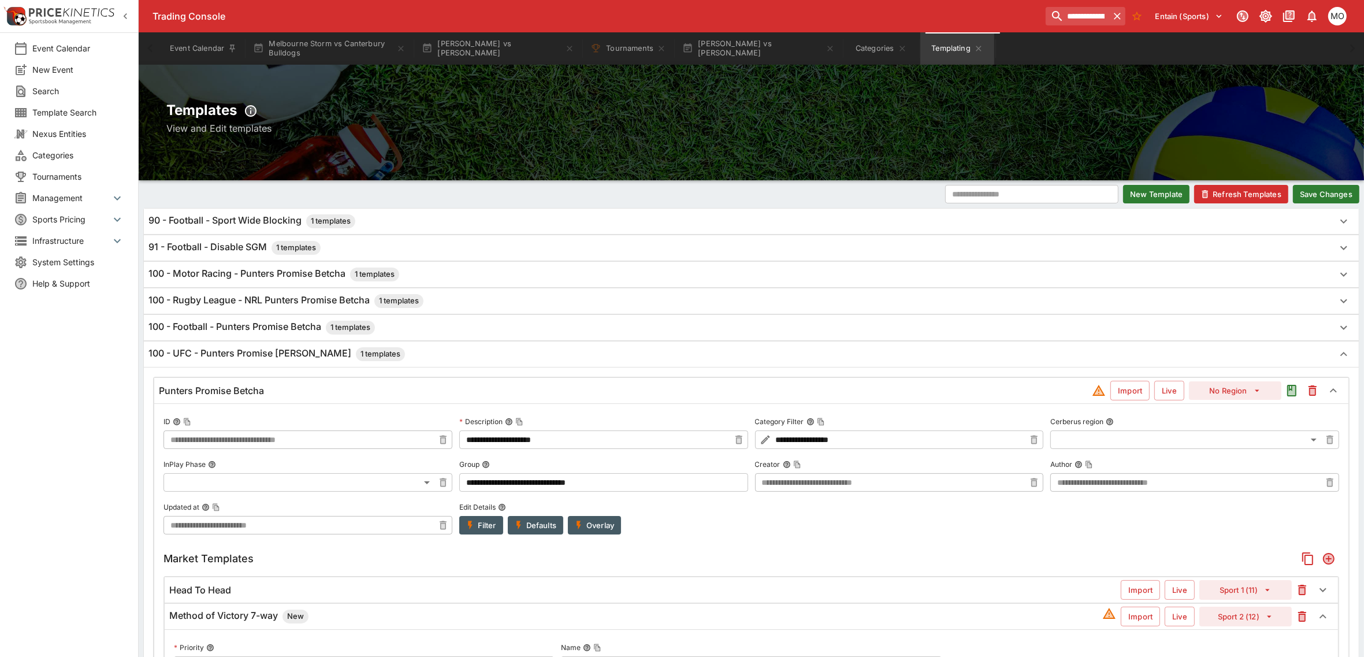
click at [1327, 198] on button "Save Changes" at bounding box center [1326, 194] width 66 height 18
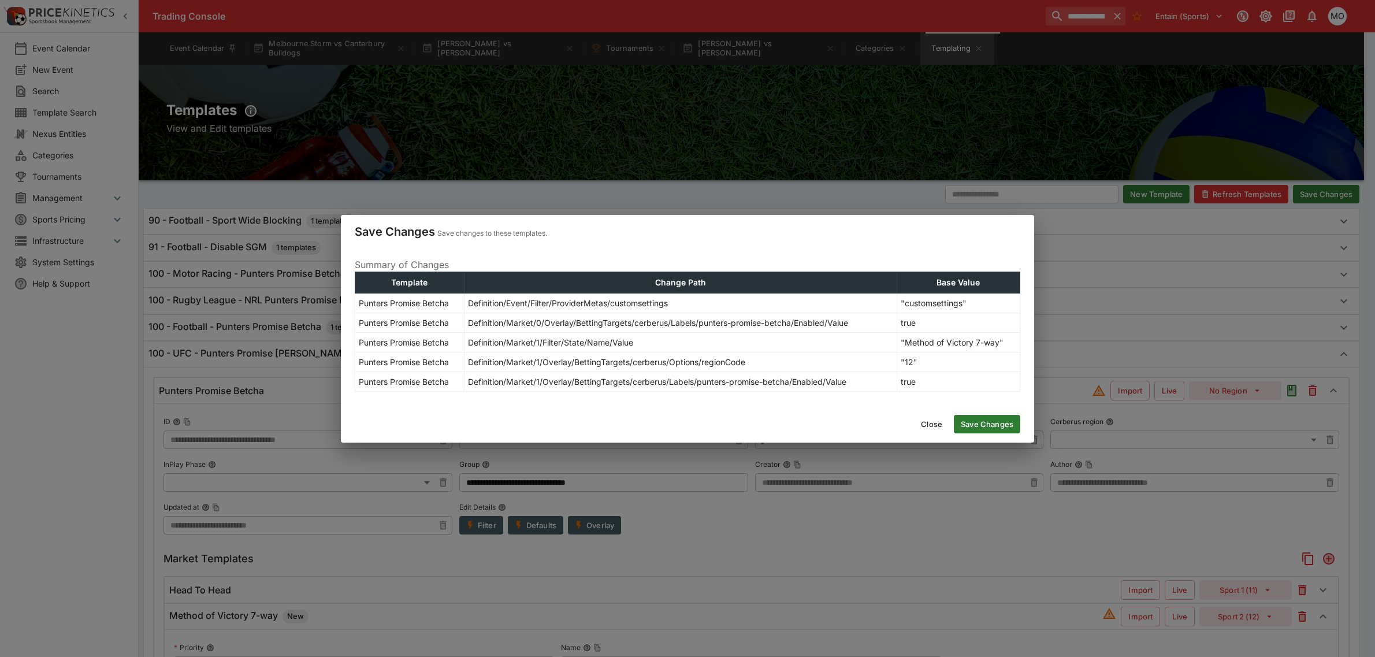
click at [1014, 421] on button "Save Changes" at bounding box center [987, 424] width 66 height 18
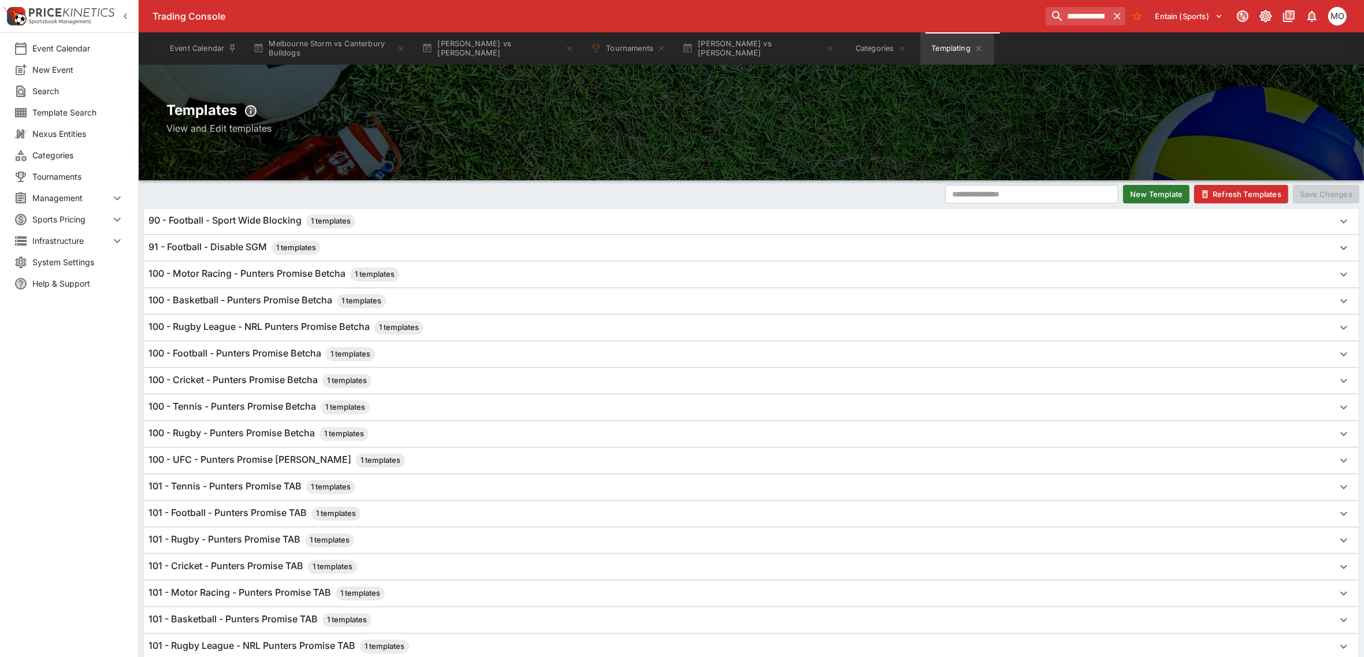
click at [1218, 195] on button "Refresh Templates" at bounding box center [1241, 194] width 94 height 18
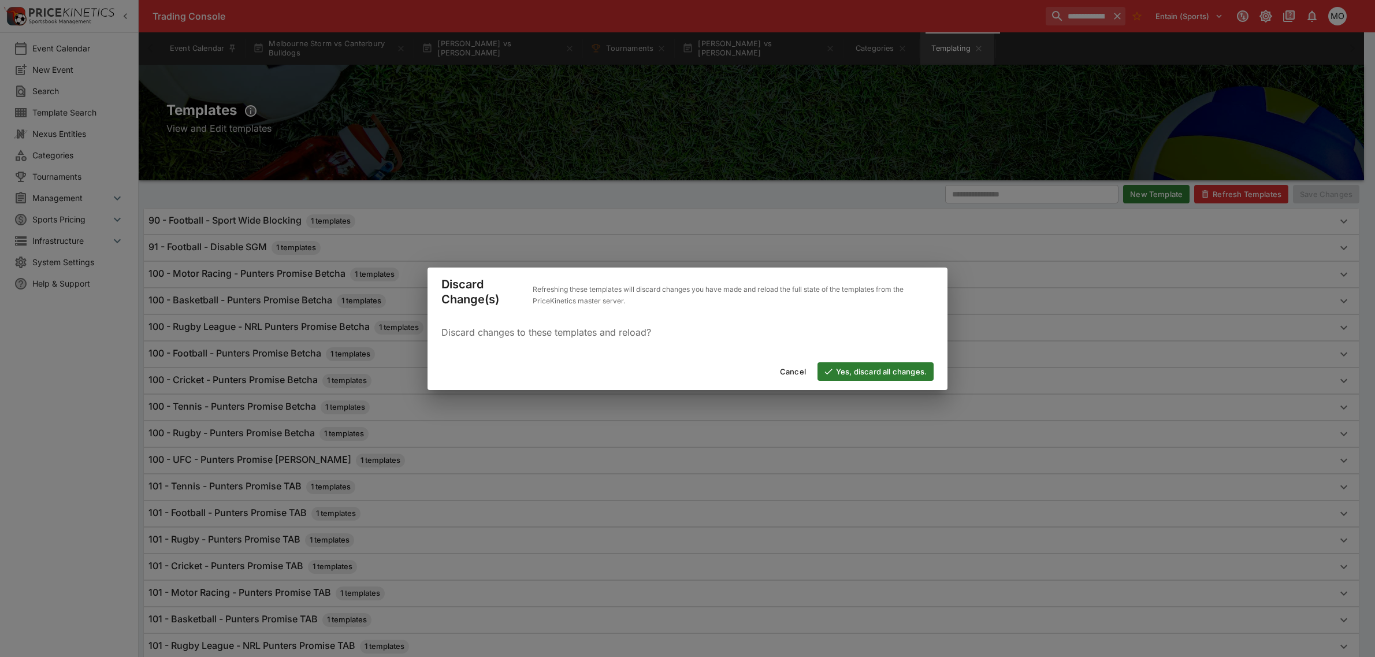
click at [879, 371] on button "Yes, discard all changes." at bounding box center [876, 371] width 116 height 18
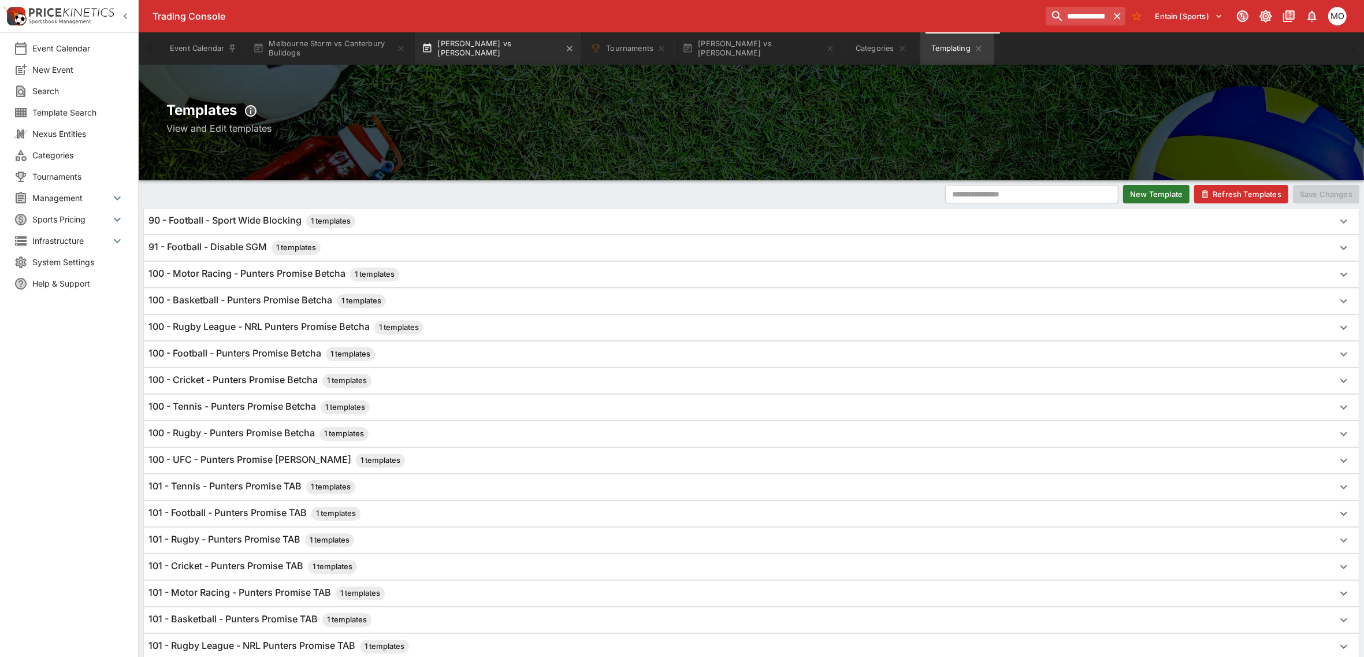
click at [510, 54] on button "[PERSON_NAME] vs [PERSON_NAME]" at bounding box center [498, 48] width 166 height 32
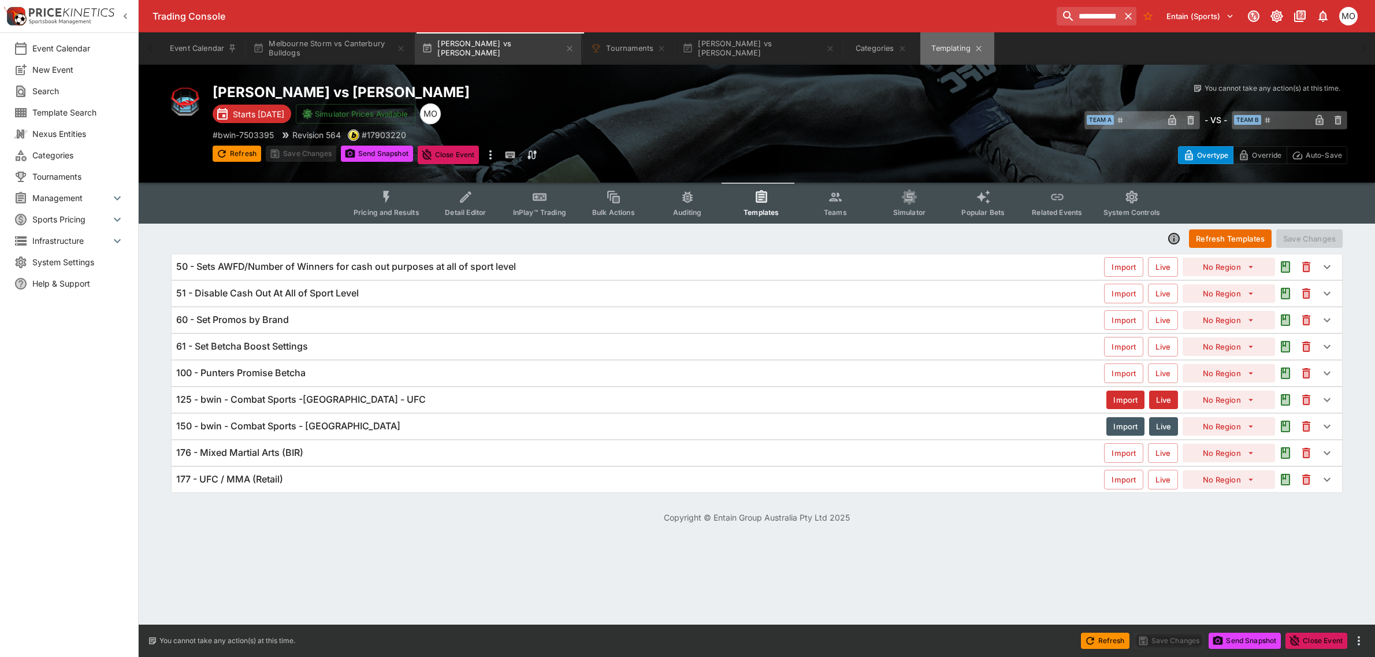
click at [933, 49] on button "Templating" at bounding box center [957, 48] width 74 height 32
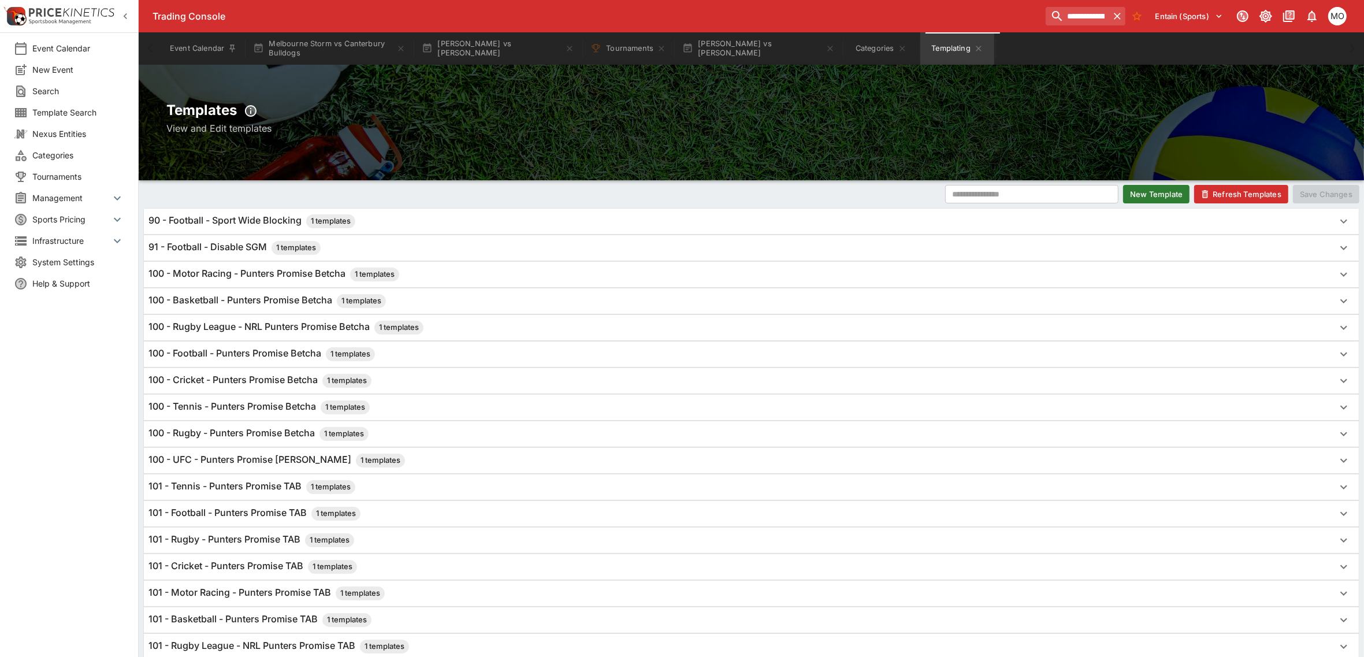
click at [1237, 194] on button "Refresh Templates" at bounding box center [1241, 194] width 94 height 18
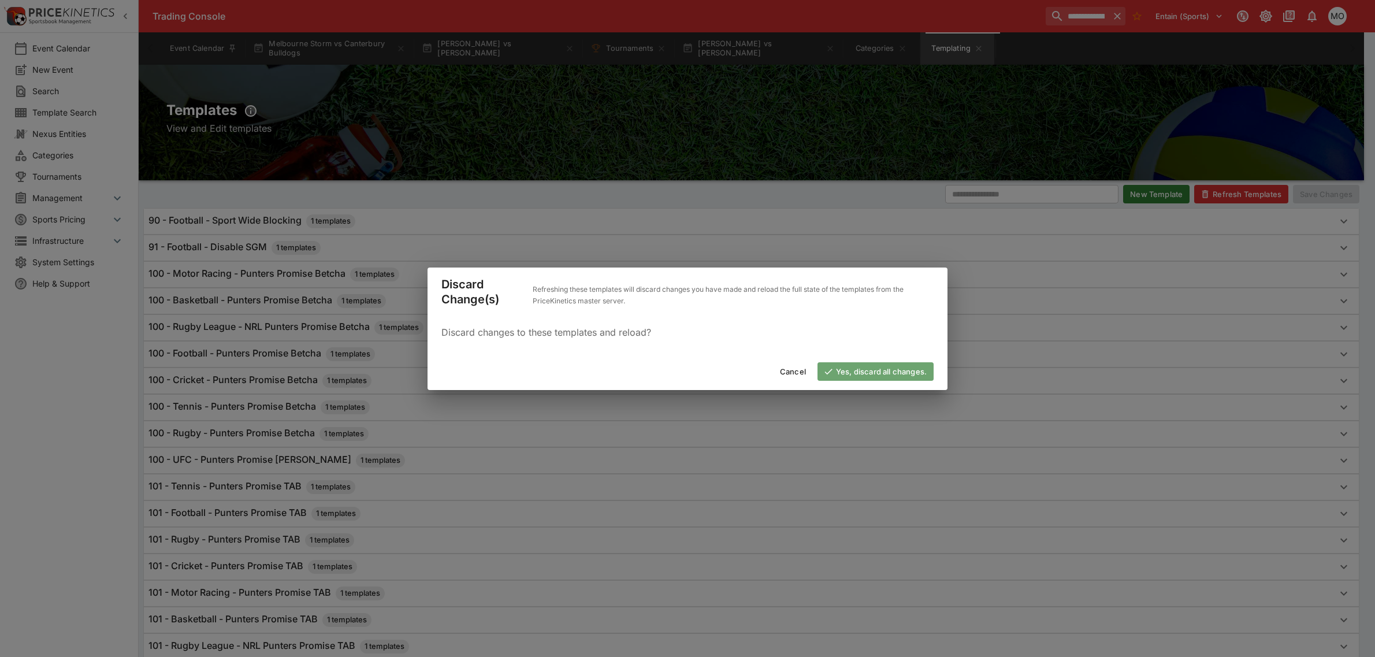
click at [885, 367] on button "Yes, discard all changes." at bounding box center [876, 371] width 116 height 18
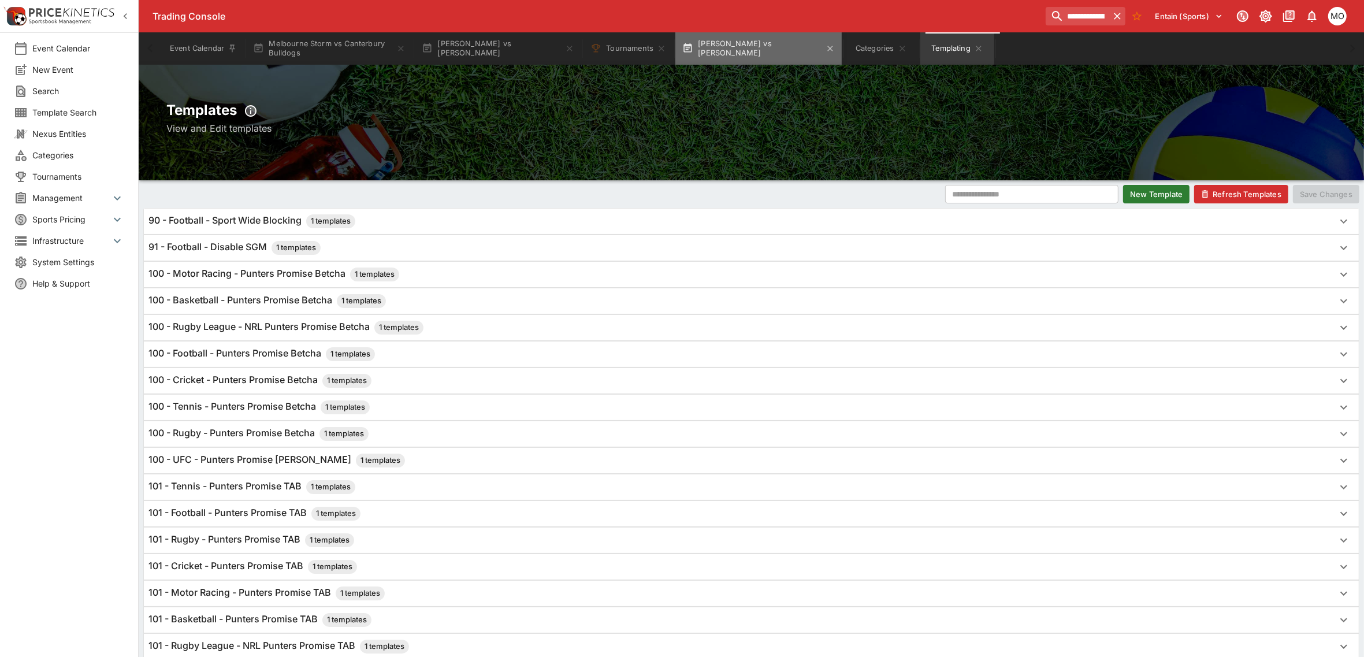
click at [749, 55] on button "[PERSON_NAME] vs [PERSON_NAME]" at bounding box center [758, 48] width 166 height 32
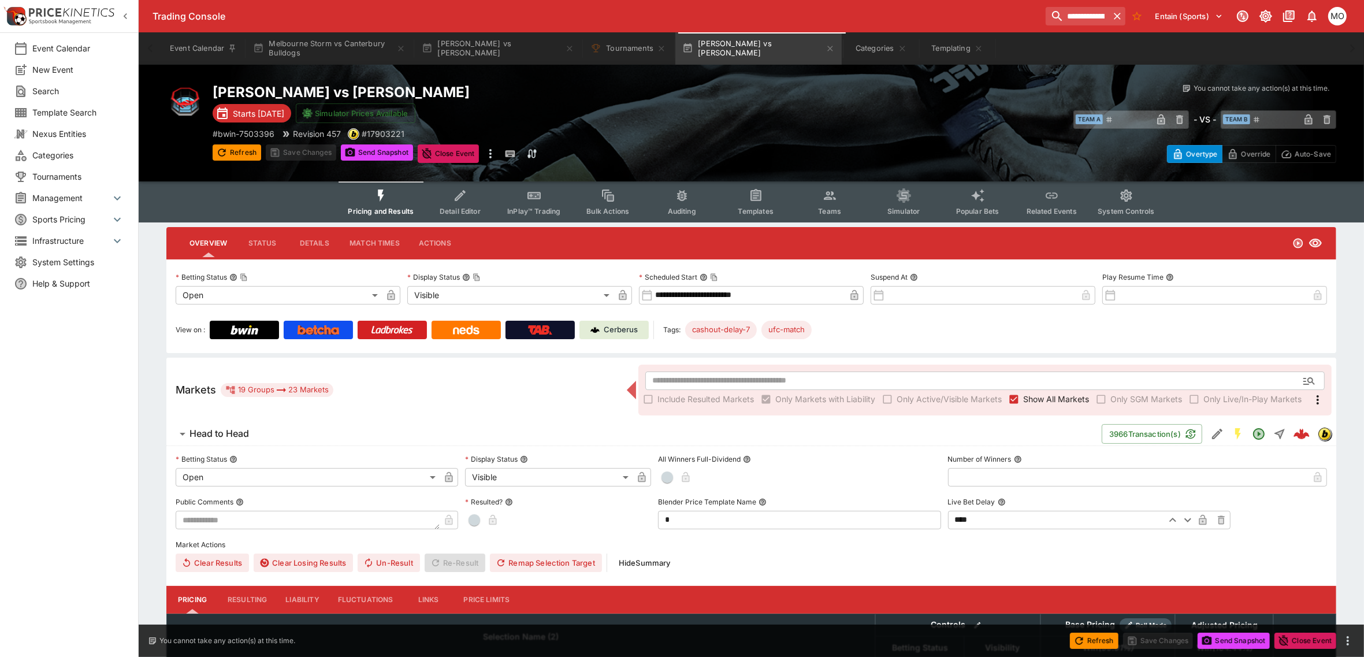
click at [760, 206] on button "Templates" at bounding box center [756, 201] width 74 height 41
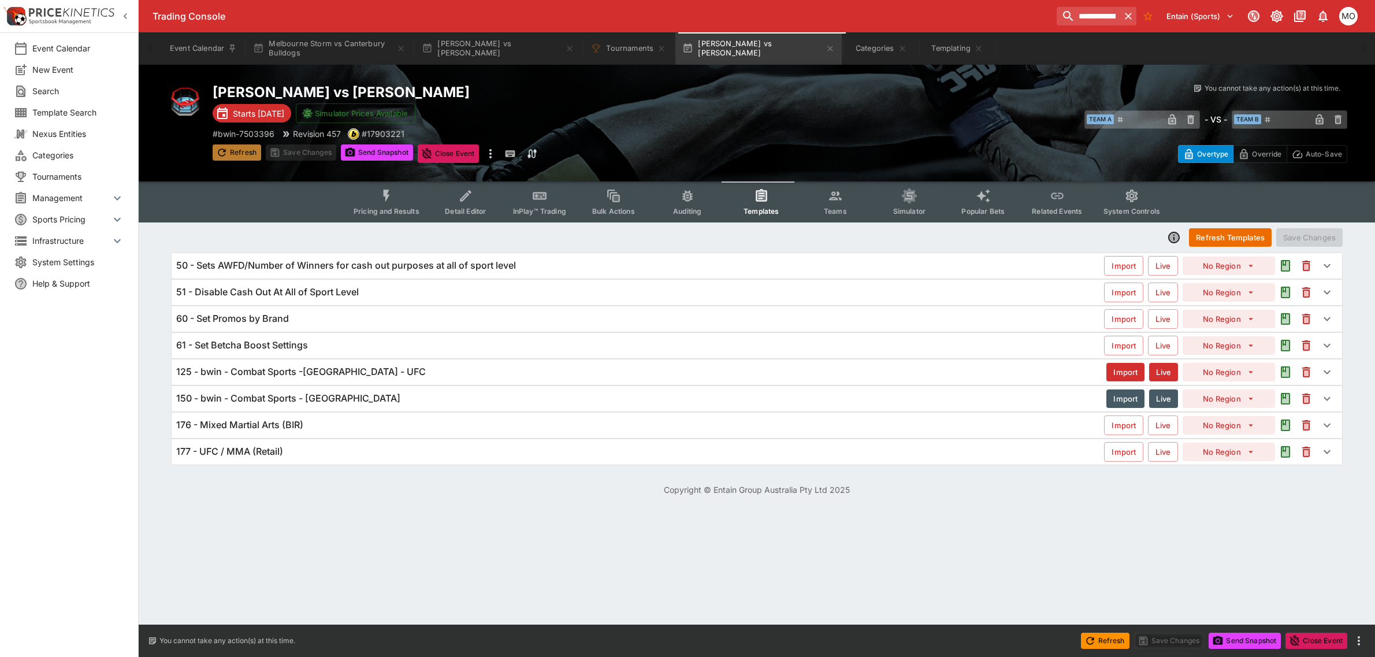
click at [232, 151] on button "Refresh" at bounding box center [237, 152] width 49 height 16
click at [835, 53] on icon "button" at bounding box center [830, 48] width 9 height 9
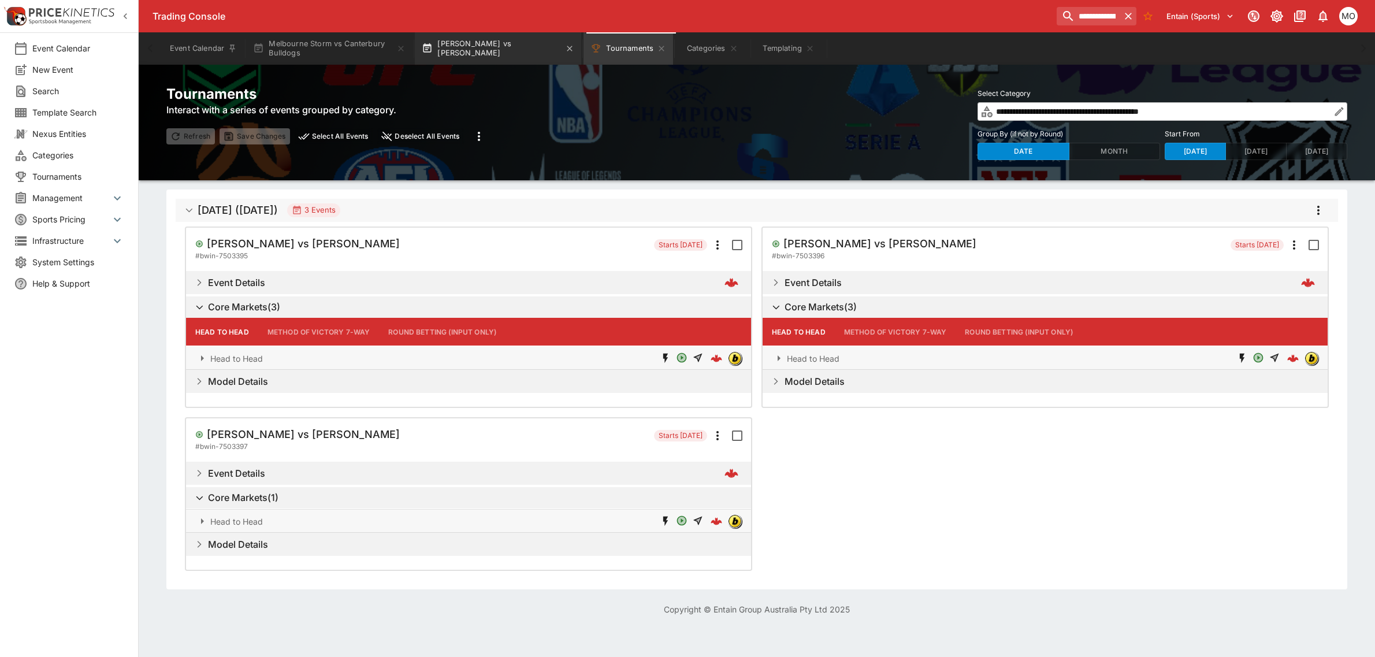
click at [507, 45] on button "[PERSON_NAME] vs [PERSON_NAME]" at bounding box center [498, 48] width 166 height 32
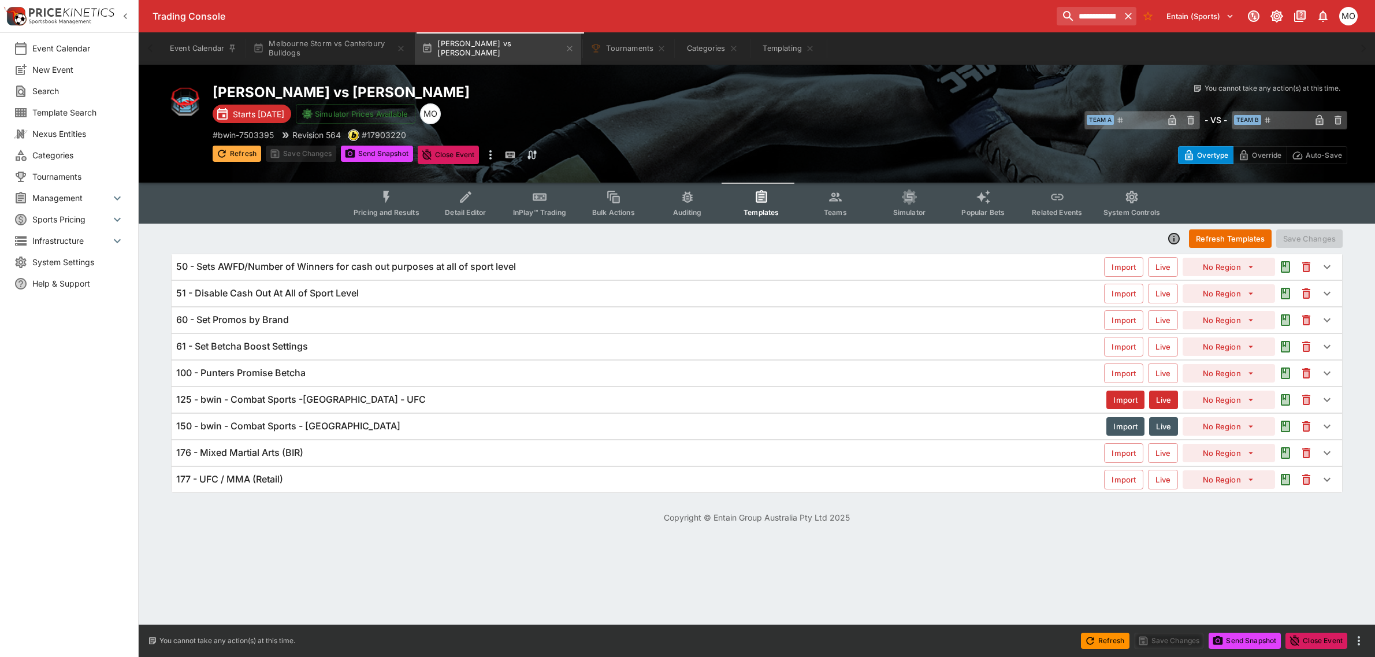
click at [232, 152] on button "Refresh" at bounding box center [237, 154] width 49 height 16
click at [382, 153] on button "Send Snapshot" at bounding box center [377, 154] width 72 height 16
click at [385, 210] on span "Pricing and Results" at bounding box center [387, 212] width 66 height 9
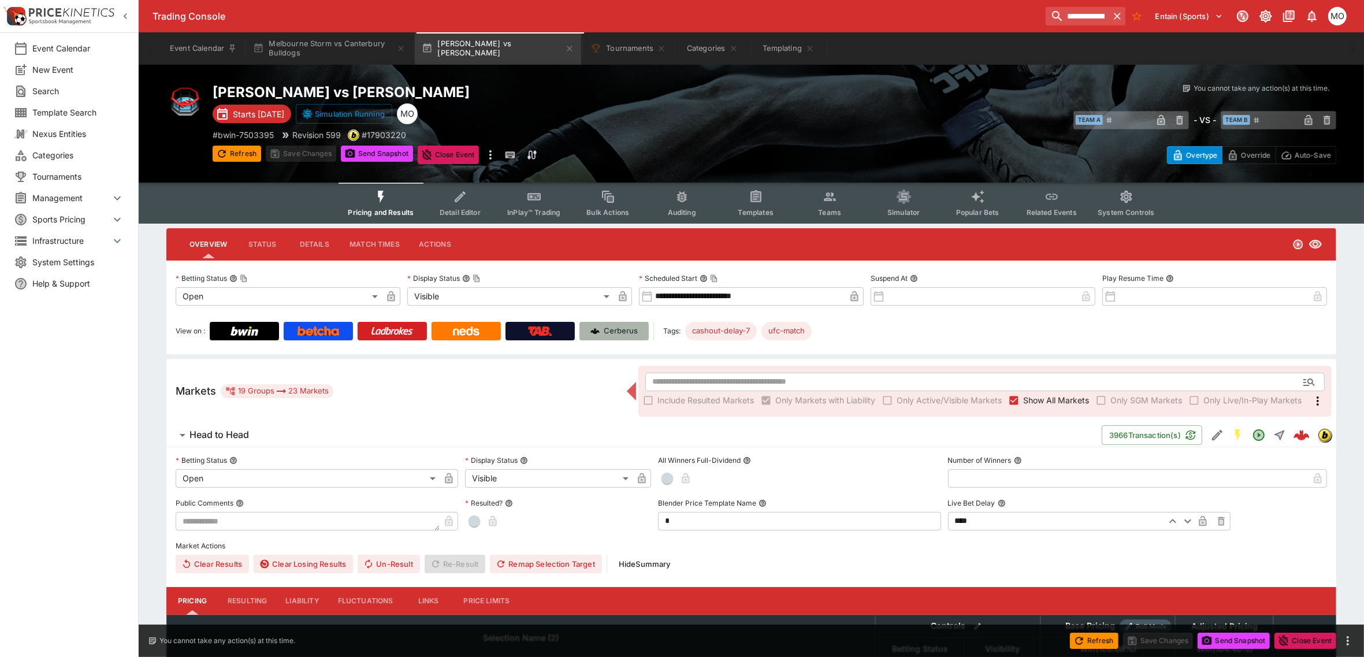
click at [611, 327] on p "Cerberus" at bounding box center [621, 331] width 34 height 12
click at [1046, 14] on input "**********" at bounding box center [1073, 16] width 73 height 18
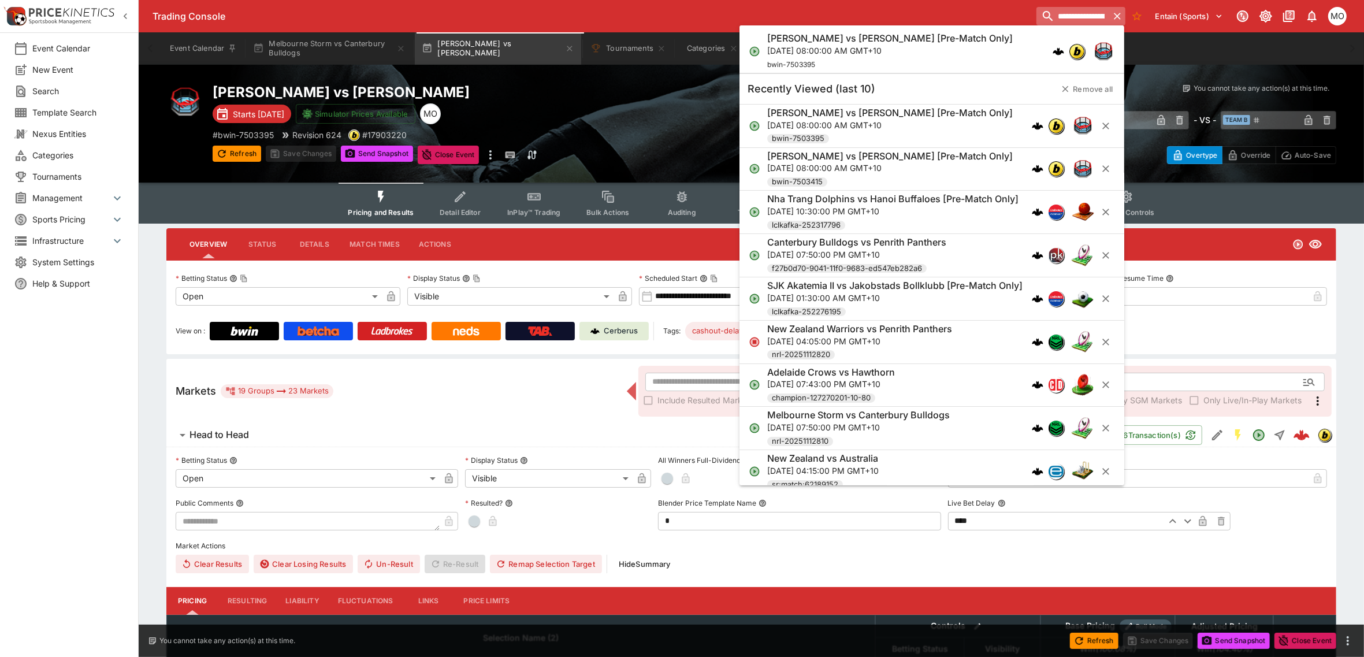
click at [1046, 14] on input "**********" at bounding box center [1073, 16] width 73 height 18
paste input "search"
type input "**********"
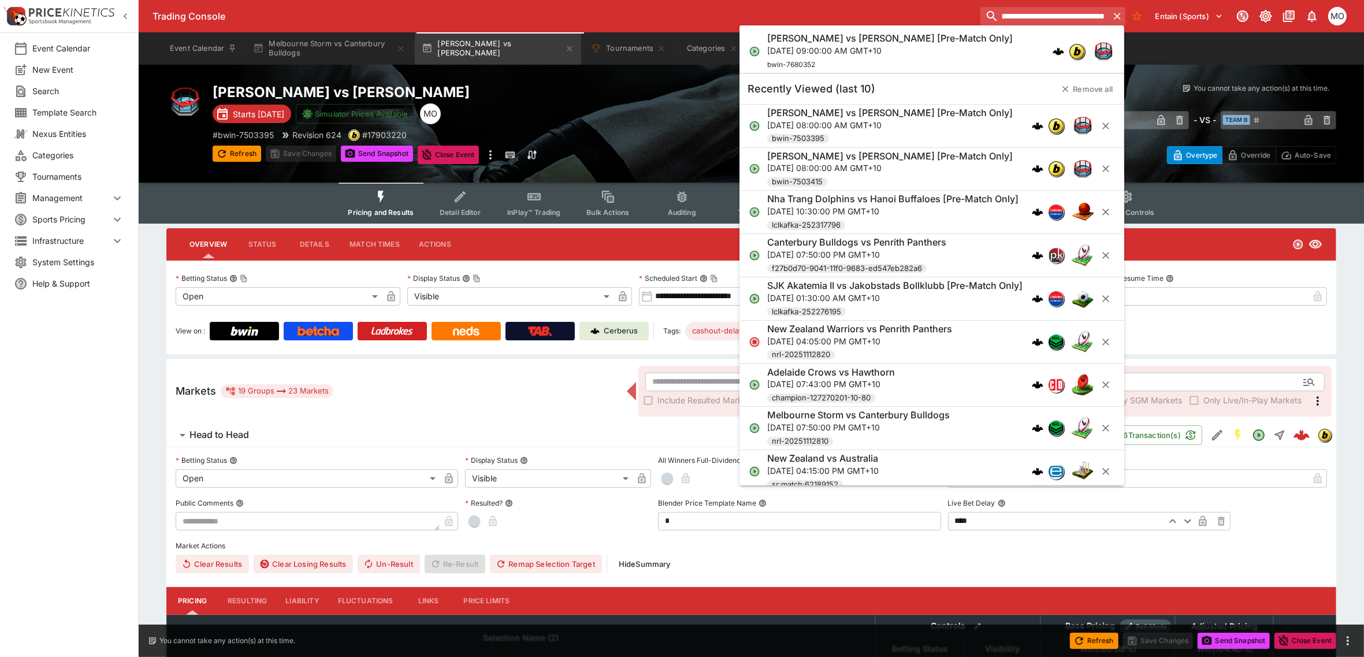
click at [849, 42] on h6 "[PERSON_NAME] vs [PERSON_NAME] [Pre-Match Only]" at bounding box center [890, 38] width 246 height 12
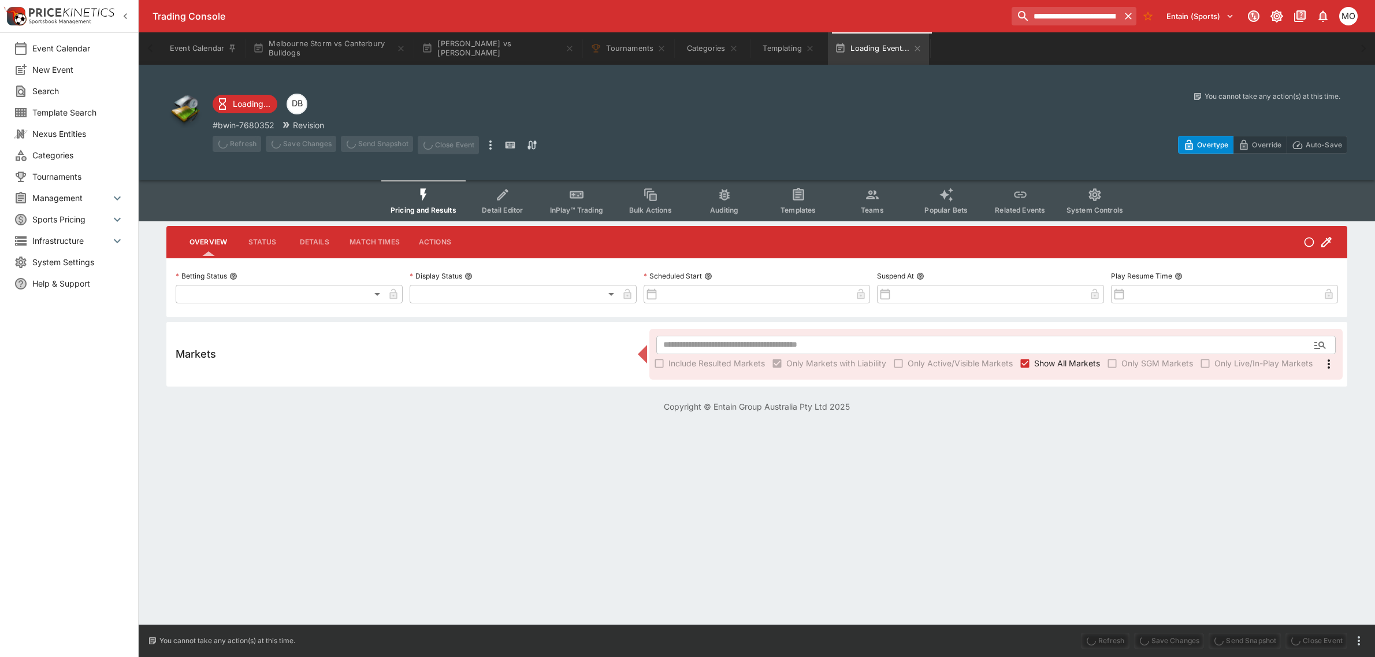
type input "**********"
type input "*******"
type input "**********"
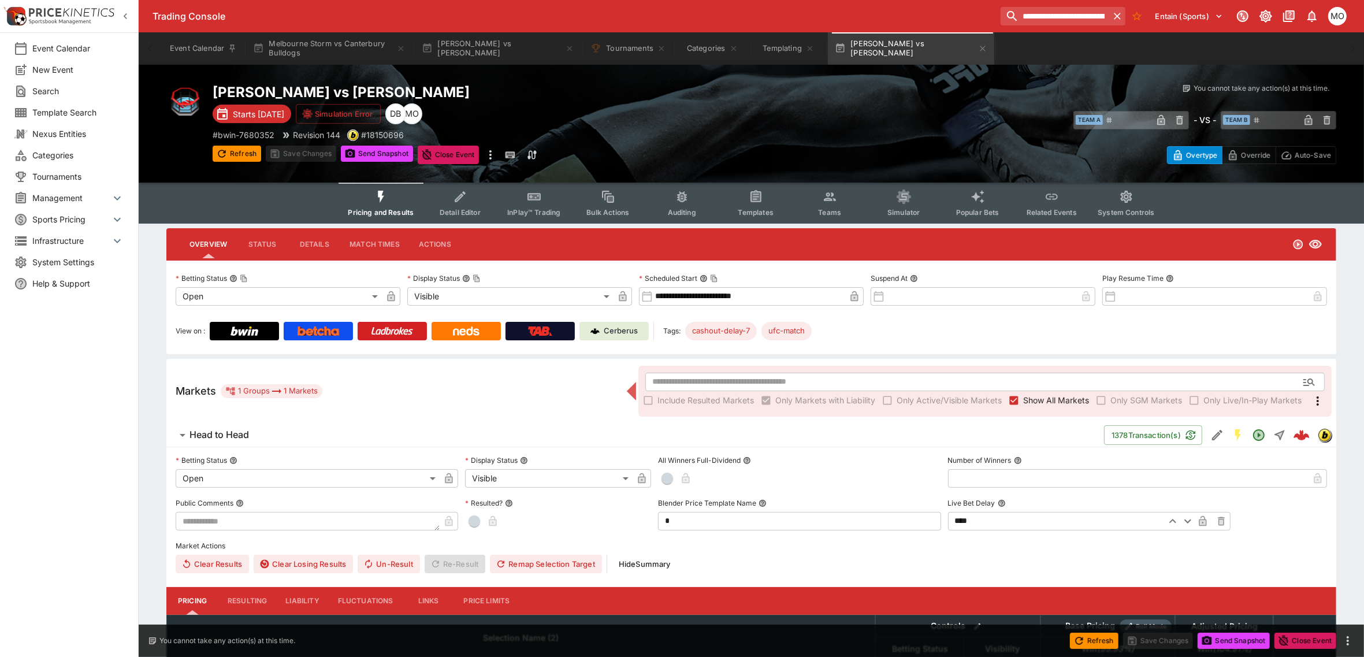
click at [744, 192] on button "Templates" at bounding box center [756, 203] width 74 height 41
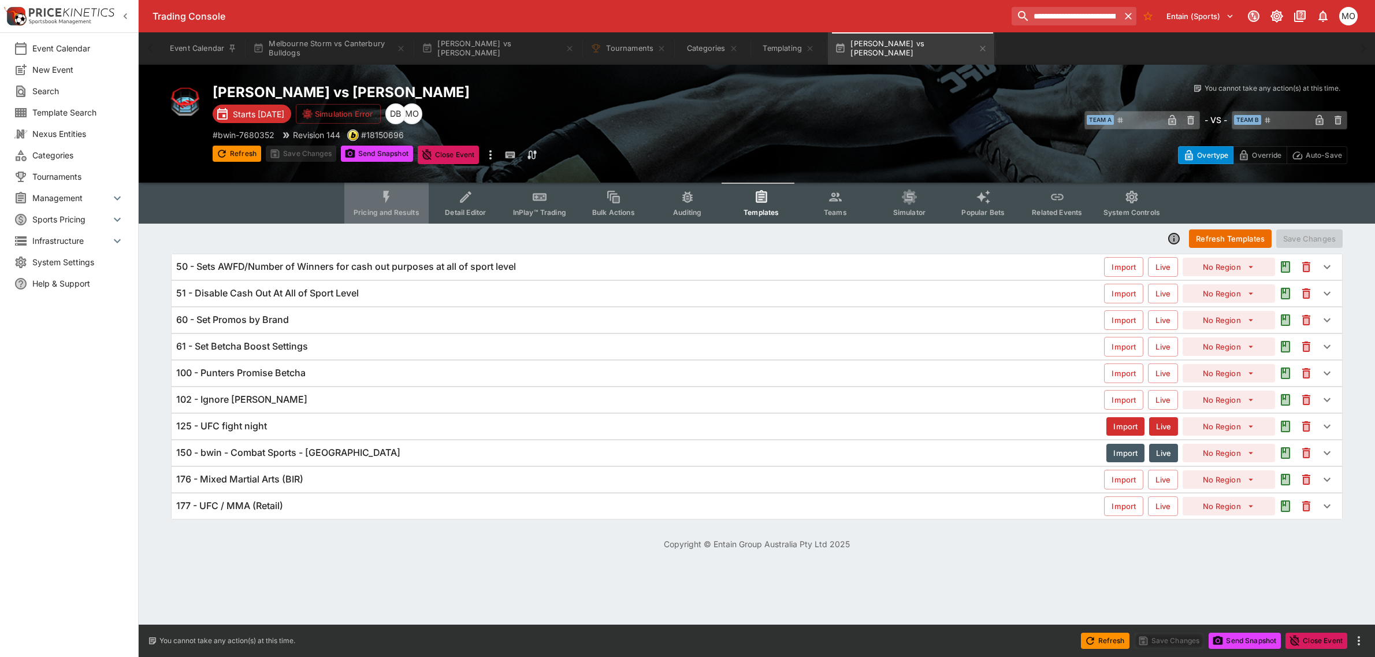
click at [383, 203] on icon "Event type filters" at bounding box center [386, 197] width 15 height 15
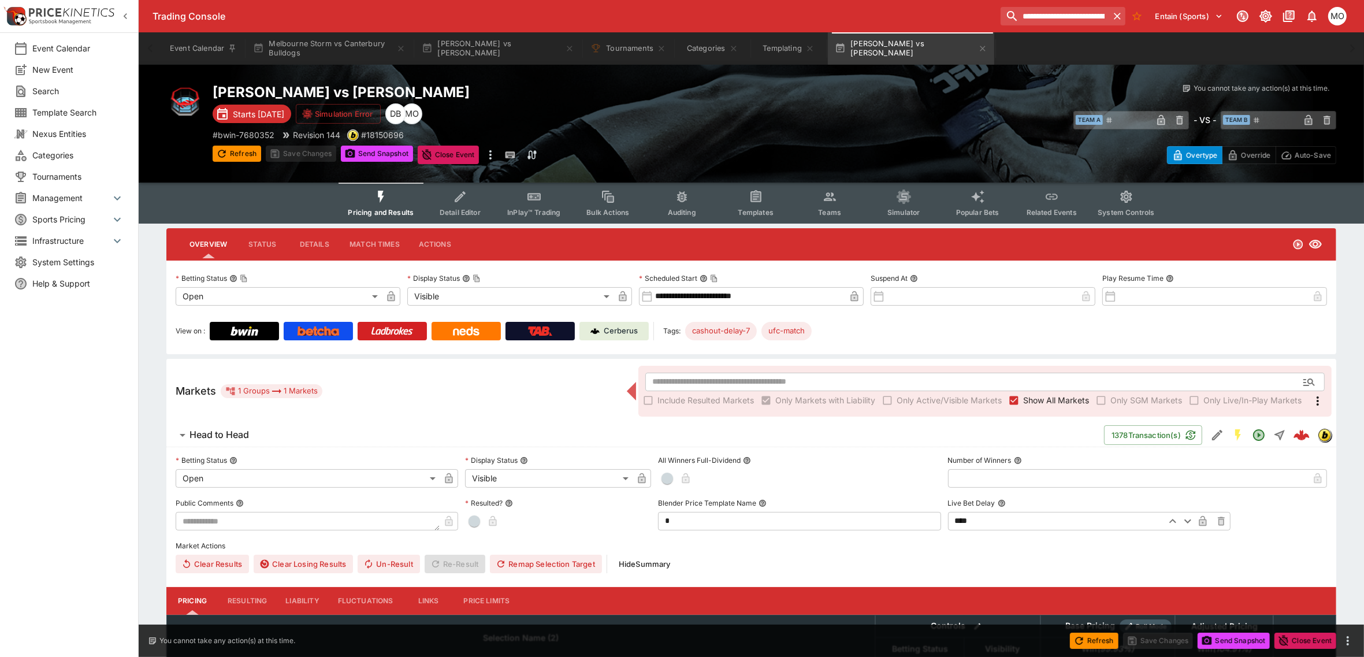
click at [611, 330] on p "Cerberus" at bounding box center [621, 331] width 34 height 12
click at [241, 149] on button "Refresh" at bounding box center [237, 154] width 49 height 16
click at [374, 146] on button "Send Snapshot" at bounding box center [377, 154] width 72 height 16
click at [1059, 16] on input "**********" at bounding box center [1055, 16] width 108 height 18
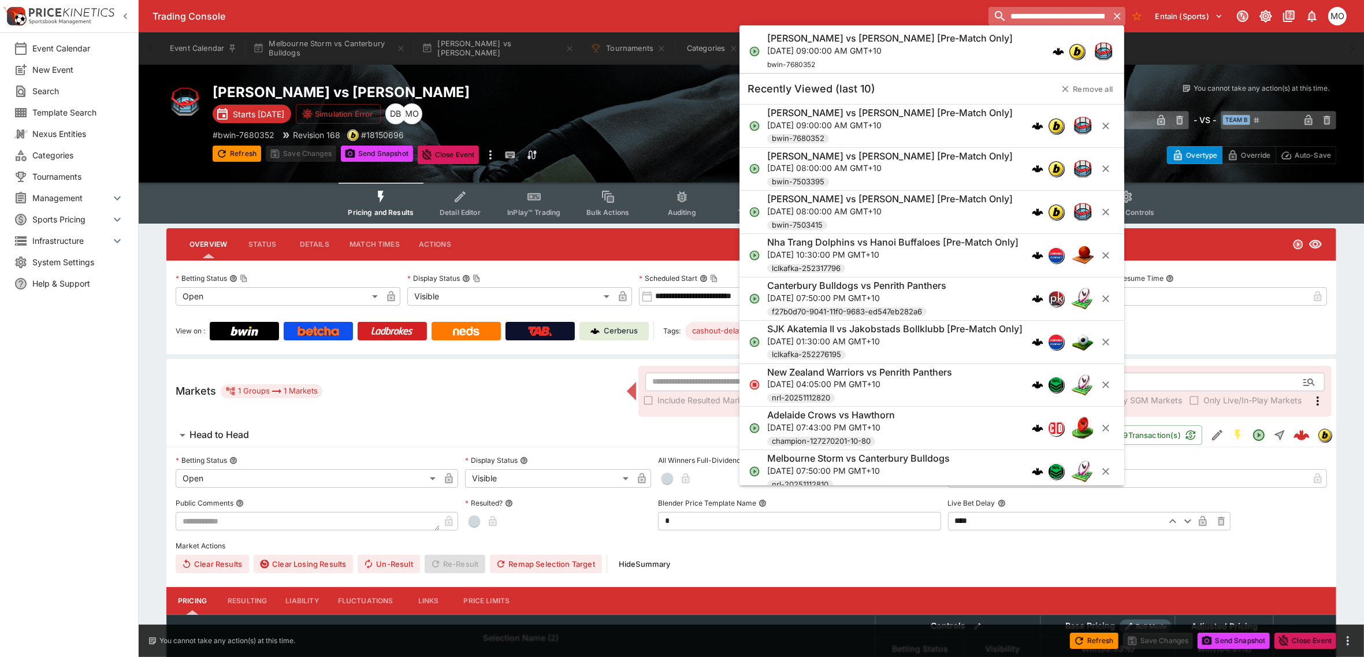
click at [1059, 16] on input "**********" at bounding box center [1049, 16] width 120 height 18
paste input "search"
click at [841, 50] on p "[DATE] 08:00:00 AM GMT+10" at bounding box center [890, 50] width 246 height 12
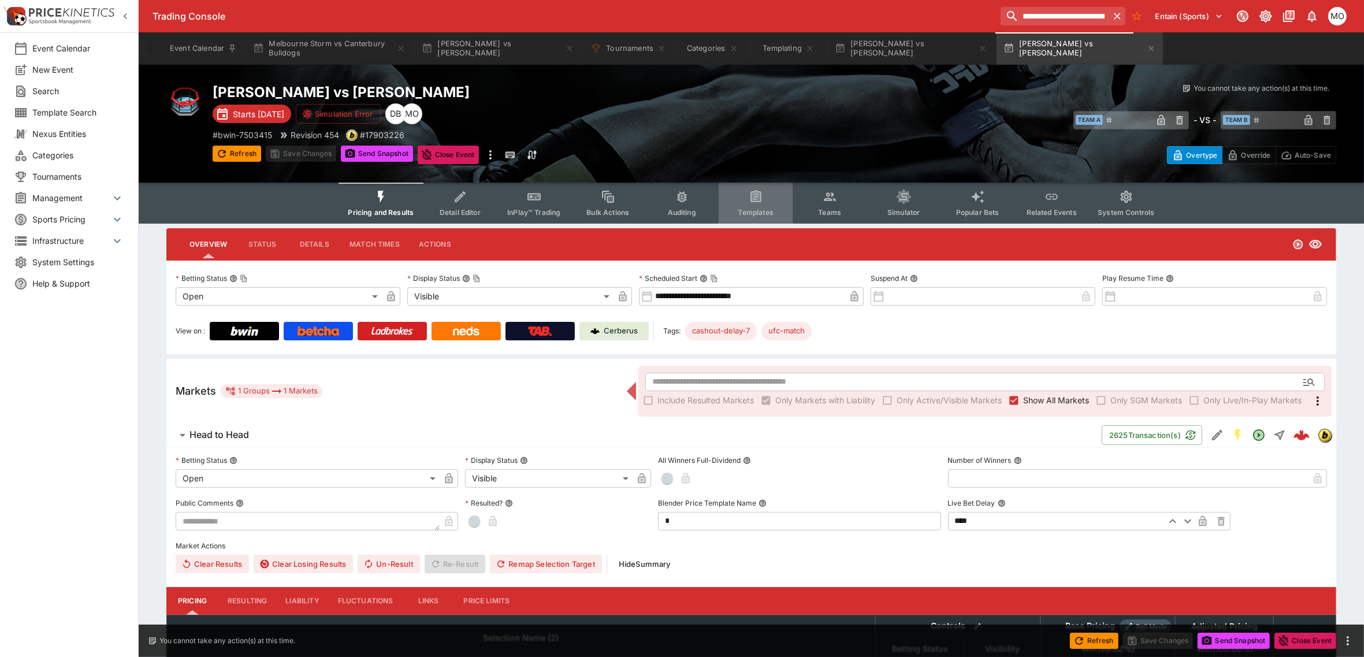
click at [763, 205] on button "Templates" at bounding box center [756, 203] width 74 height 41
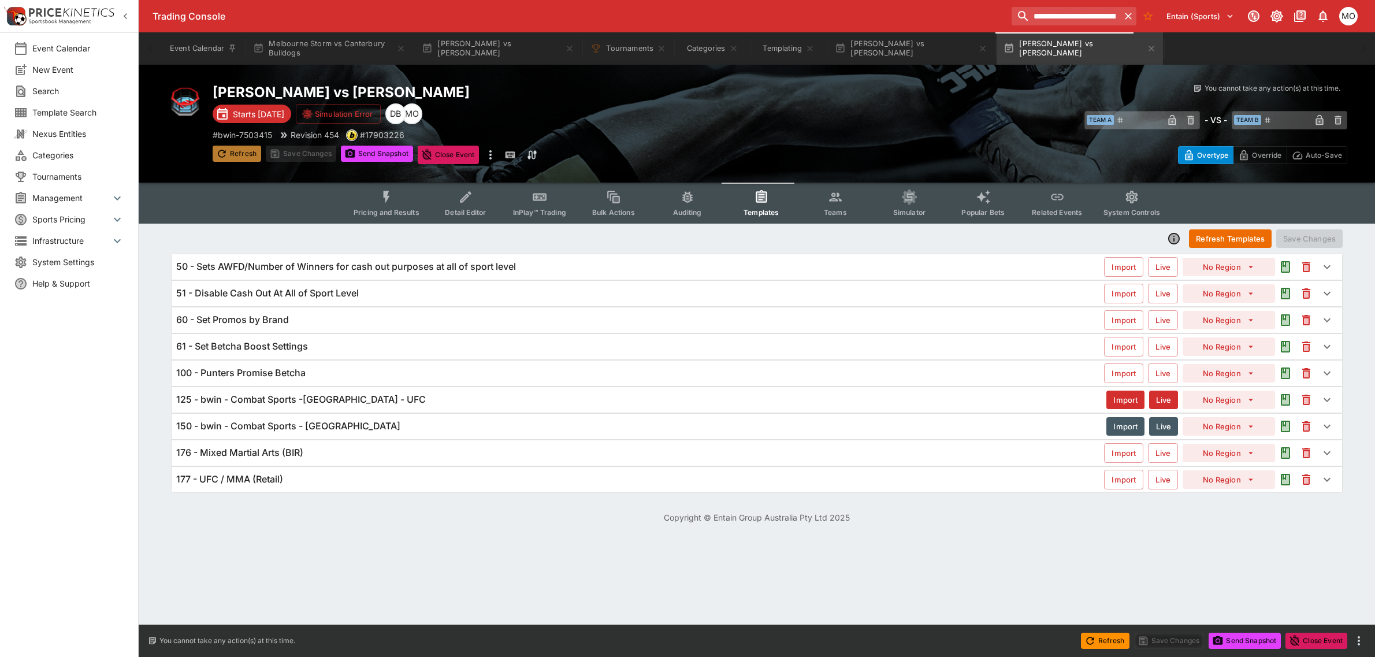
click at [220, 151] on icon "button" at bounding box center [222, 154] width 12 height 12
click at [391, 159] on button "Send Snapshot" at bounding box center [377, 154] width 72 height 16
click at [391, 205] on button "Pricing and Results" at bounding box center [386, 203] width 84 height 41
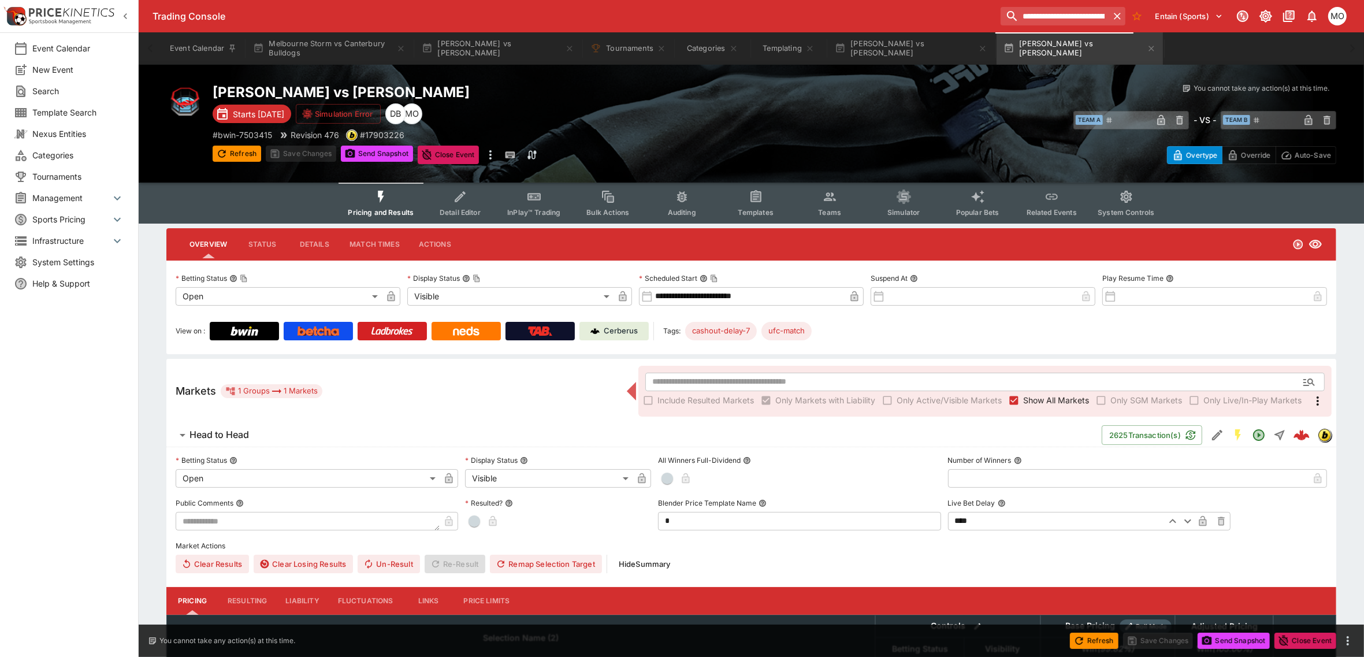
click at [604, 328] on div "Cerberus" at bounding box center [615, 331] width 48 height 12
click at [1067, 19] on input "**********" at bounding box center [1055, 16] width 108 height 18
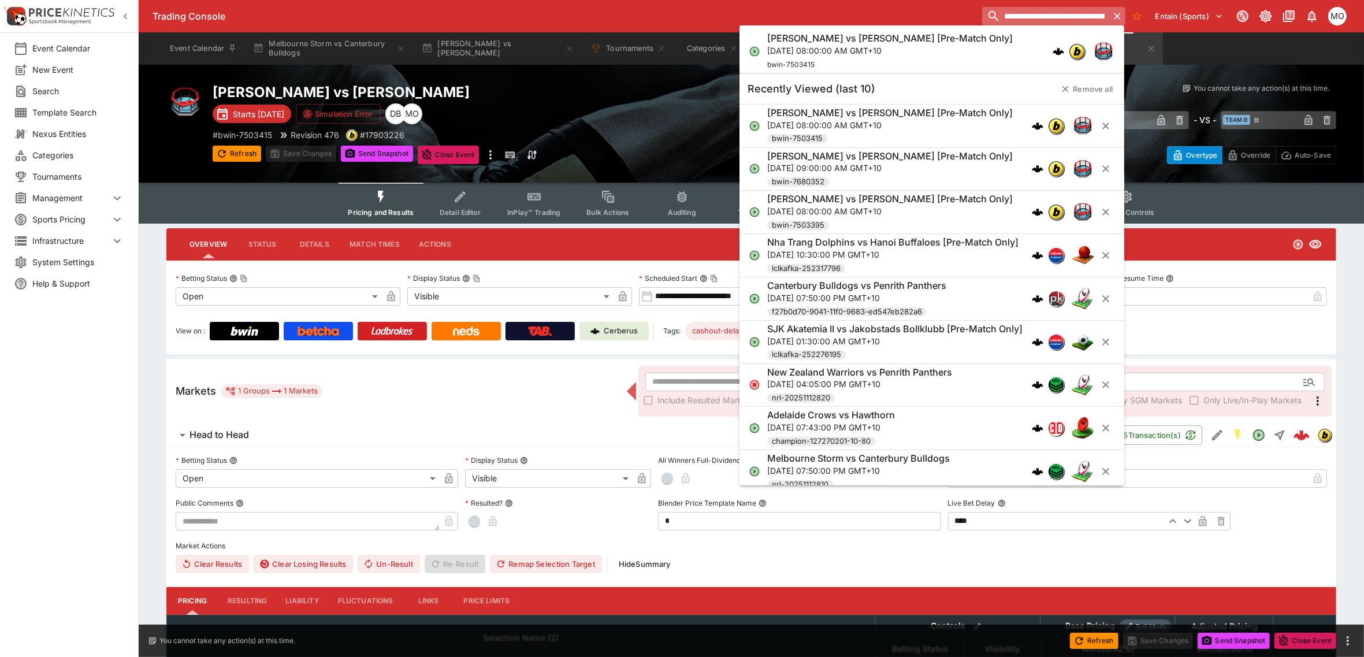
click at [1067, 19] on input "**********" at bounding box center [1045, 16] width 127 height 18
paste input "search"
type input "**********"
click at [931, 41] on h6 "[PERSON_NAME] vs [PERSON_NAME] [Pre-Match Only]" at bounding box center [890, 38] width 246 height 12
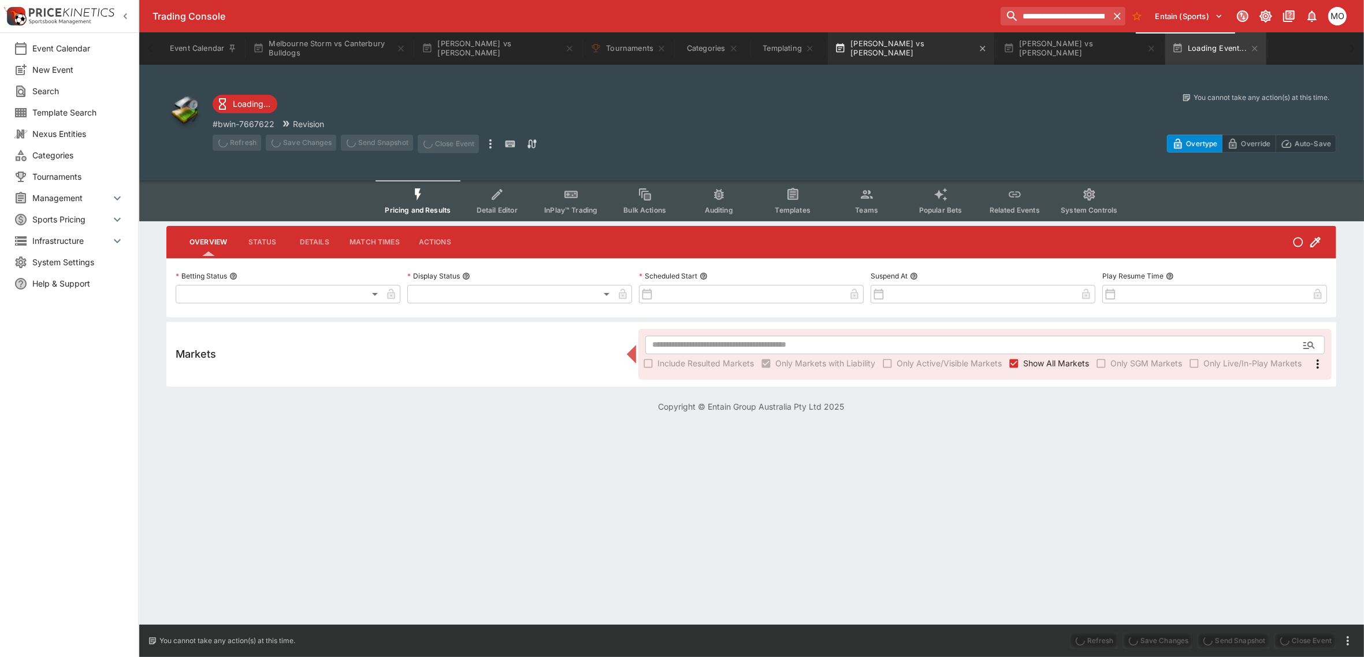
type input "**********"
type input "*******"
type input "**********"
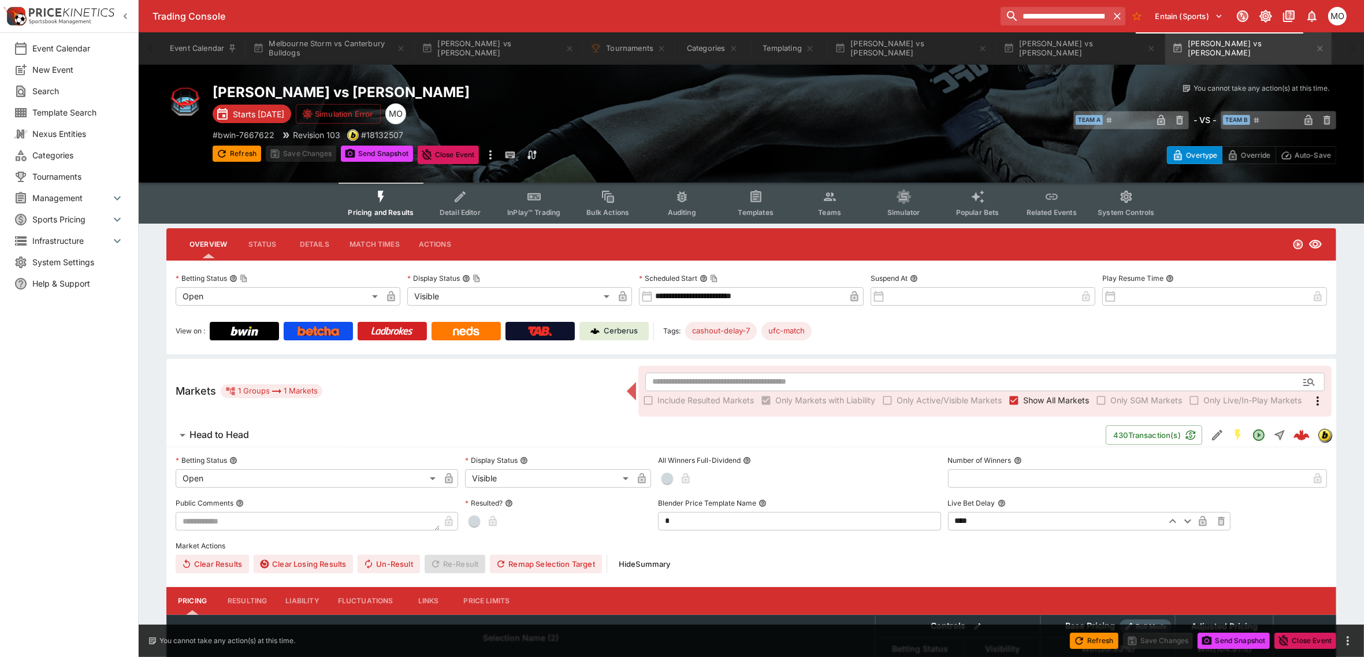
click at [773, 197] on button "Templates" at bounding box center [756, 203] width 74 height 41
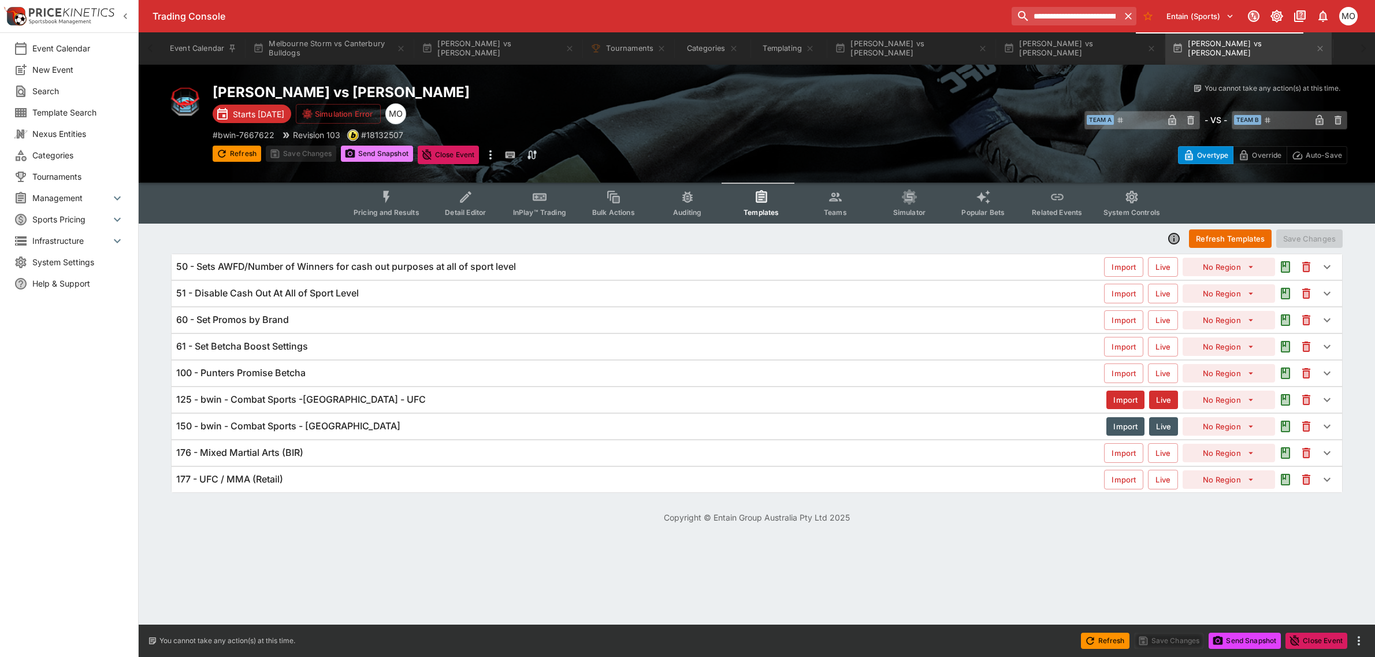
click at [380, 160] on button "Send Snapshot" at bounding box center [377, 154] width 72 height 16
click at [384, 214] on span "Pricing and Results" at bounding box center [387, 212] width 66 height 9
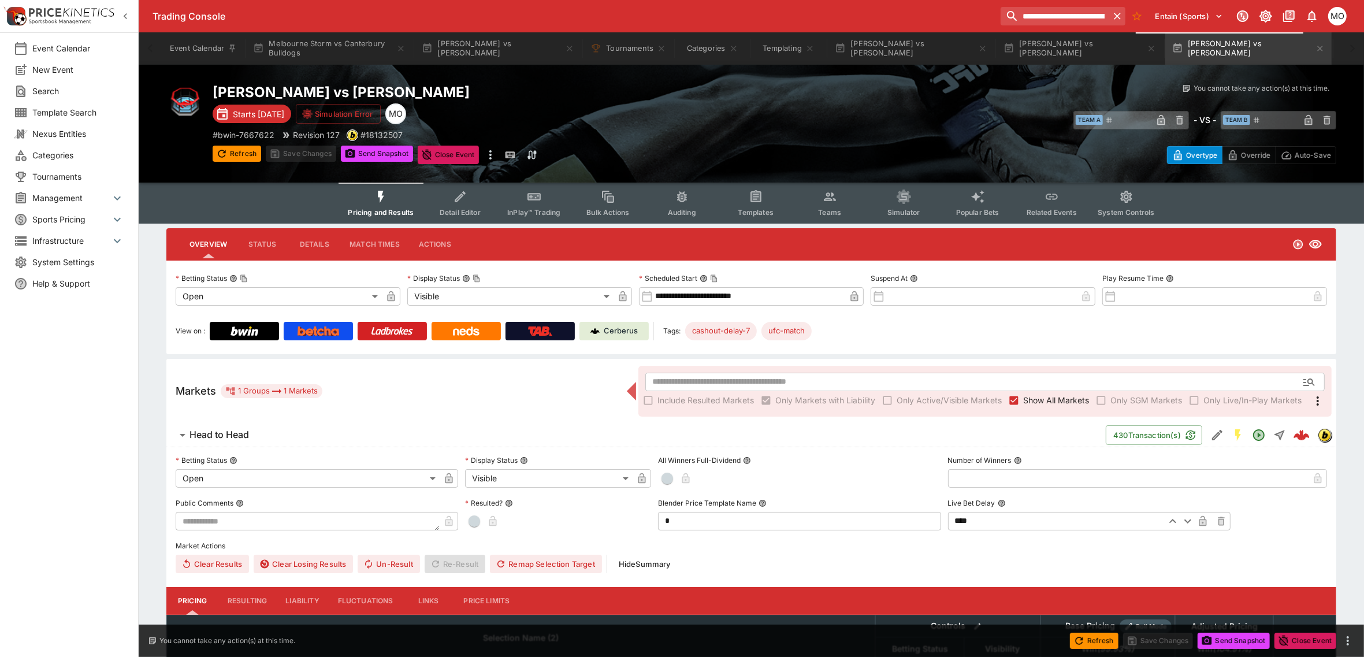
click at [380, 425] on button "Head to Head" at bounding box center [636, 435] width 940 height 23
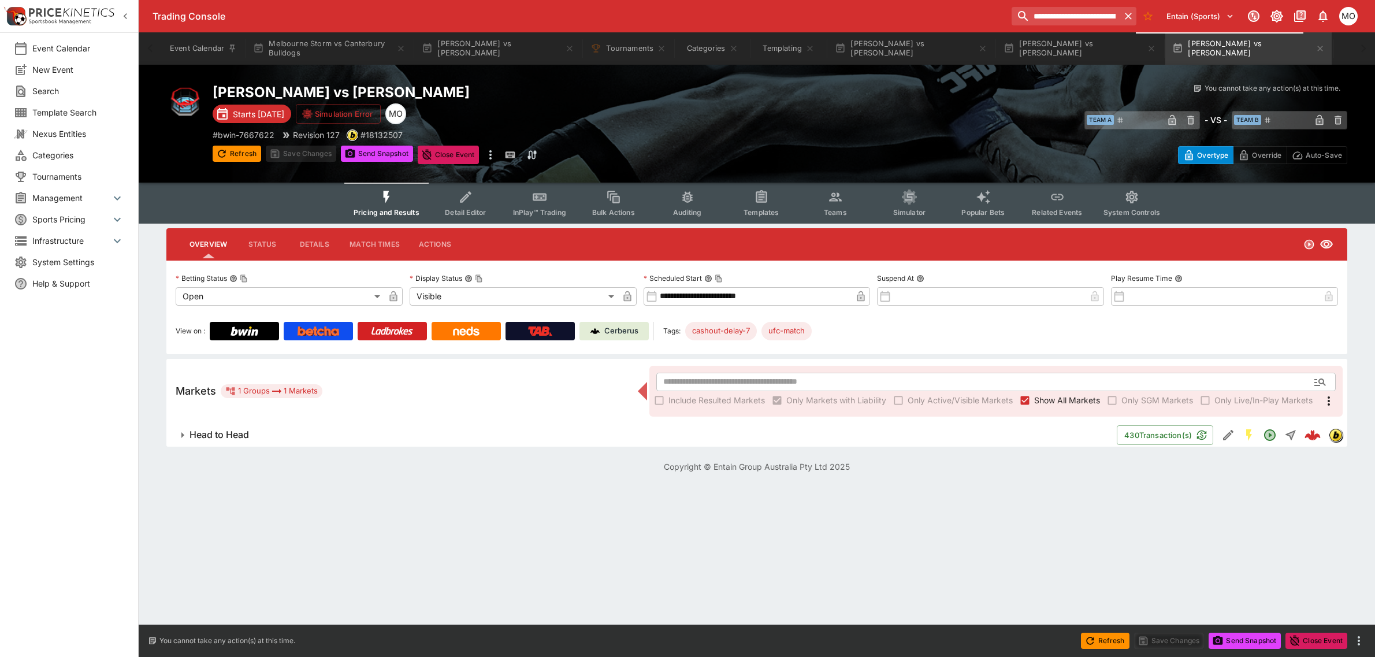
click at [380, 425] on button "Head to Head" at bounding box center [641, 435] width 950 height 23
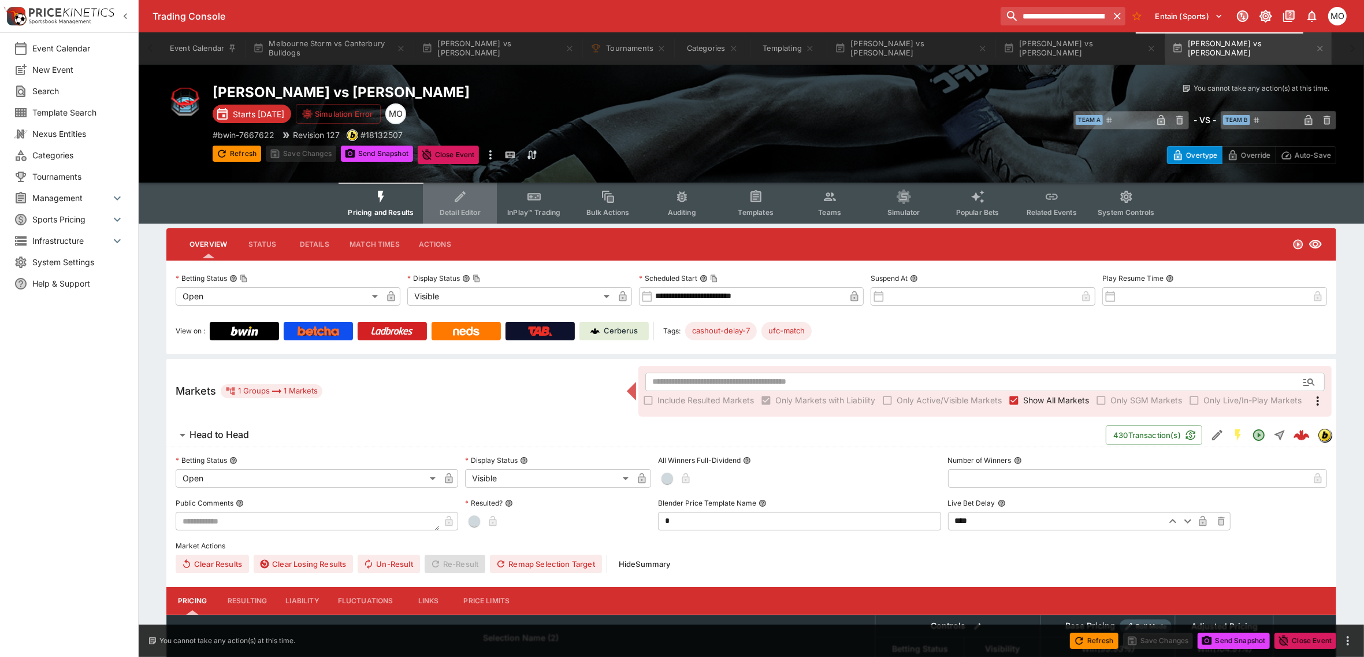
click at [466, 205] on button "Detail Editor" at bounding box center [460, 203] width 74 height 41
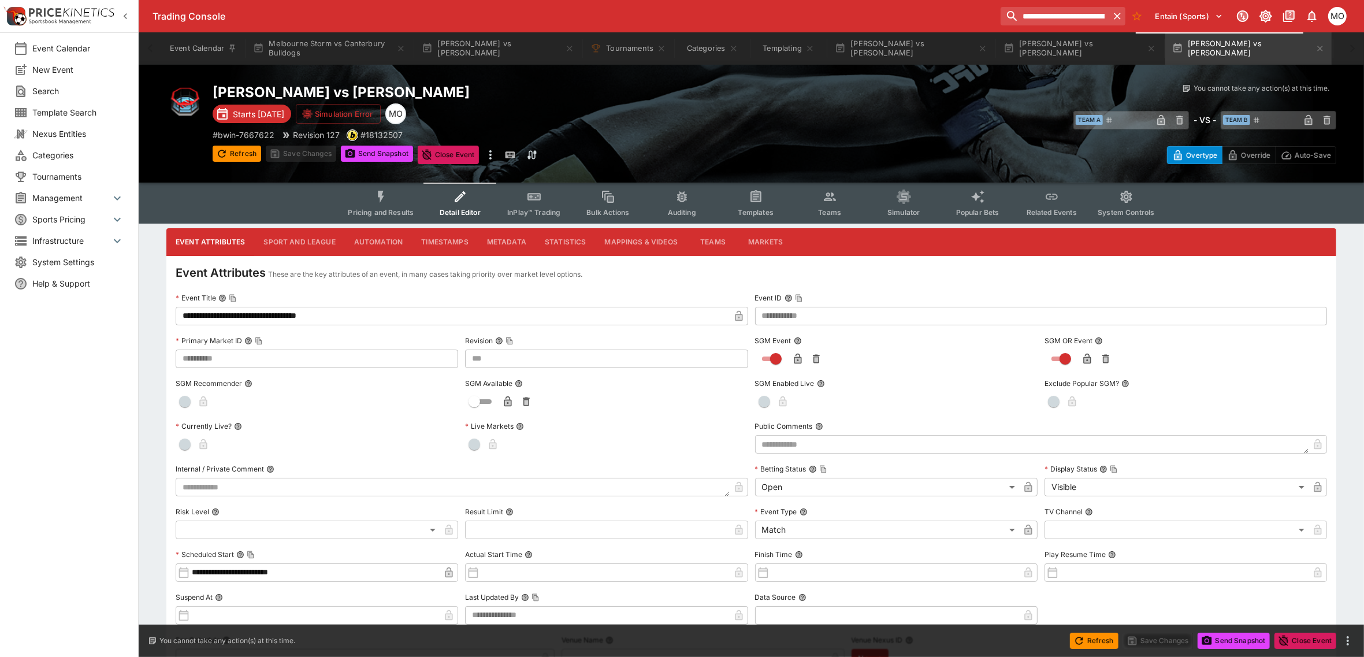
click at [499, 246] on button "Metadata" at bounding box center [507, 242] width 58 height 28
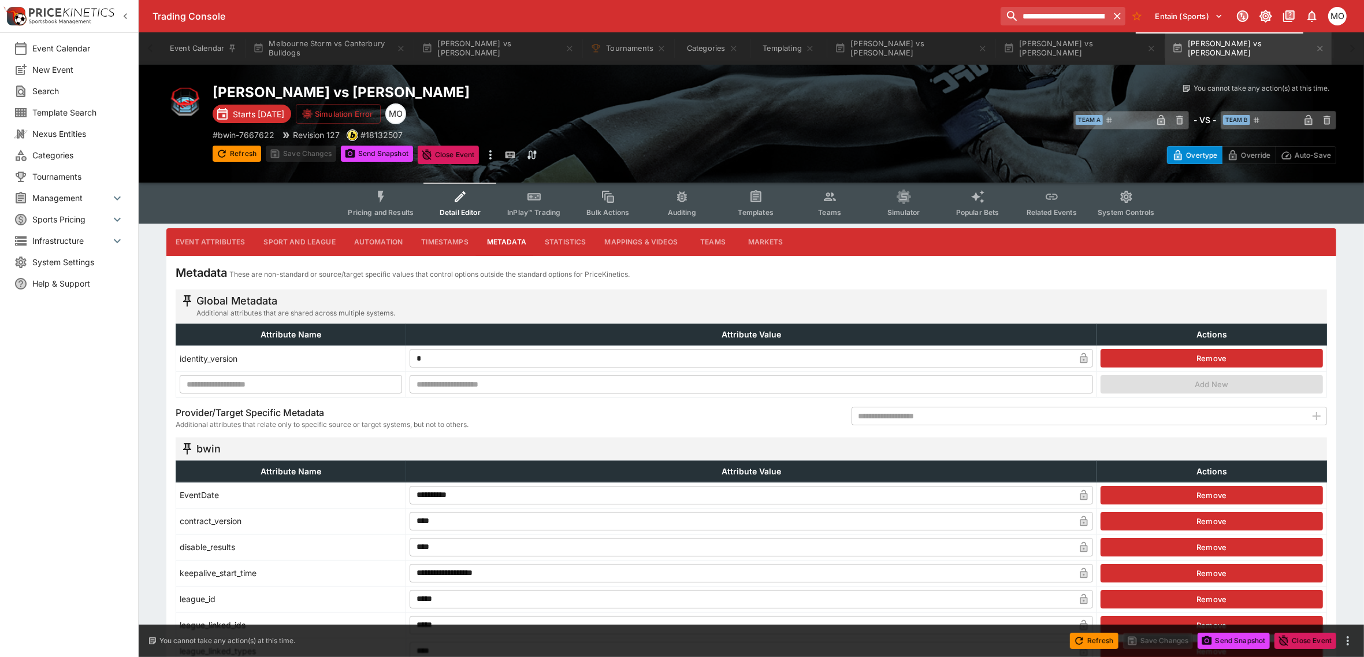
click at [402, 209] on span "Pricing and Results" at bounding box center [381, 212] width 66 height 9
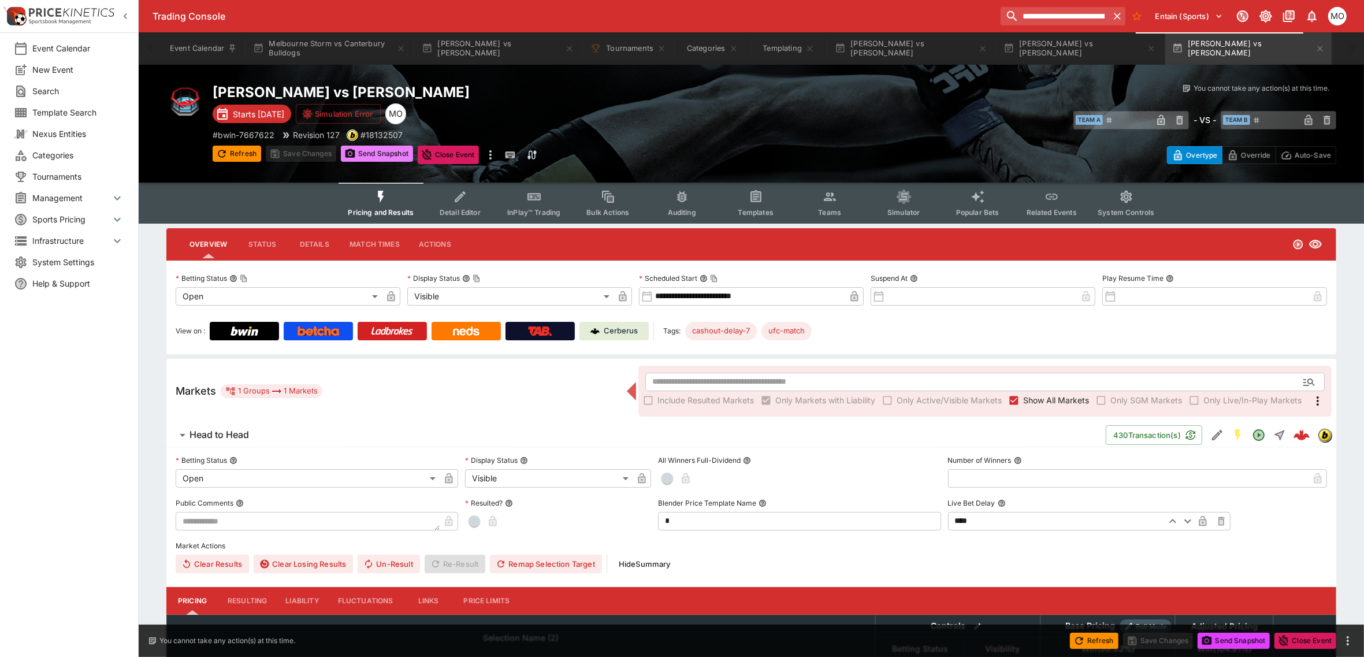
click at [388, 146] on button "Send Snapshot" at bounding box center [377, 154] width 72 height 16
click at [617, 322] on link "Cerberus" at bounding box center [614, 331] width 69 height 18
click at [597, 332] on img at bounding box center [595, 330] width 9 height 9
click at [452, 201] on button "Detail Editor" at bounding box center [460, 203] width 74 height 41
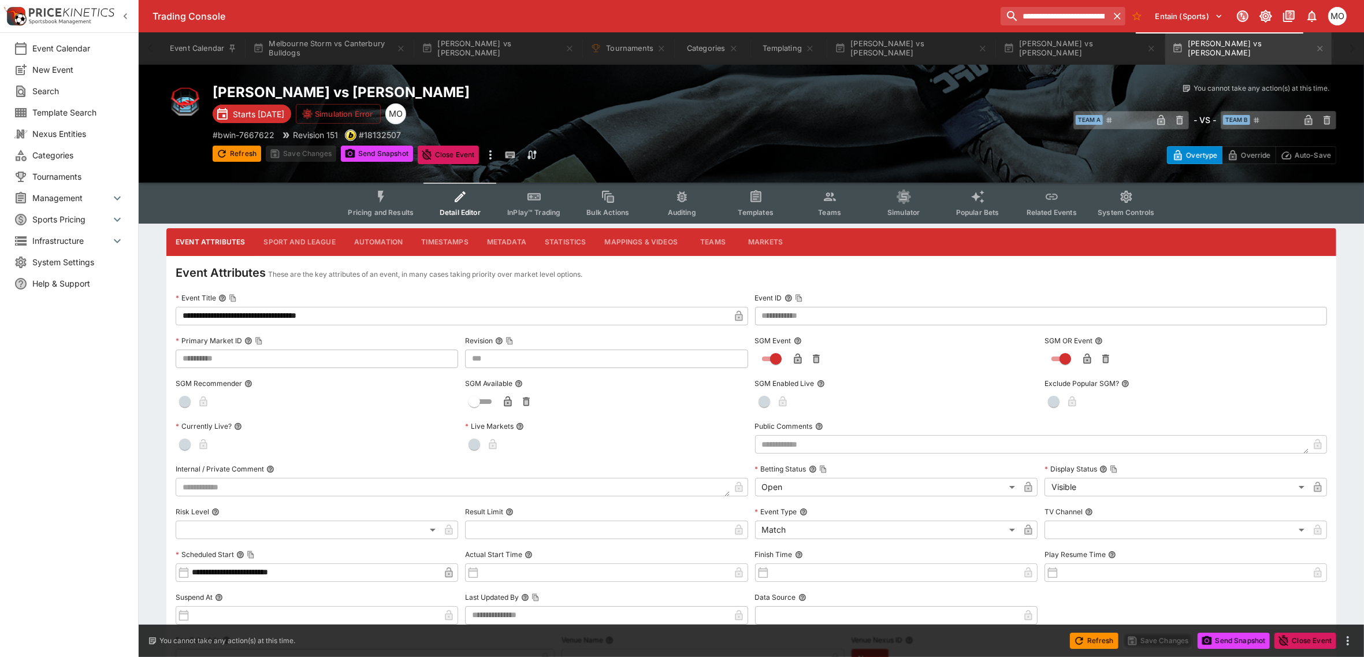
click at [516, 242] on button "Metadata" at bounding box center [507, 242] width 58 height 28
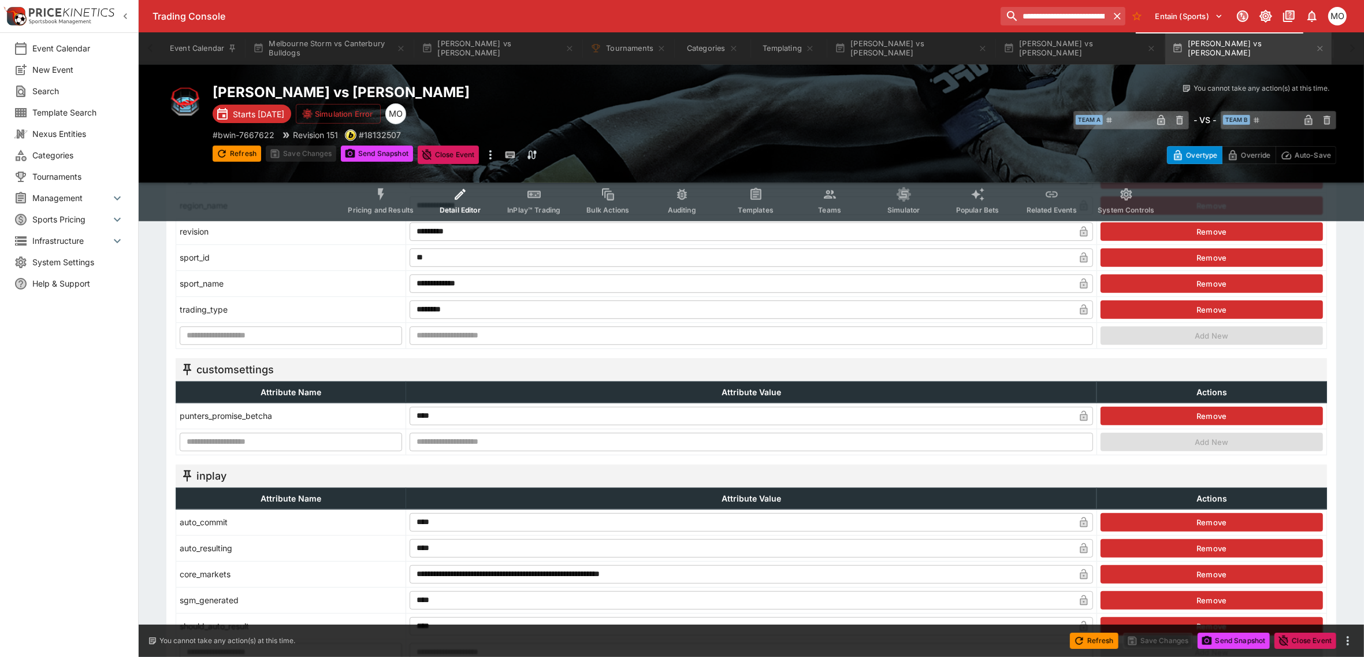
scroll to position [578, 0]
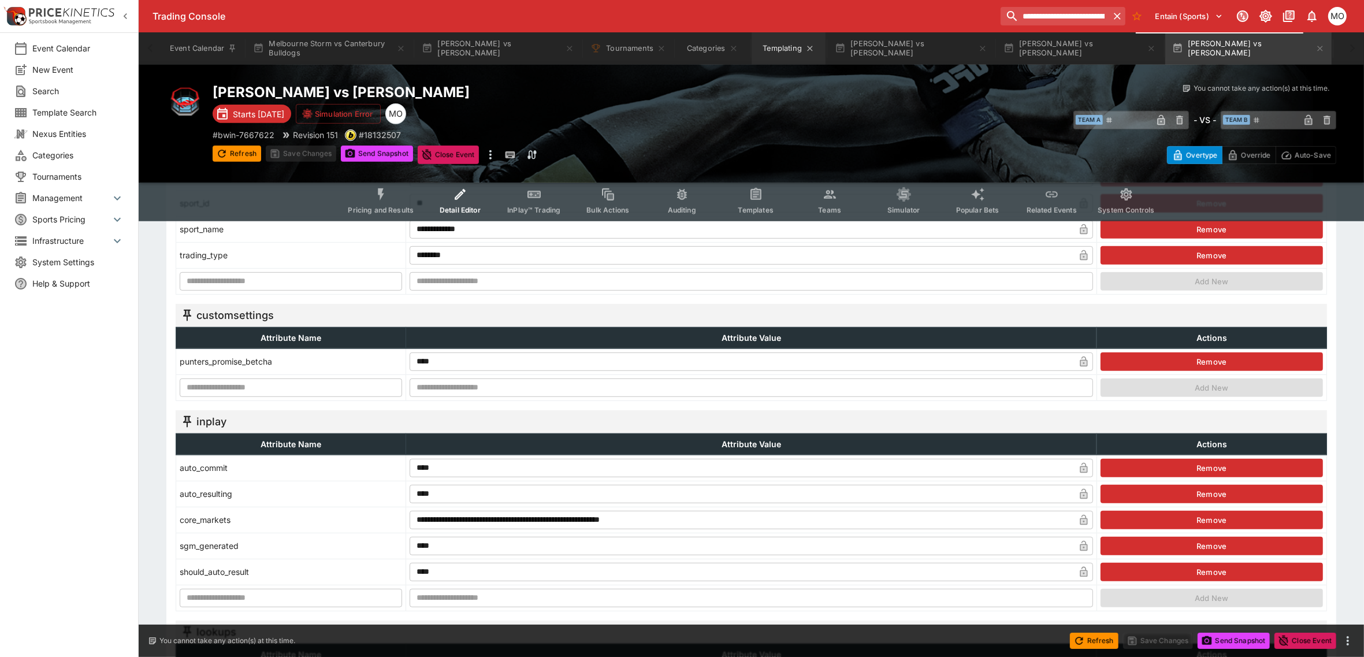
click at [786, 49] on button "Templating" at bounding box center [789, 48] width 74 height 32
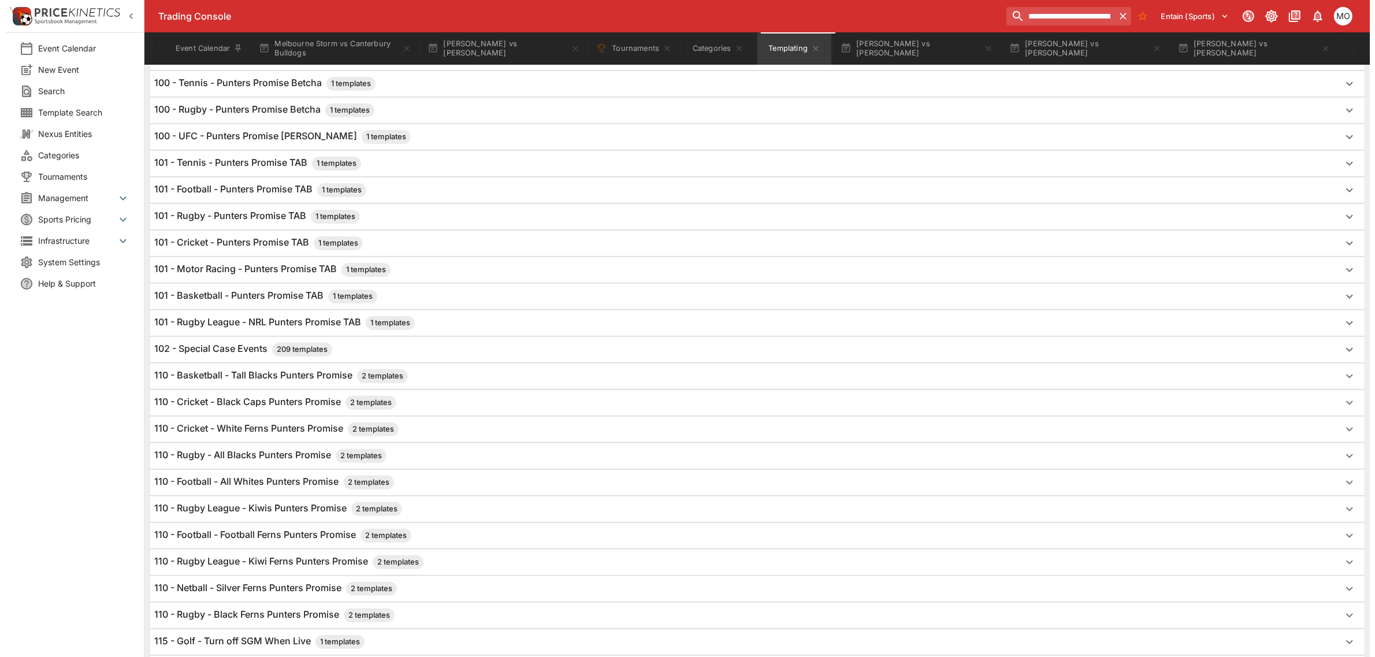
scroll to position [289, 0]
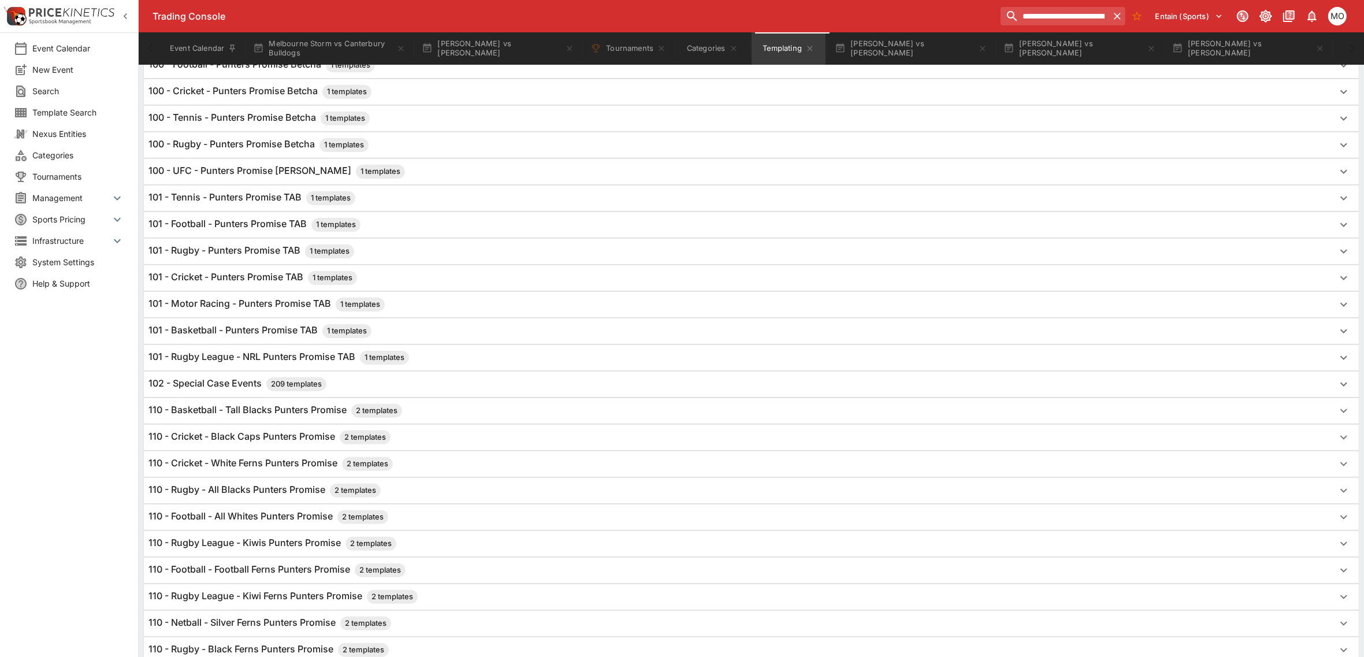
click at [259, 174] on h6 "100 - UFC - Punters Promise Betcha 1 templates" at bounding box center [276, 172] width 257 height 14
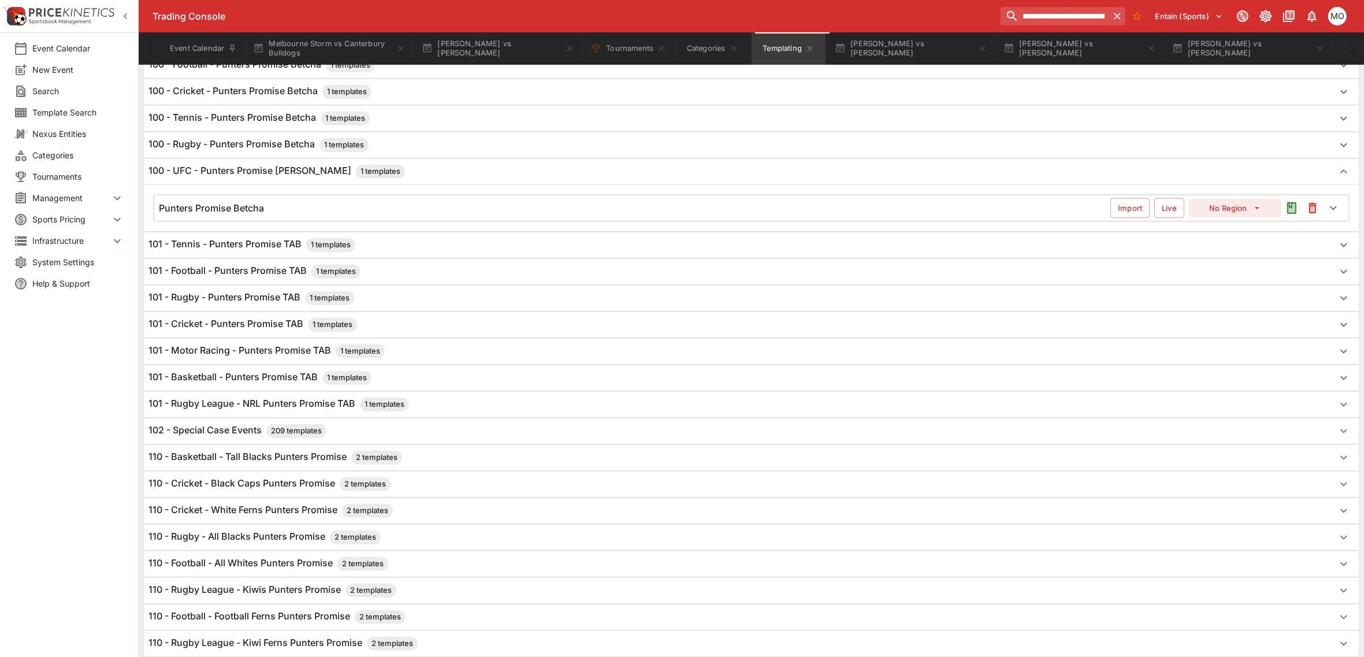
click at [284, 206] on div "Punters Promise Betcha" at bounding box center [635, 208] width 952 height 12
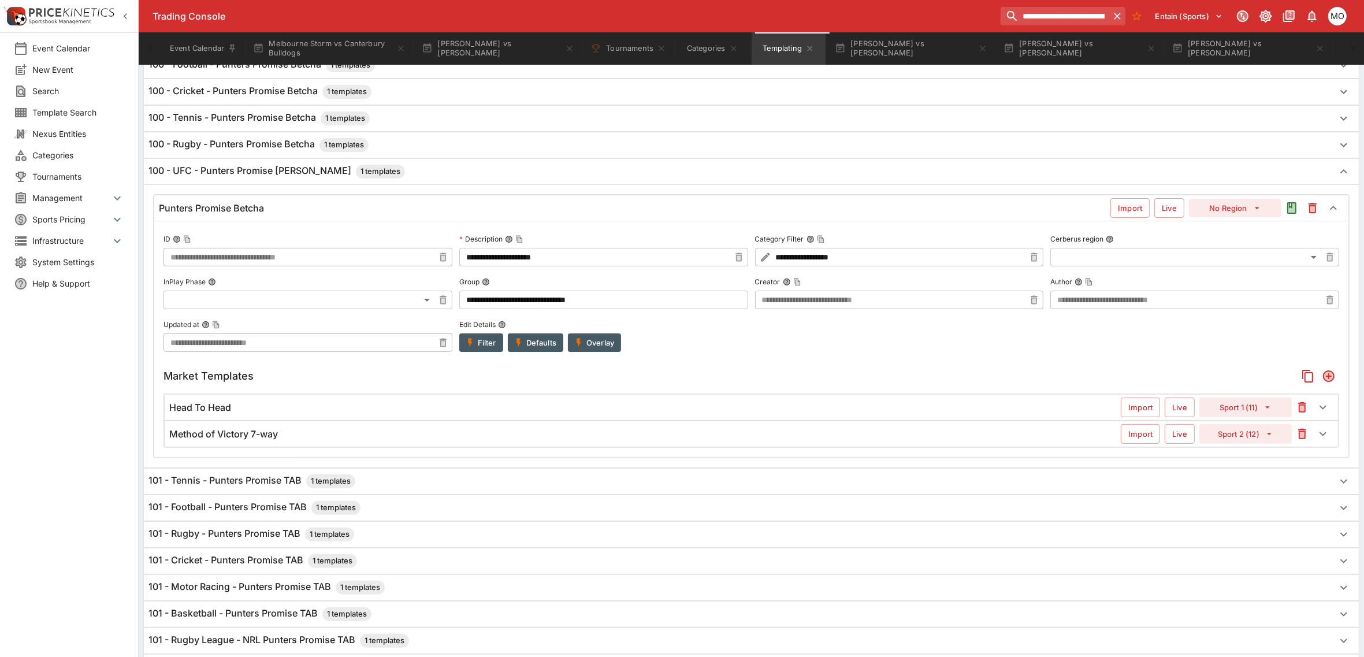
click at [283, 409] on div "Head To Head" at bounding box center [645, 408] width 952 height 12
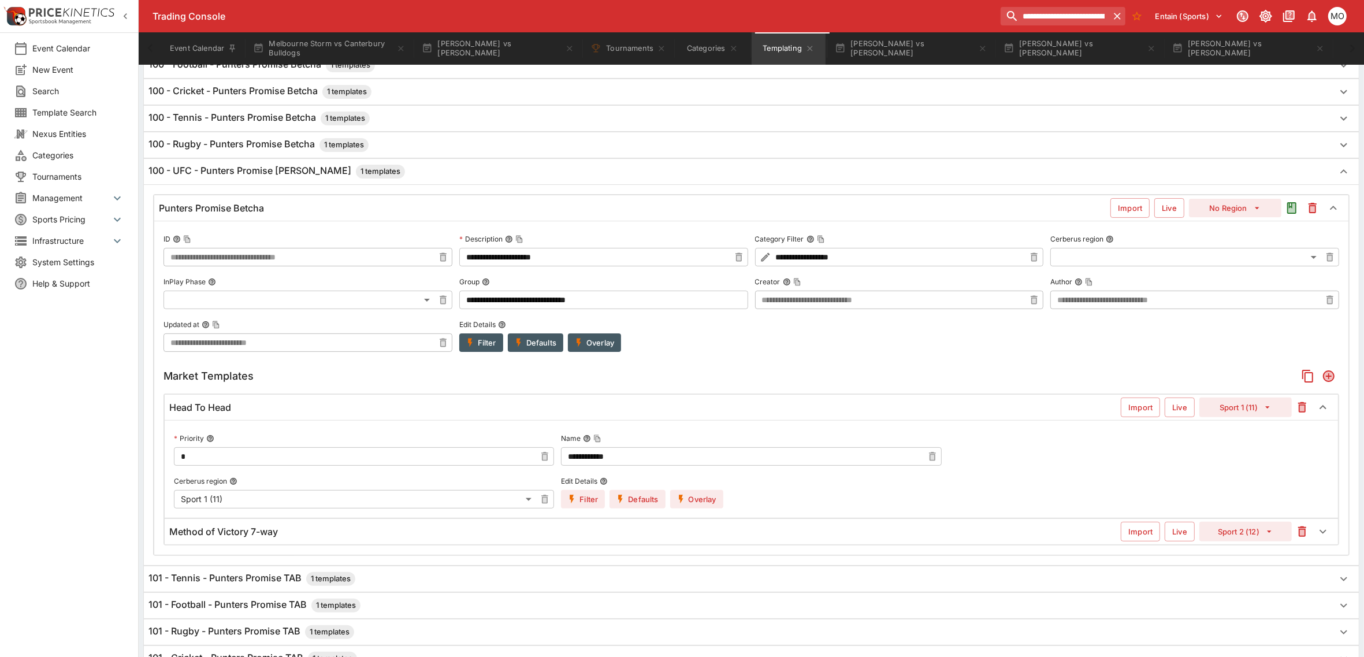
click at [693, 506] on button "Overlay" at bounding box center [696, 499] width 53 height 18
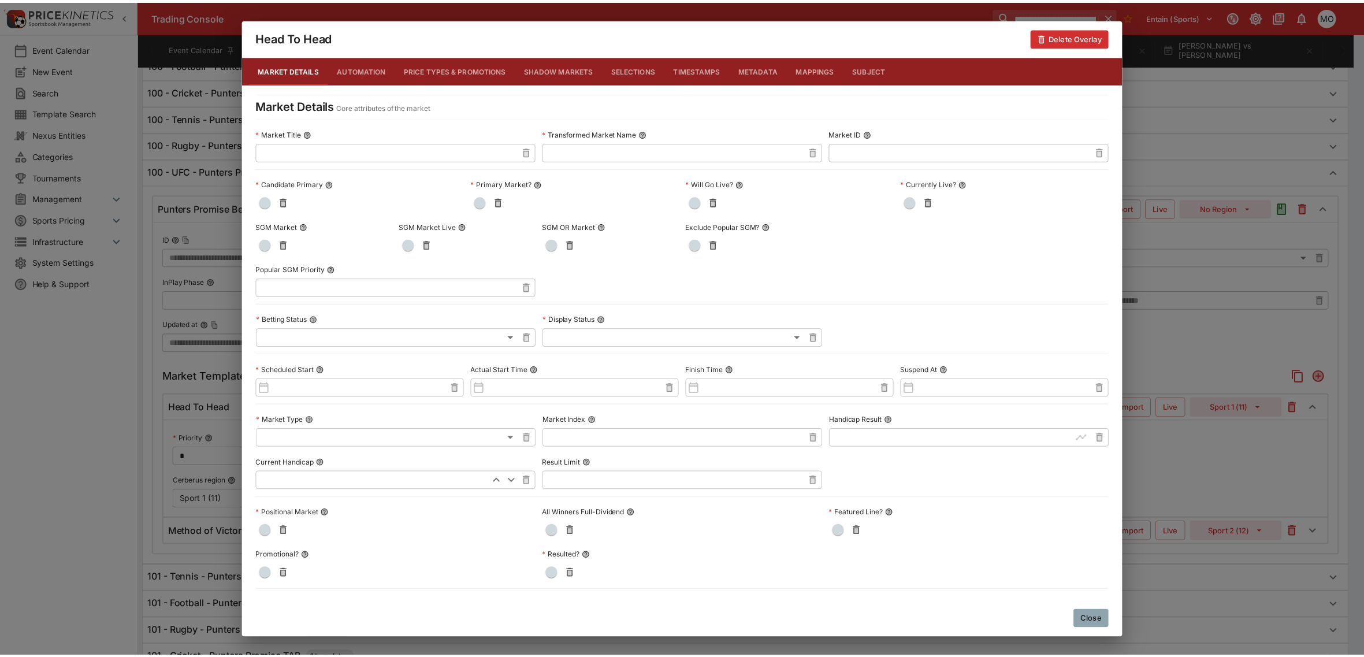
scroll to position [437, 0]
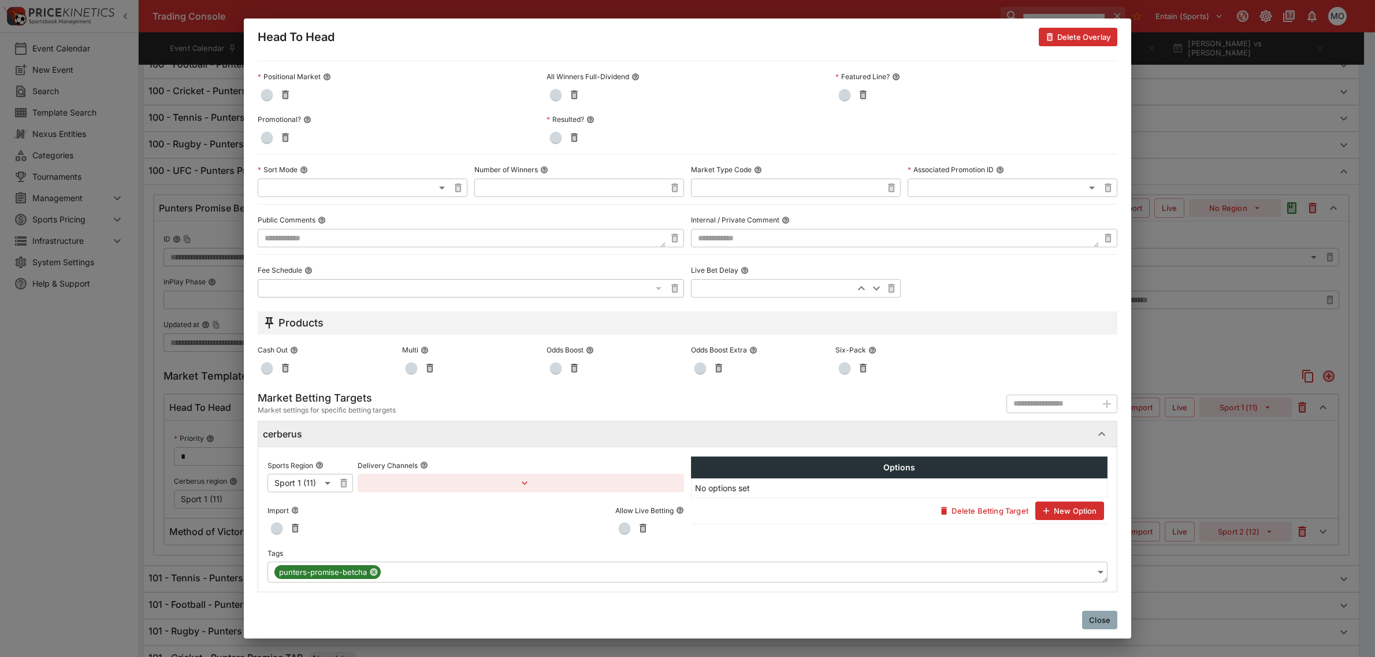
click at [318, 575] on span "punters-promise-betcha" at bounding box center [322, 573] width 97 height 12
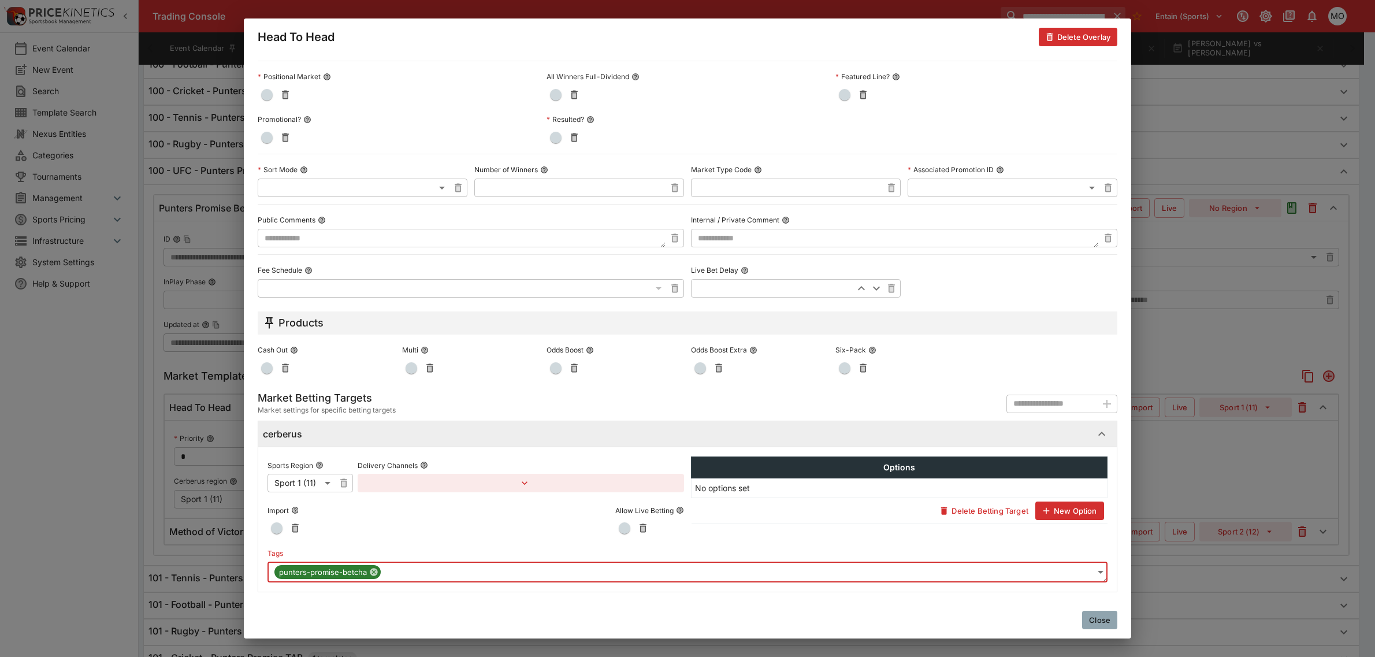
click at [836, 570] on body "**********" at bounding box center [687, 559] width 1375 height 1696
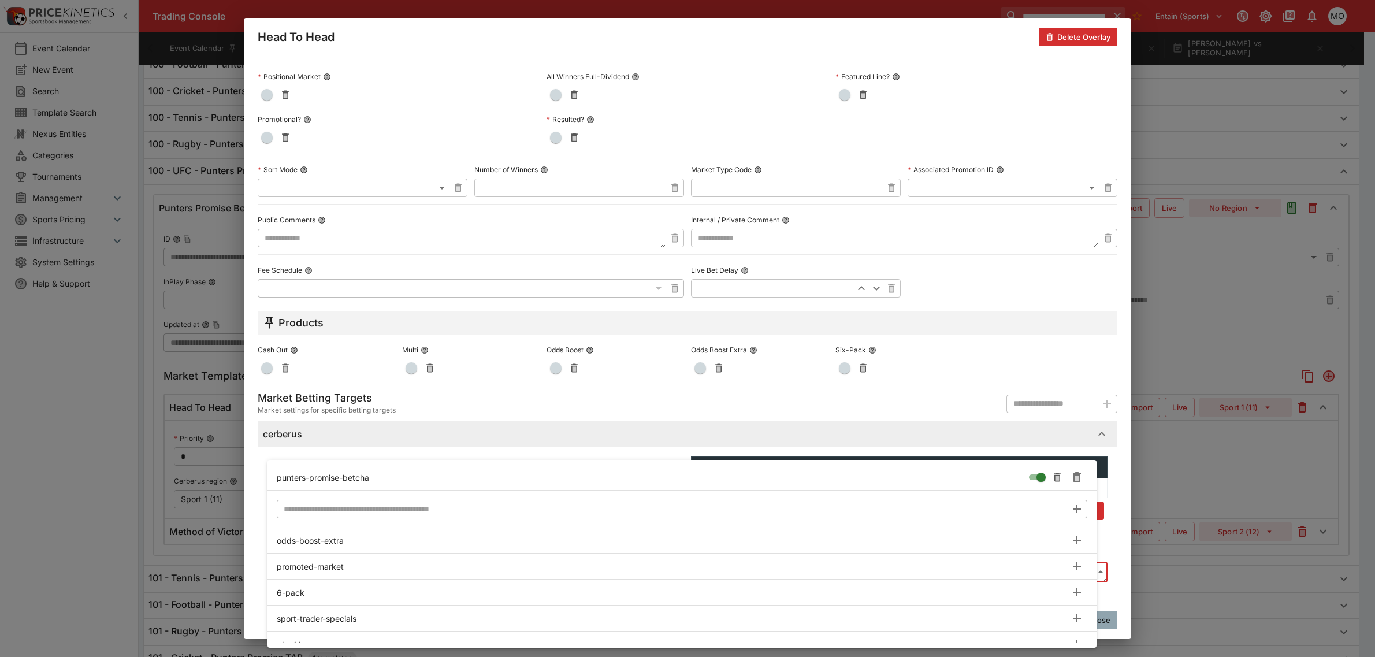
click at [1121, 539] on div at bounding box center [687, 328] width 1375 height 657
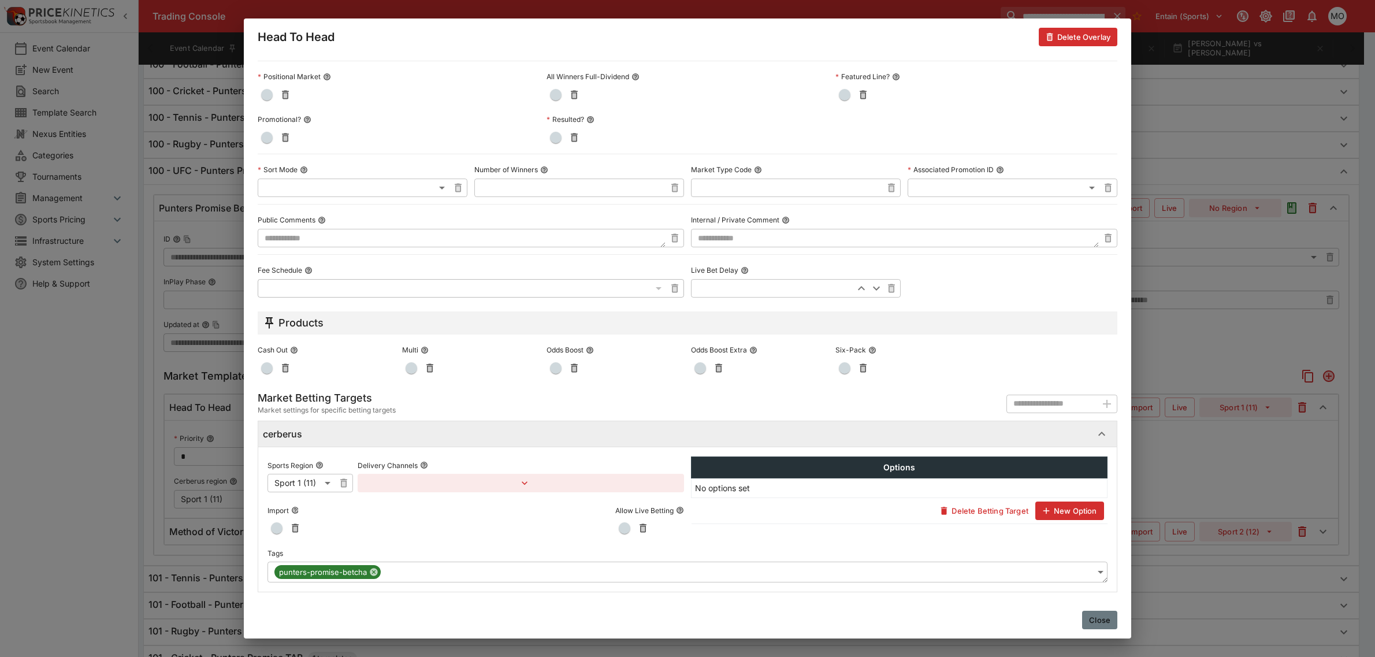
click at [1100, 619] on button "Close" at bounding box center [1099, 620] width 35 height 18
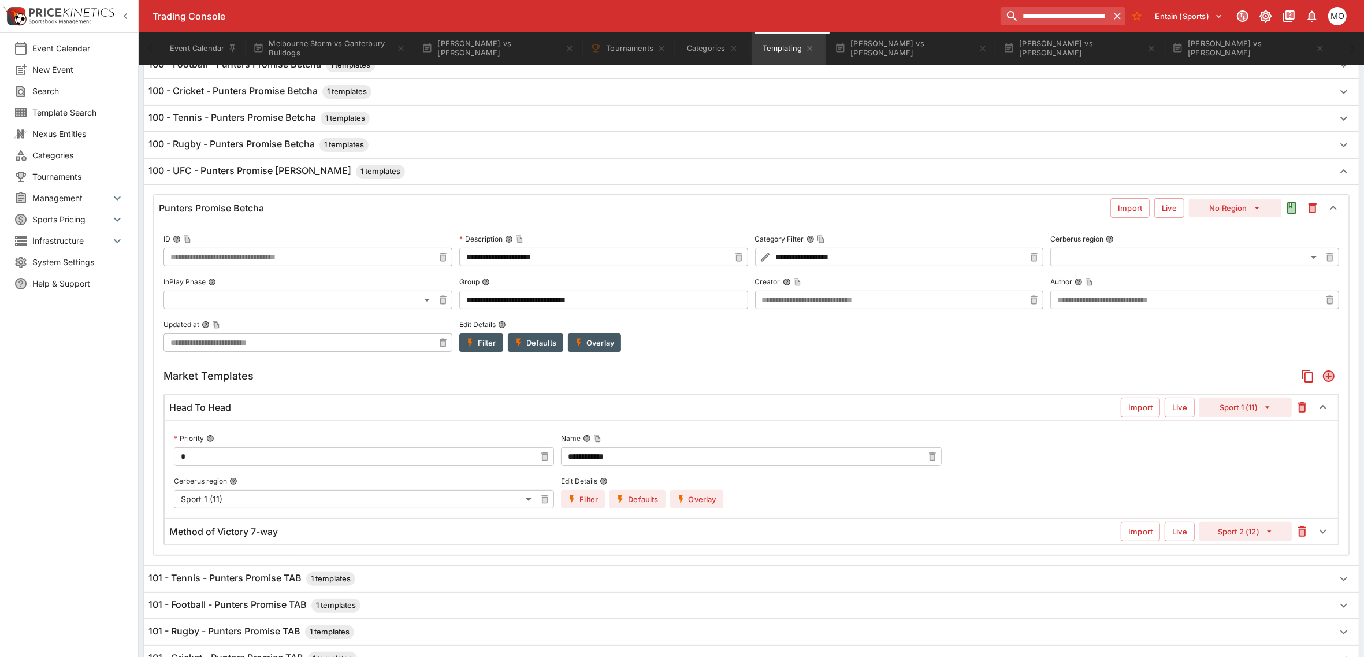
scroll to position [0, 0]
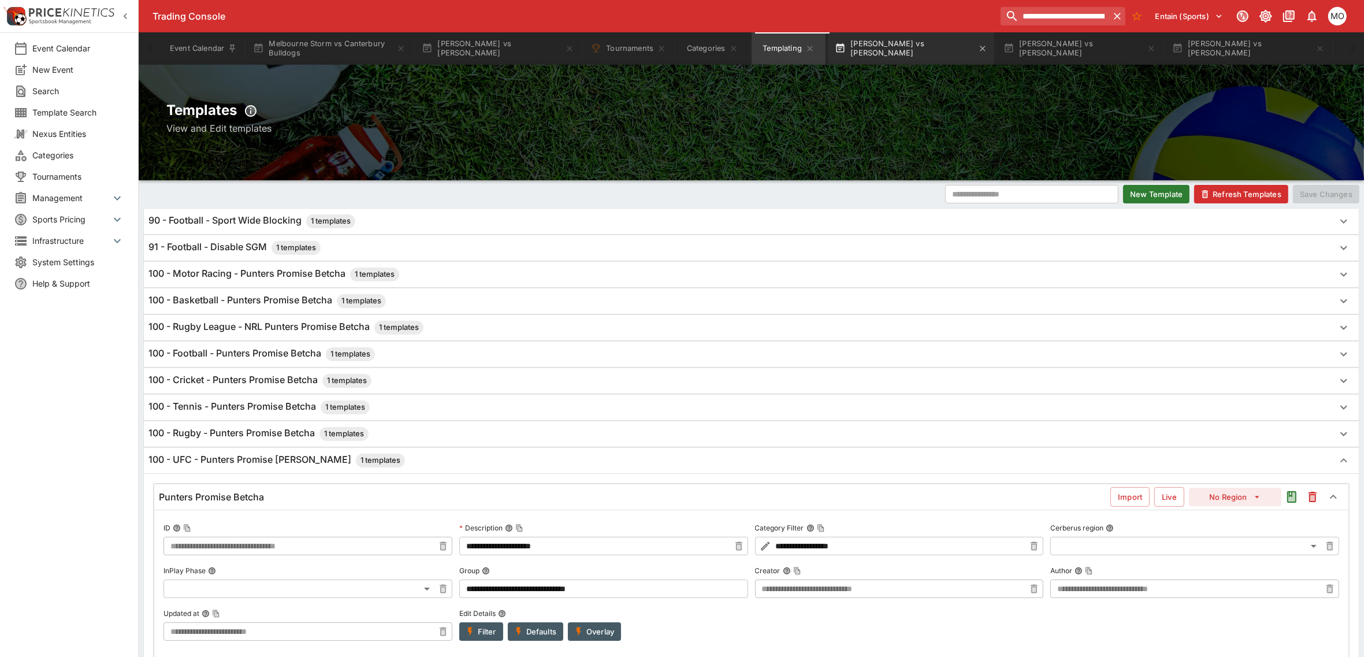
click at [886, 43] on button "[PERSON_NAME] vs [PERSON_NAME]" at bounding box center [911, 48] width 166 height 32
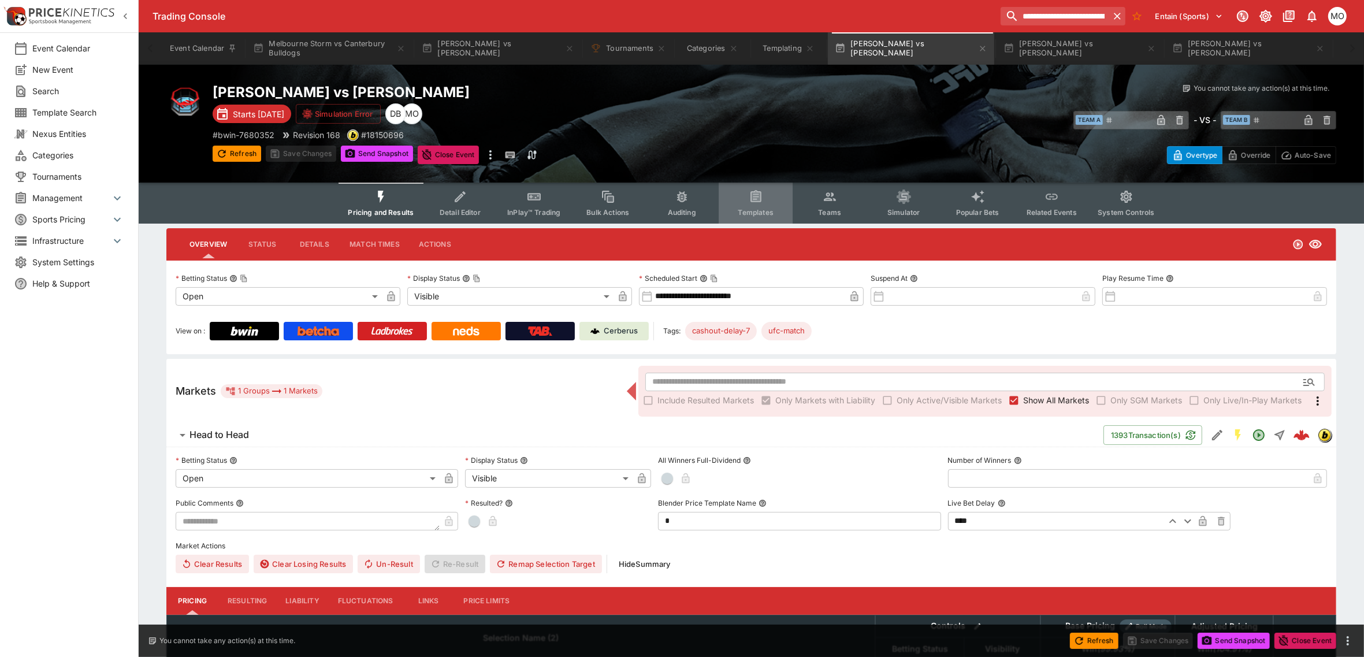
click at [762, 200] on icon "Event type filters" at bounding box center [756, 197] width 15 height 15
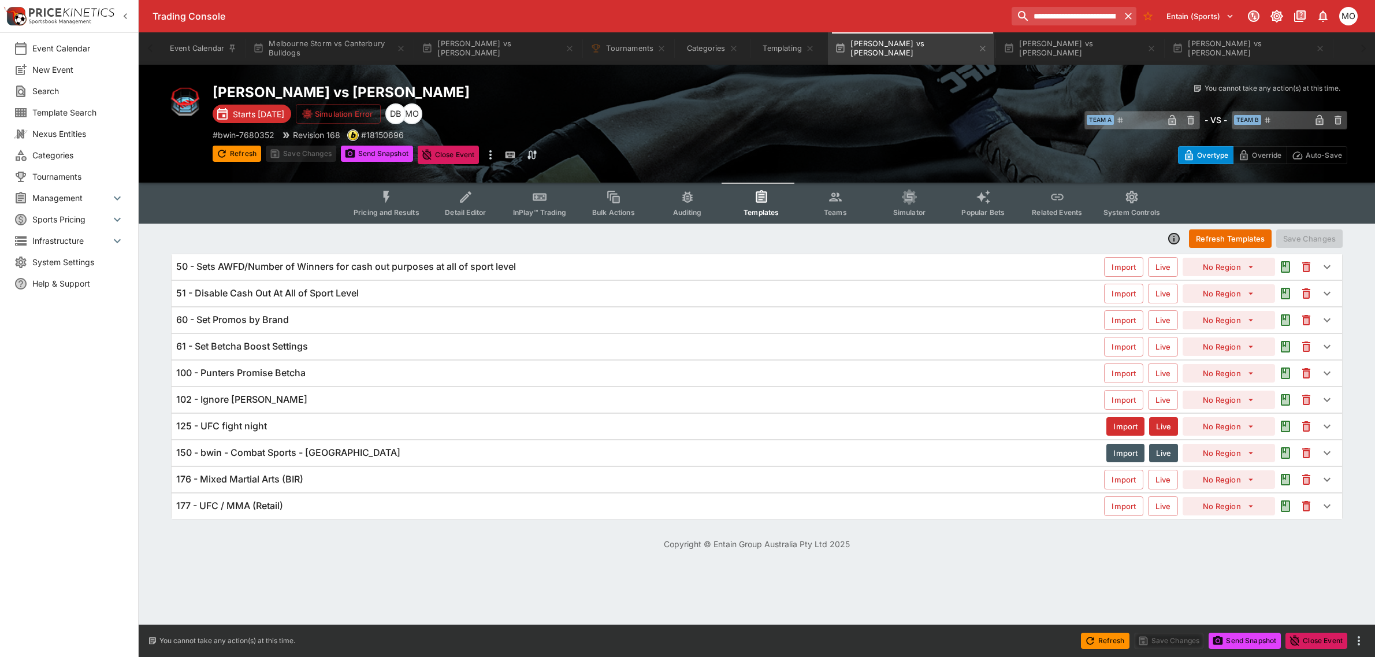
click at [243, 426] on h6 "125 - UFC fight night" at bounding box center [221, 426] width 91 height 12
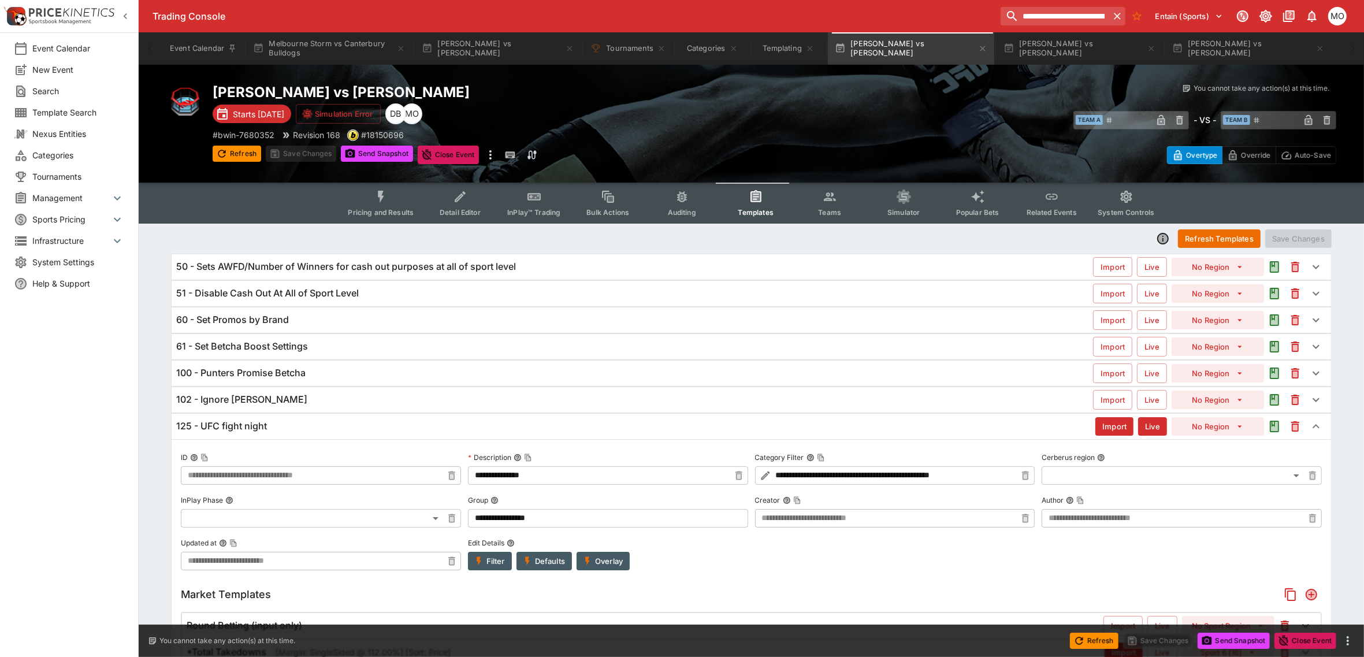
click at [243, 426] on h6 "125 - UFC fight night" at bounding box center [221, 426] width 91 height 12
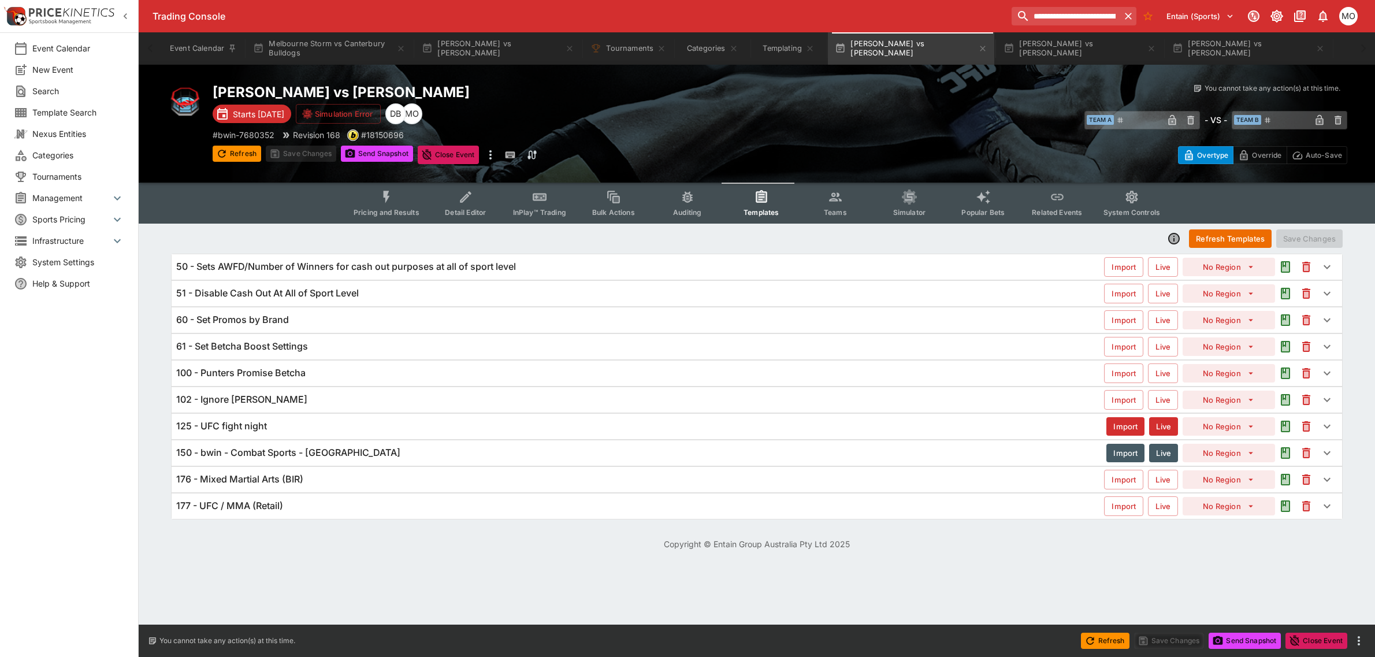
click at [258, 422] on h6 "125 - UFC fight night" at bounding box center [221, 426] width 91 height 12
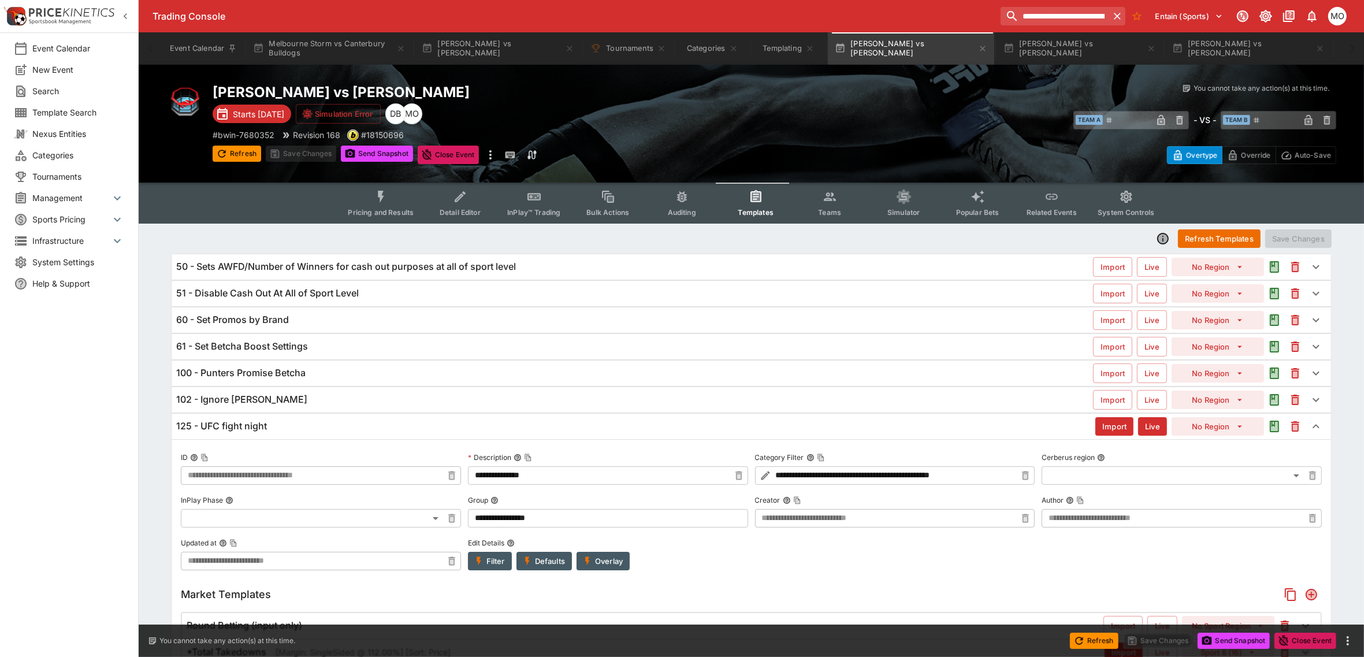
click at [129, 509] on div "Event Calendar New Event Search Template Search Nexus Entities Categories Tourn…" at bounding box center [69, 328] width 139 height 657
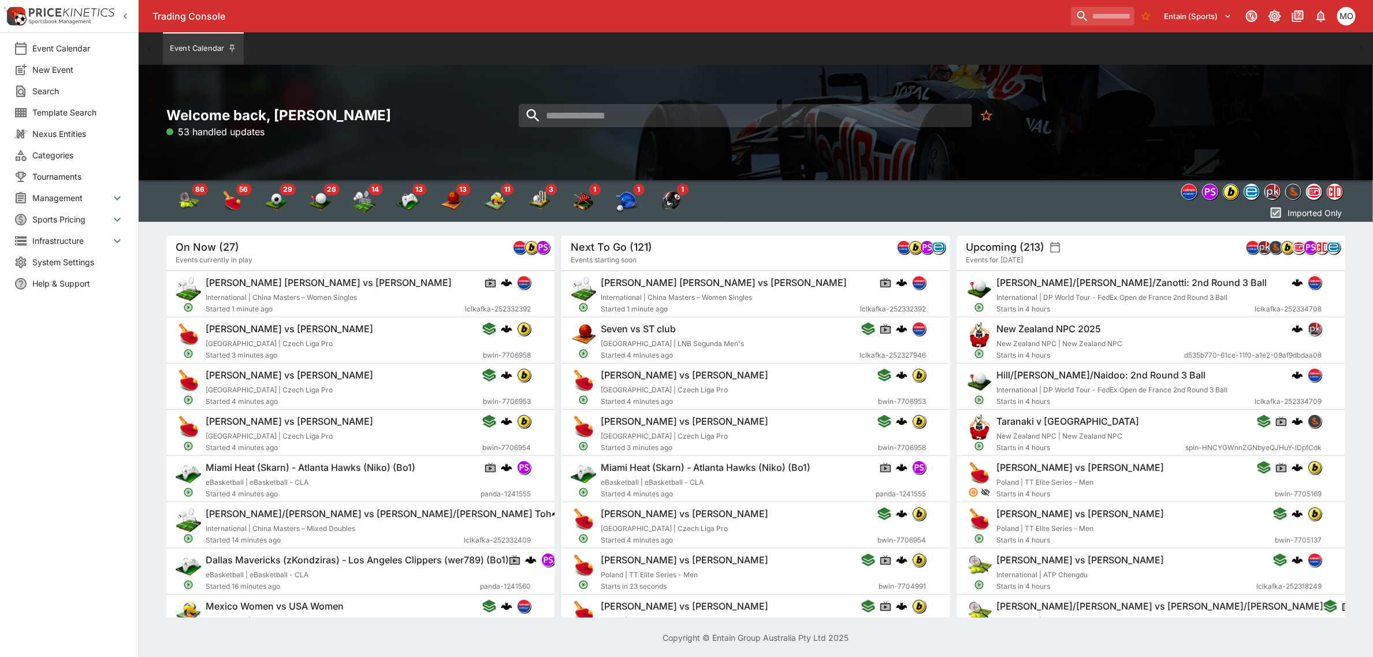
click at [82, 151] on span "Categories" at bounding box center [78, 155] width 92 height 12
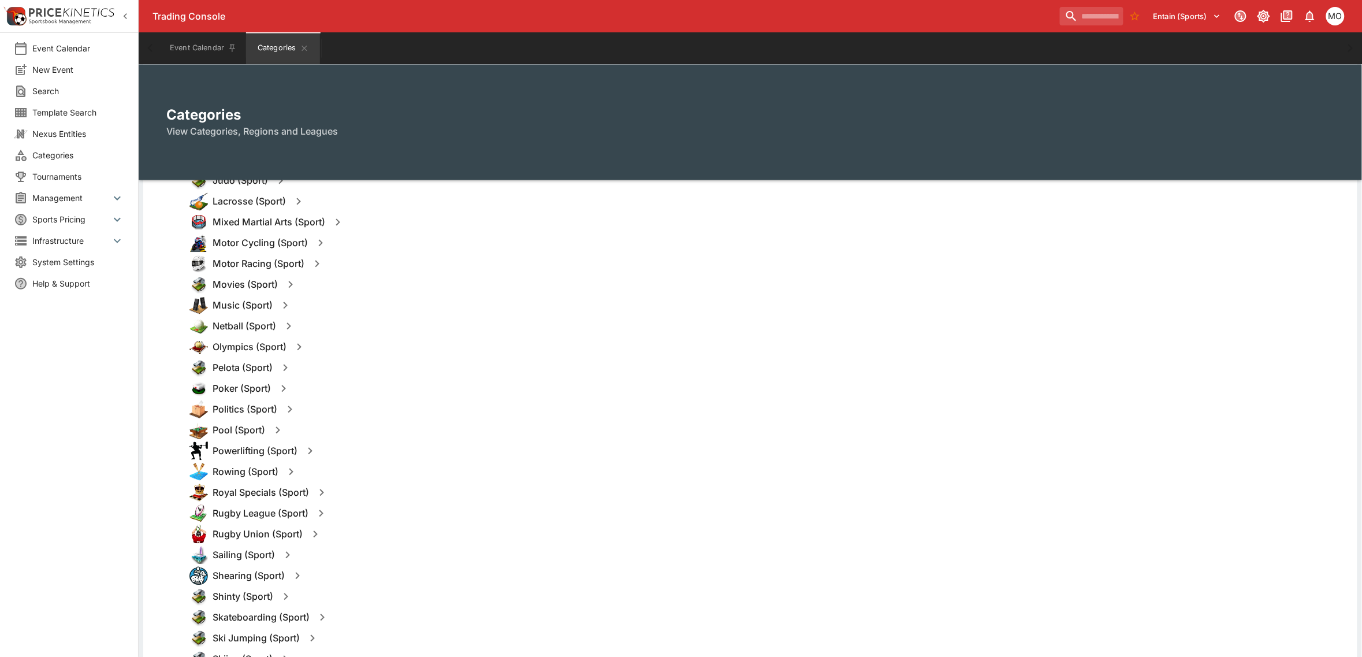
scroll to position [755, 0]
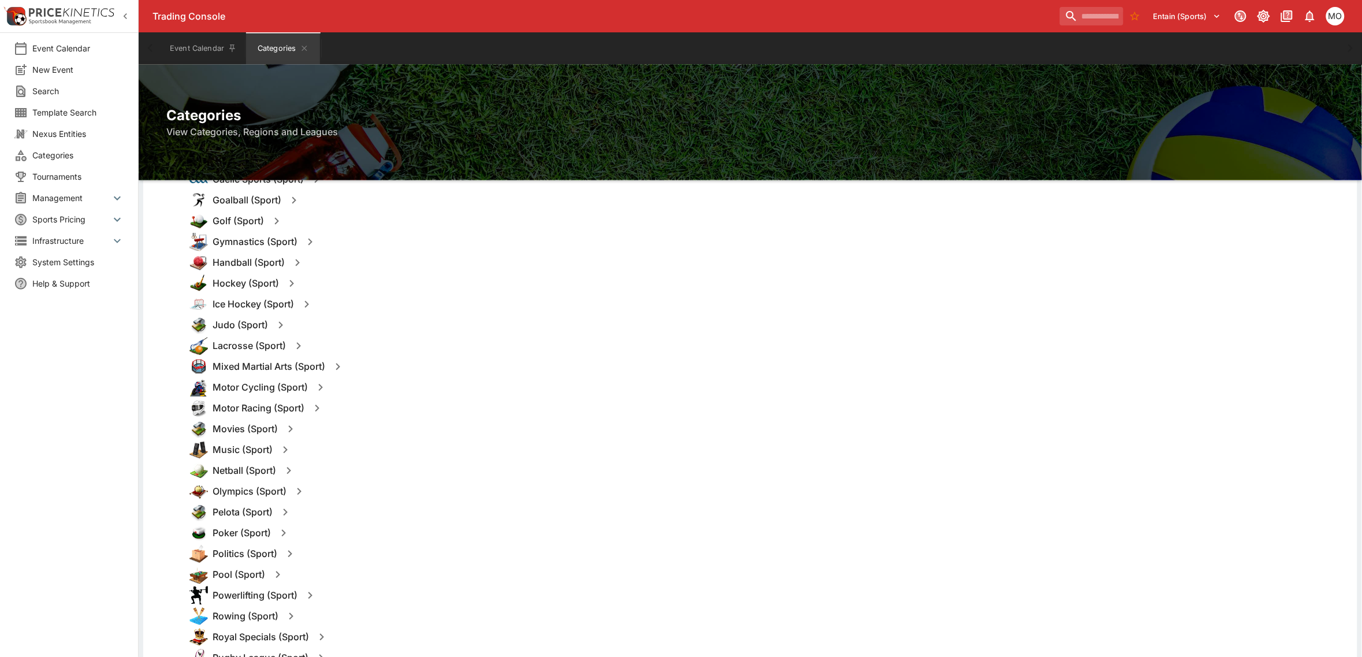
click at [340, 368] on icon "button" at bounding box center [338, 367] width 14 height 14
click at [452, 365] on button "Templates" at bounding box center [449, 367] width 51 height 18
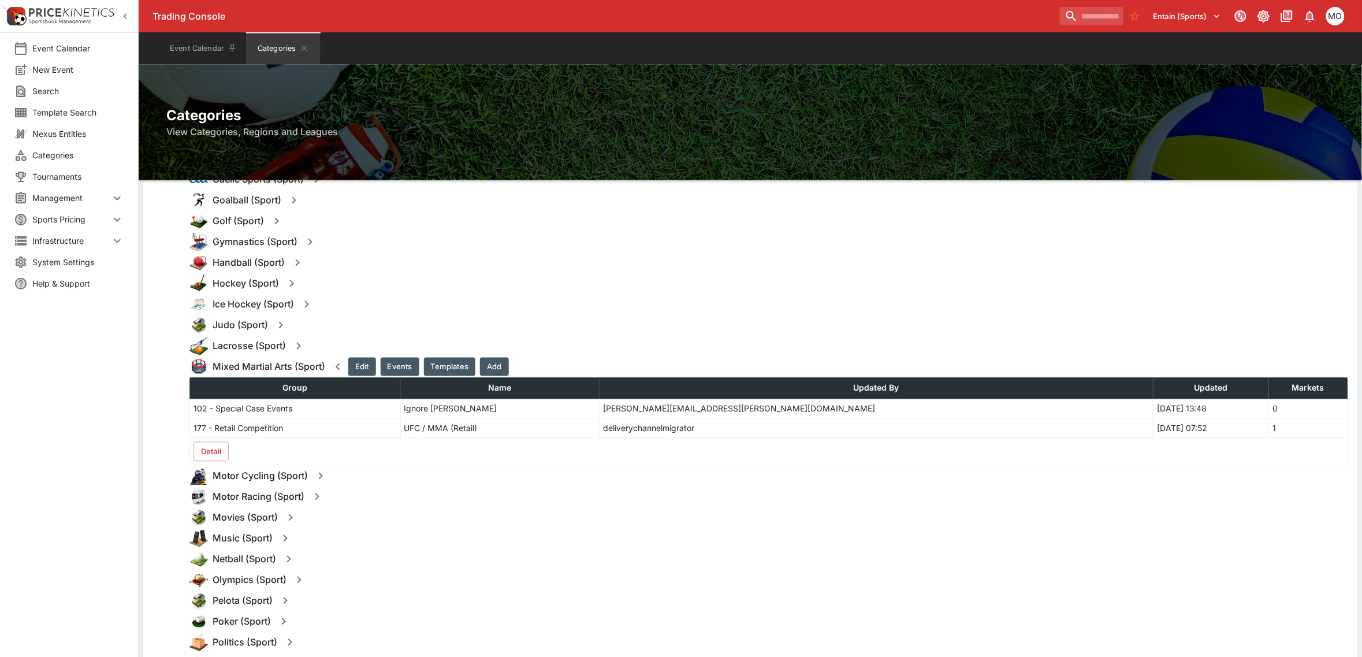
click at [214, 452] on button "Detail" at bounding box center [211, 452] width 35 height 20
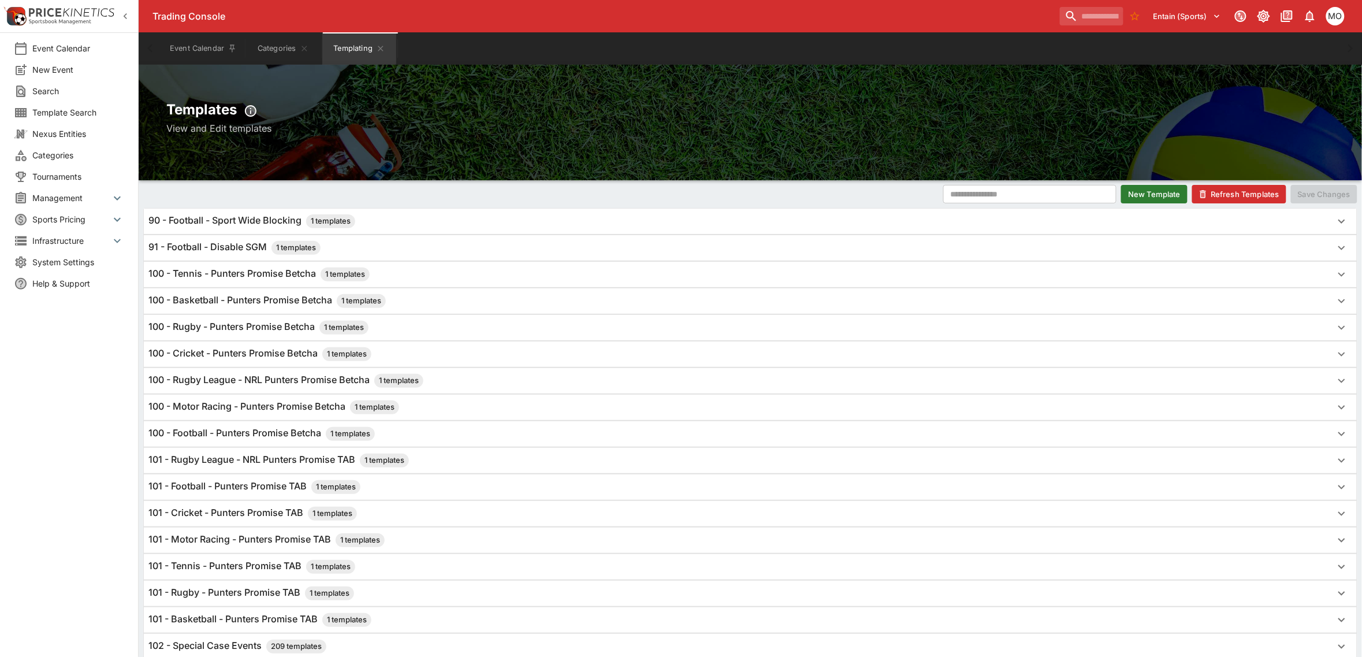
click at [156, 168] on div "Templates View and Edit templates" at bounding box center [751, 123] width 1224 height 116
click at [226, 276] on h6 "100 - Tennis - Punters Promise Betcha 1 templates" at bounding box center [258, 275] width 221 height 14
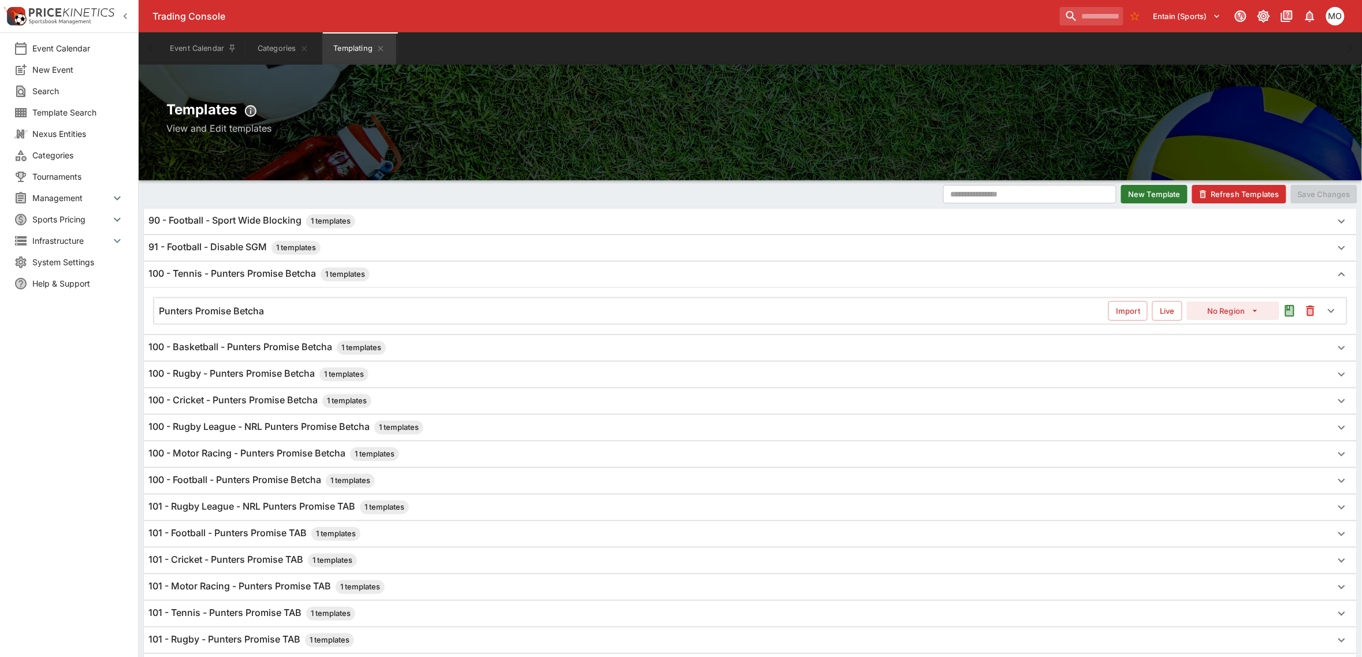
click at [234, 305] on div "Punters Promise Betcha Import Live No Region" at bounding box center [750, 310] width 1193 height 25
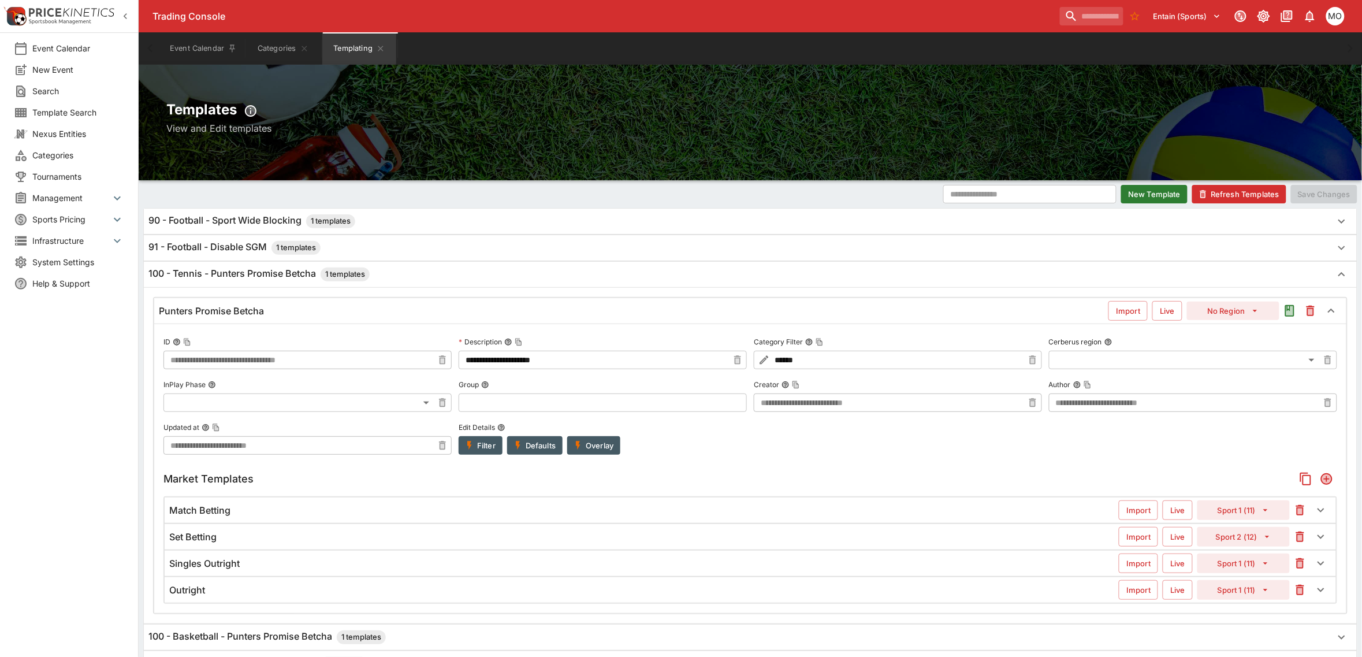
type input "**********"
drag, startPoint x: 466, startPoint y: 356, endPoint x: 570, endPoint y: 364, distance: 104.3
click at [570, 364] on input "**********" at bounding box center [594, 360] width 270 height 18
click at [738, 102] on h2 "Templates" at bounding box center [750, 111] width 1168 height 21
click at [252, 508] on div "Match Betting" at bounding box center [644, 510] width 950 height 12
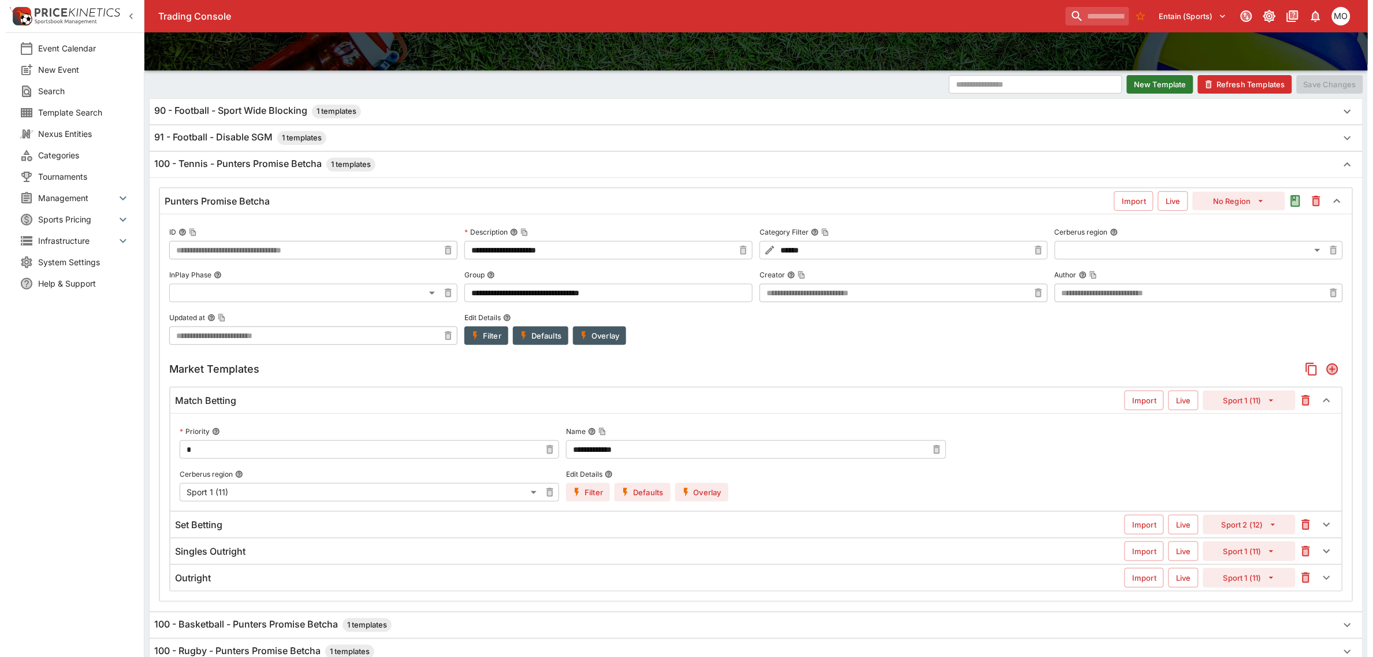
scroll to position [144, 0]
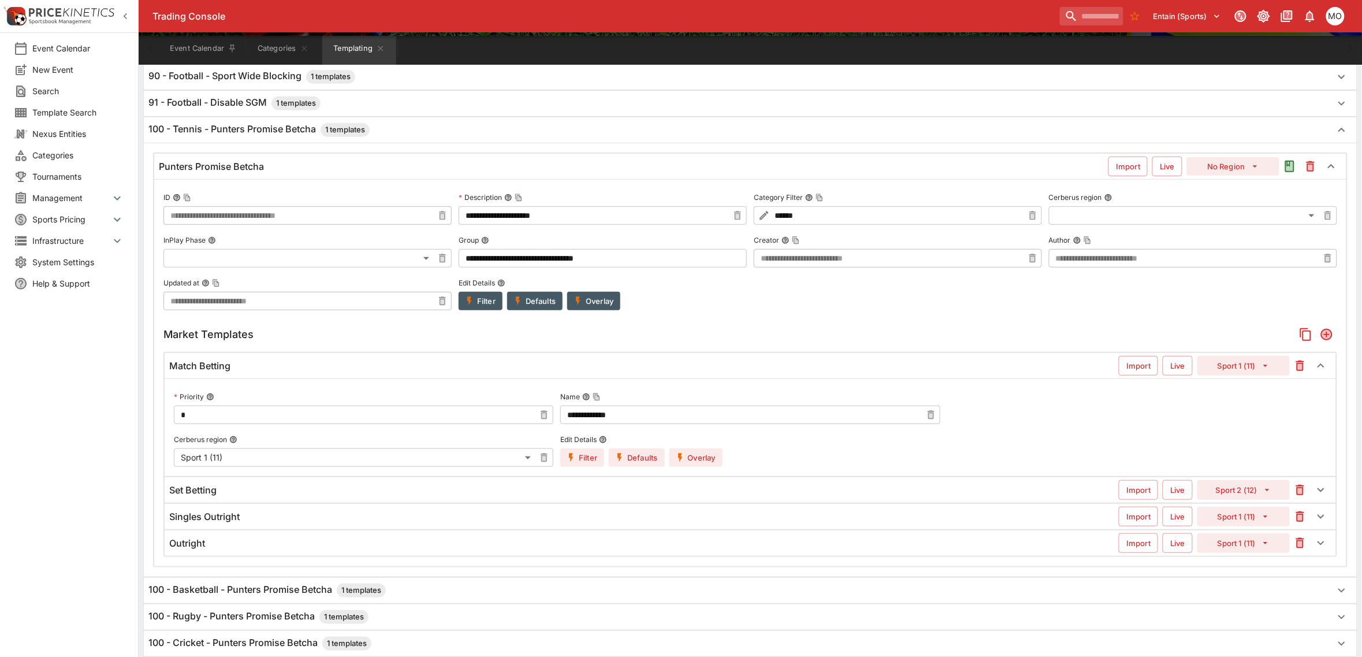
click at [582, 455] on button "Filter" at bounding box center [582, 457] width 44 height 18
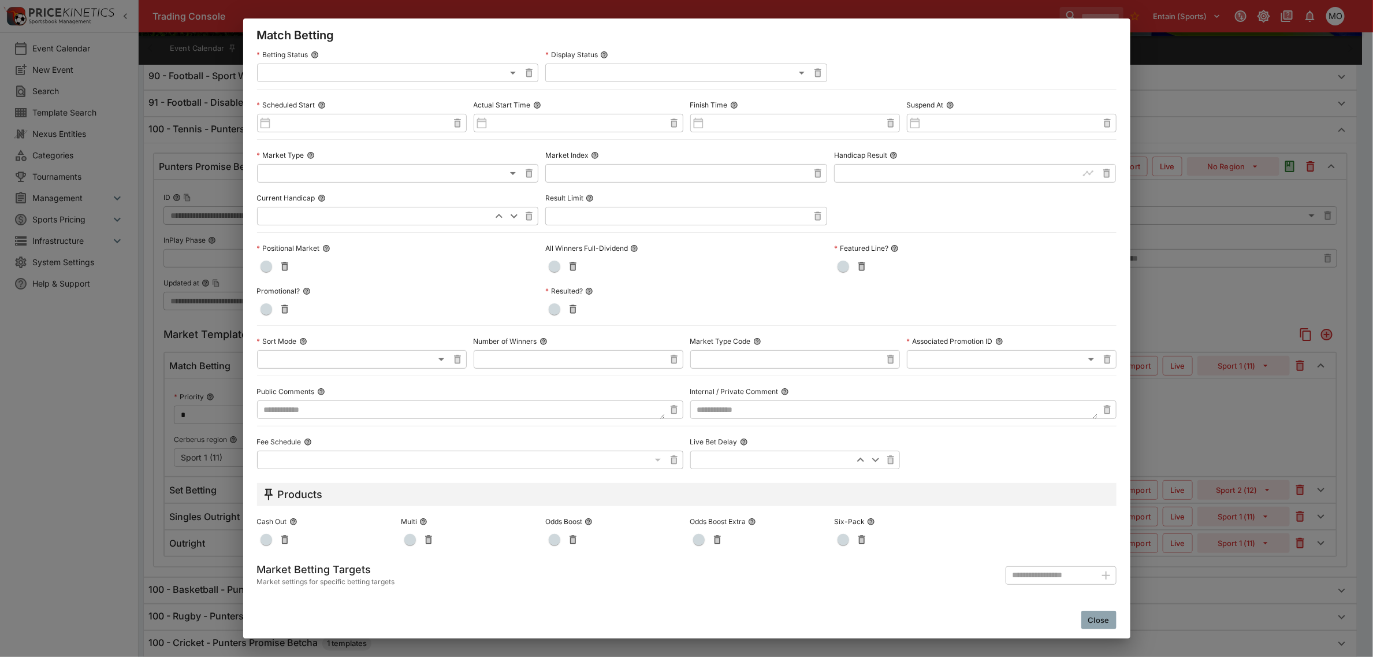
scroll to position [0, 0]
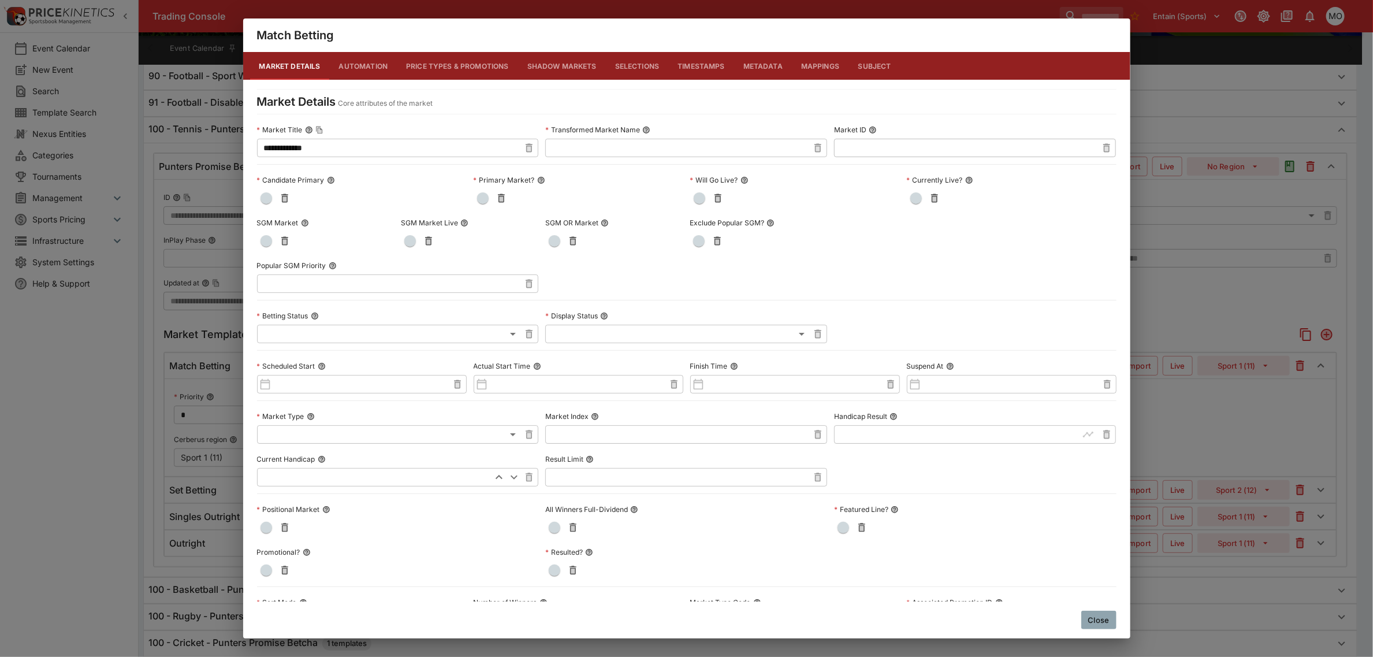
click at [747, 67] on button "Metadata" at bounding box center [763, 66] width 58 height 28
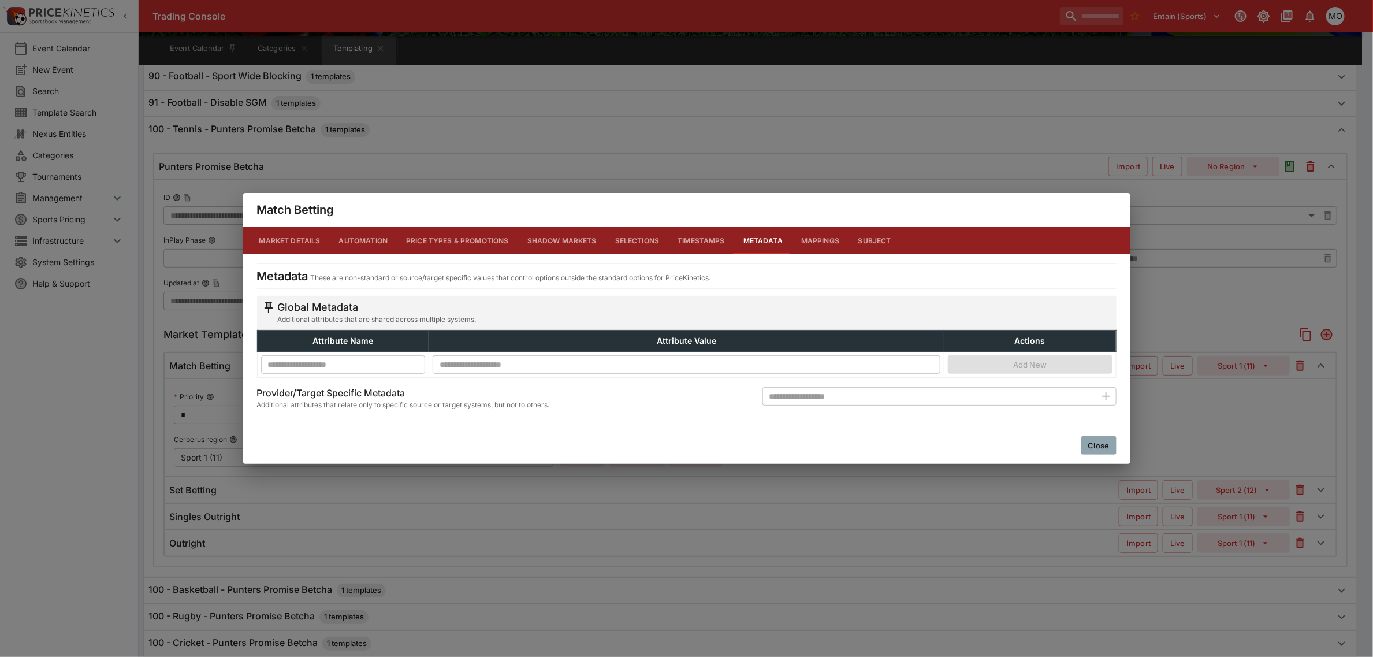
click at [1089, 441] on button "Close" at bounding box center [1099, 445] width 35 height 18
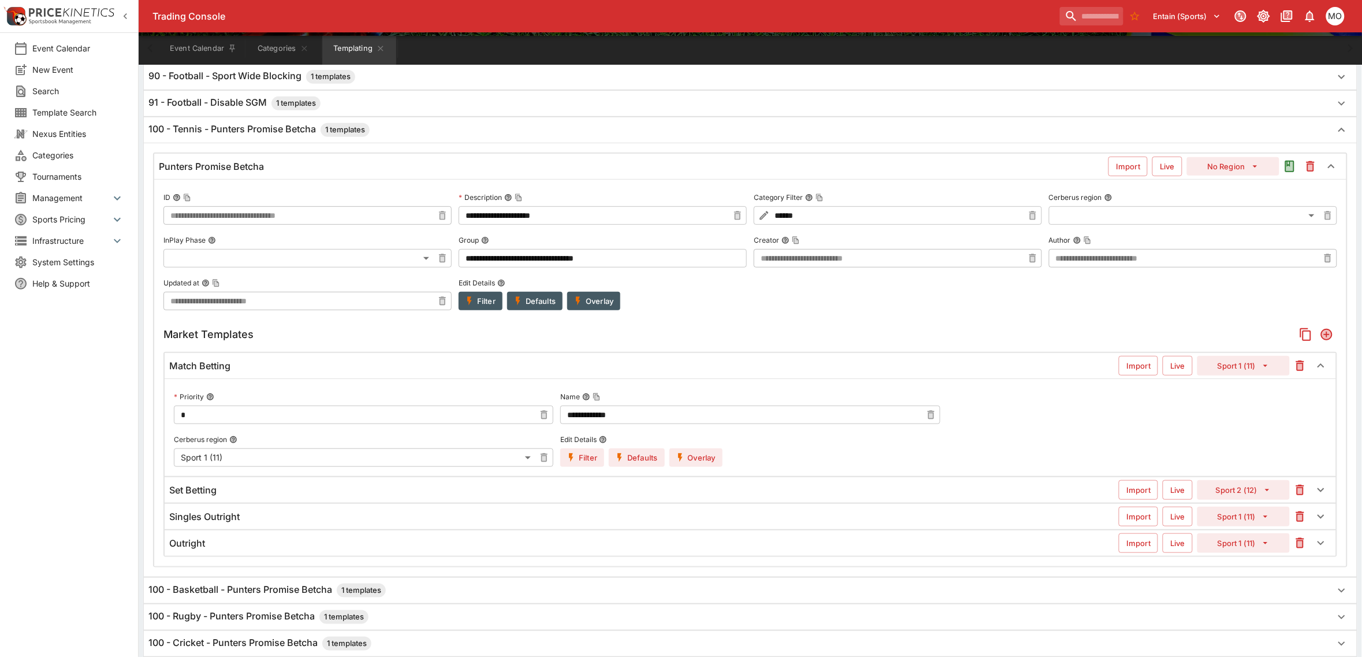
click at [703, 462] on button "Overlay" at bounding box center [696, 457] width 53 height 18
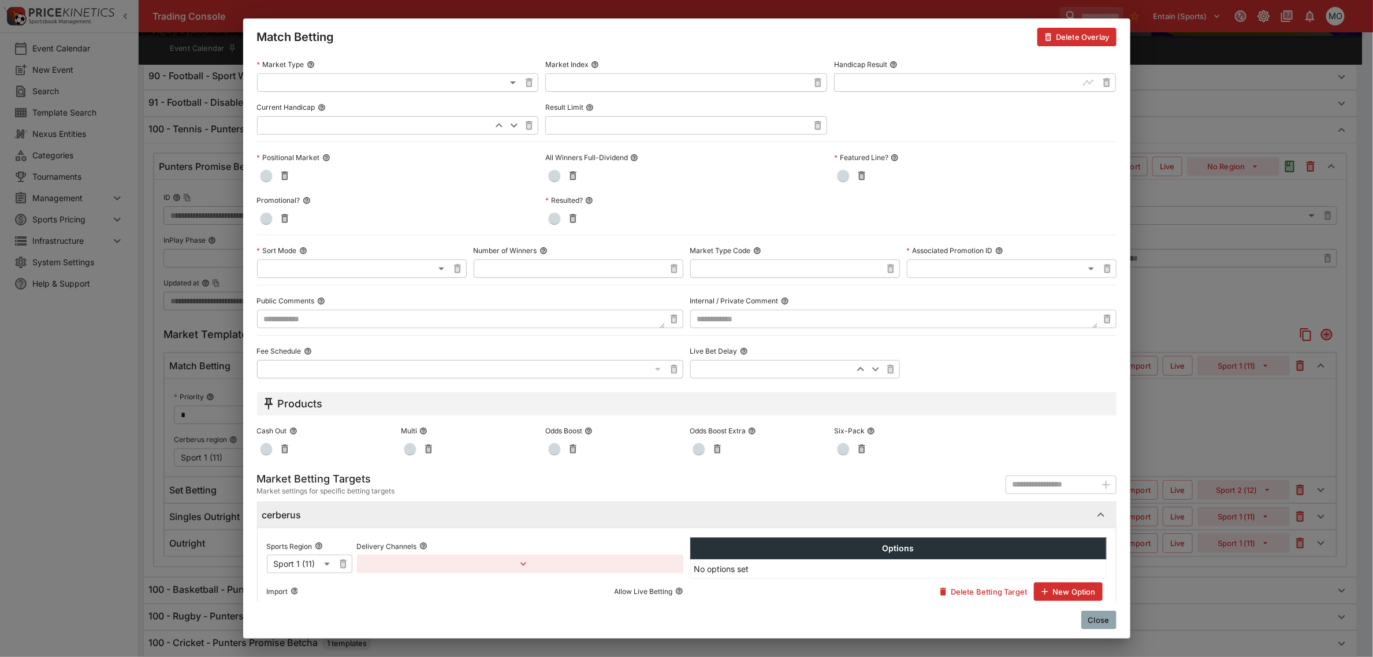
scroll to position [437, 0]
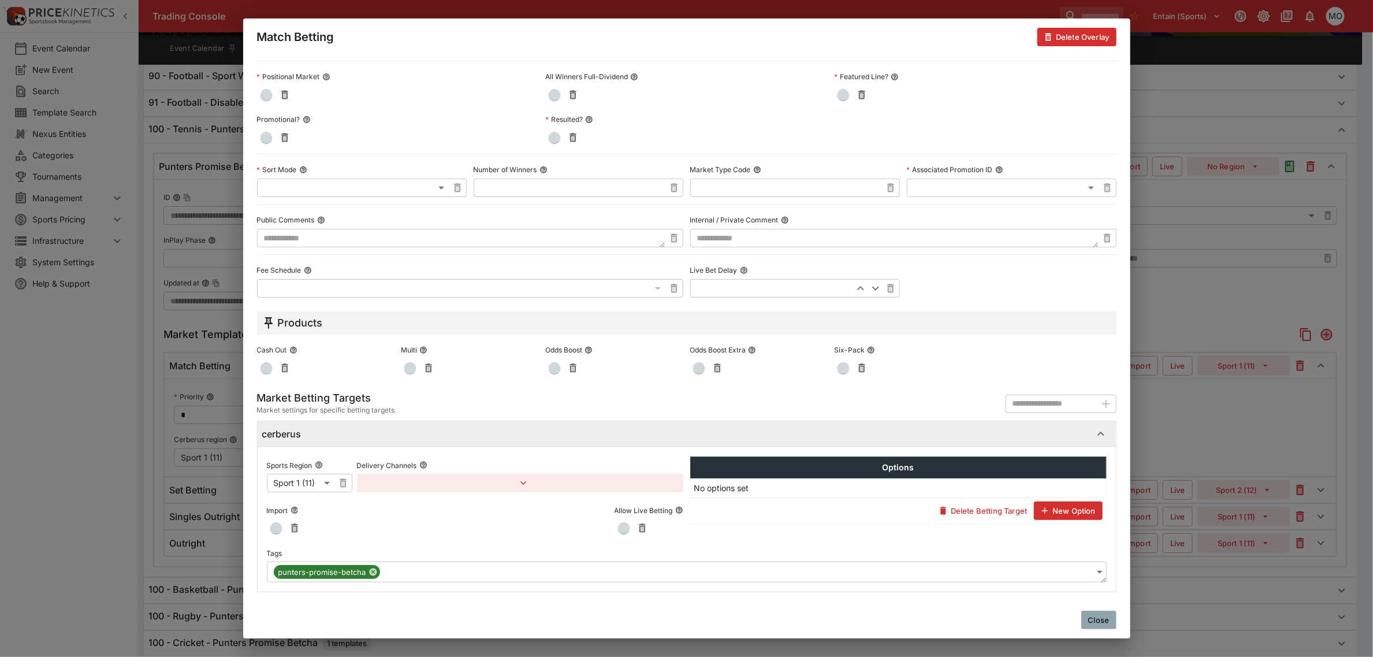
click at [781, 47] on div "Match Betting Delete Overlay" at bounding box center [687, 36] width 888 height 37
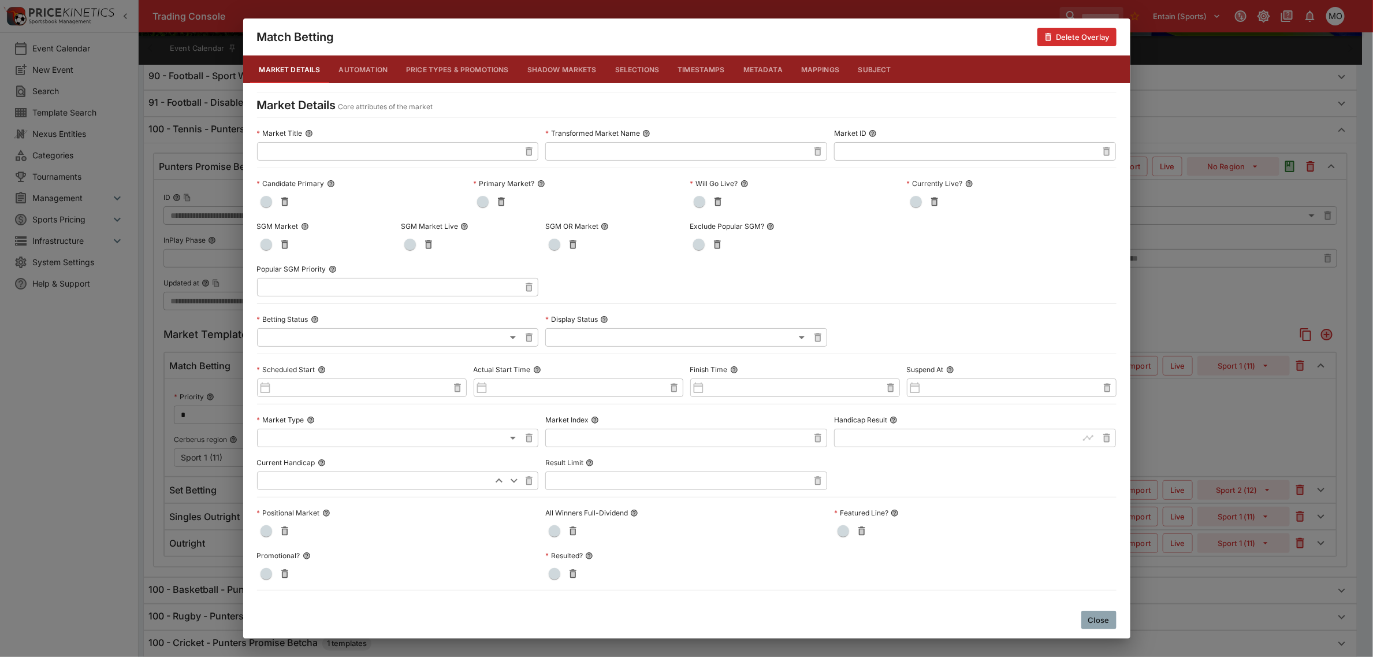
click at [753, 62] on button "Metadata" at bounding box center [763, 69] width 58 height 28
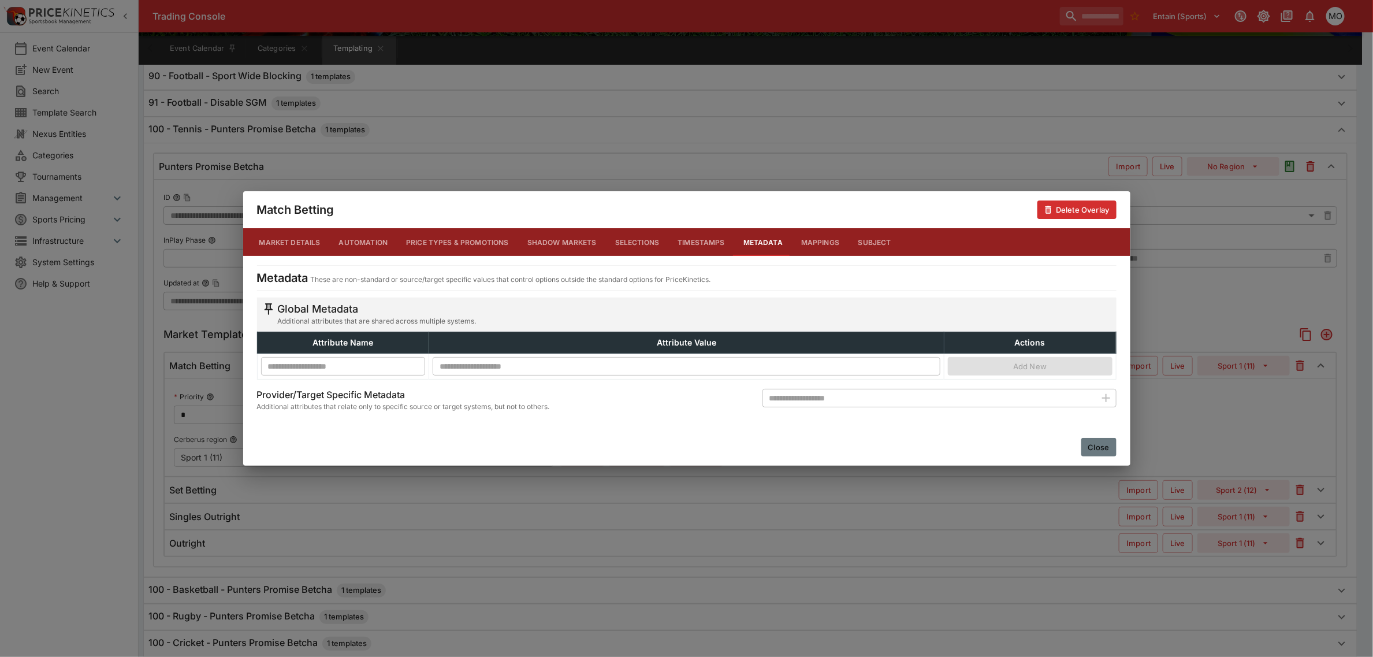
click at [1109, 450] on button "Close" at bounding box center [1099, 447] width 35 height 18
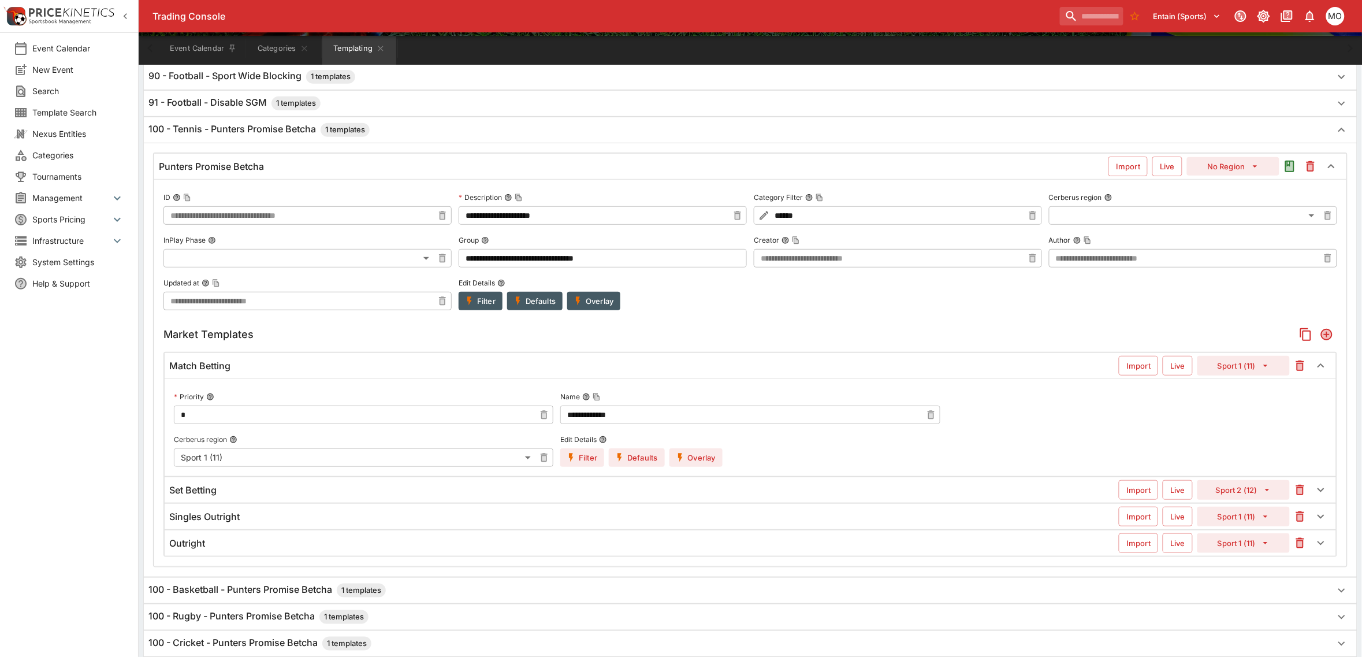
click at [493, 304] on button "Filter" at bounding box center [481, 301] width 44 height 18
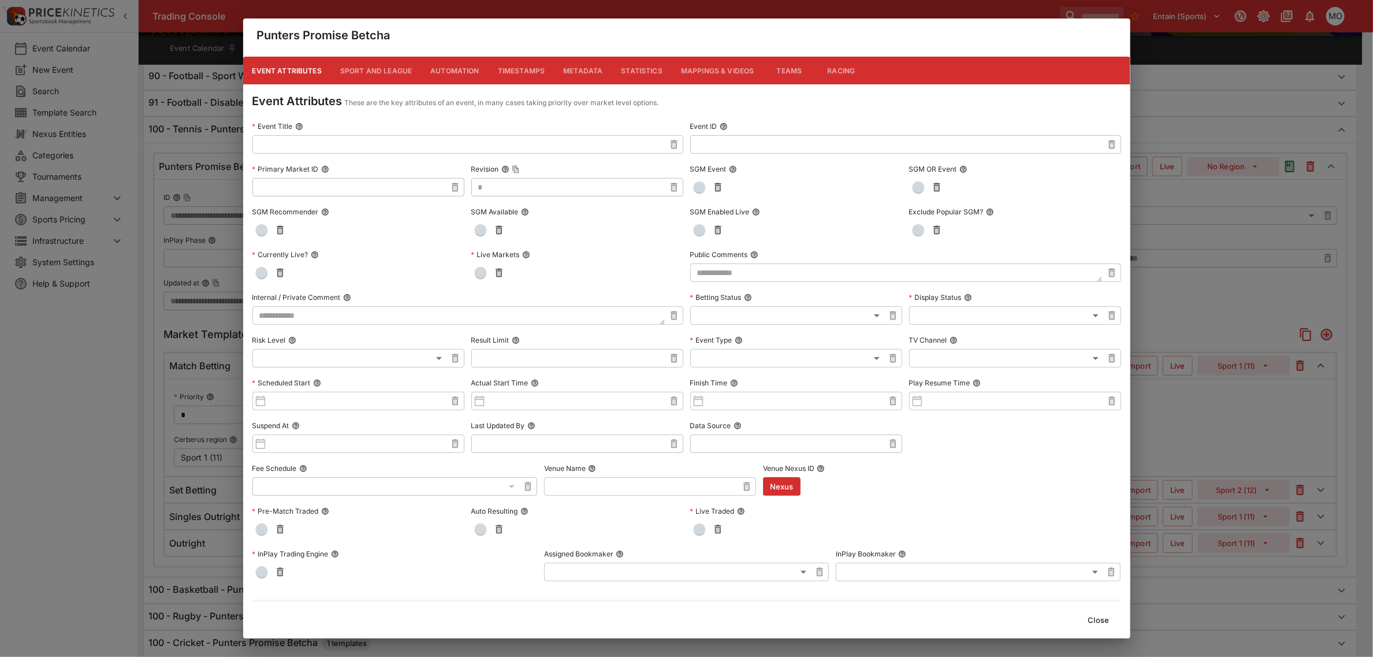
click at [585, 73] on button "Metadata" at bounding box center [583, 71] width 58 height 28
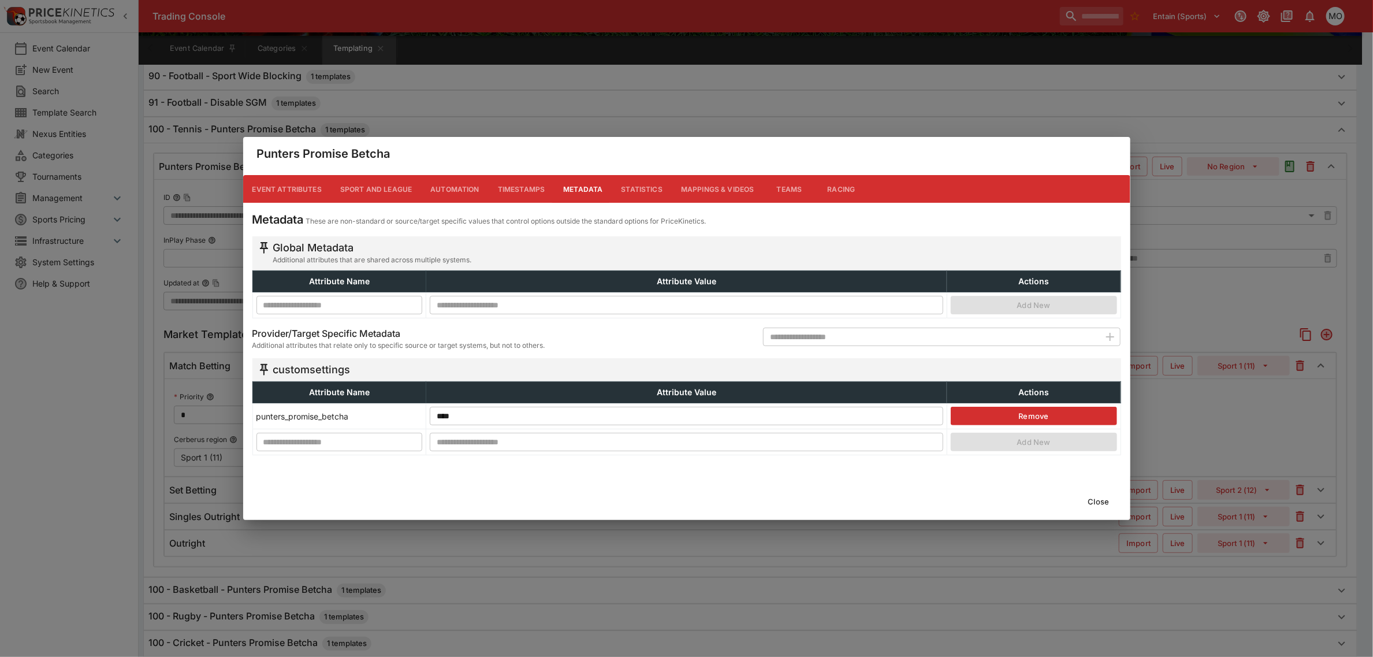
click at [680, 143] on div "Punters Promise Betcha" at bounding box center [687, 154] width 888 height 34
click at [666, 144] on div "Punters Promise Betcha" at bounding box center [687, 154] width 888 height 34
click at [1096, 499] on button "Close" at bounding box center [1099, 501] width 35 height 18
